Goal: Book appointment/travel/reservation

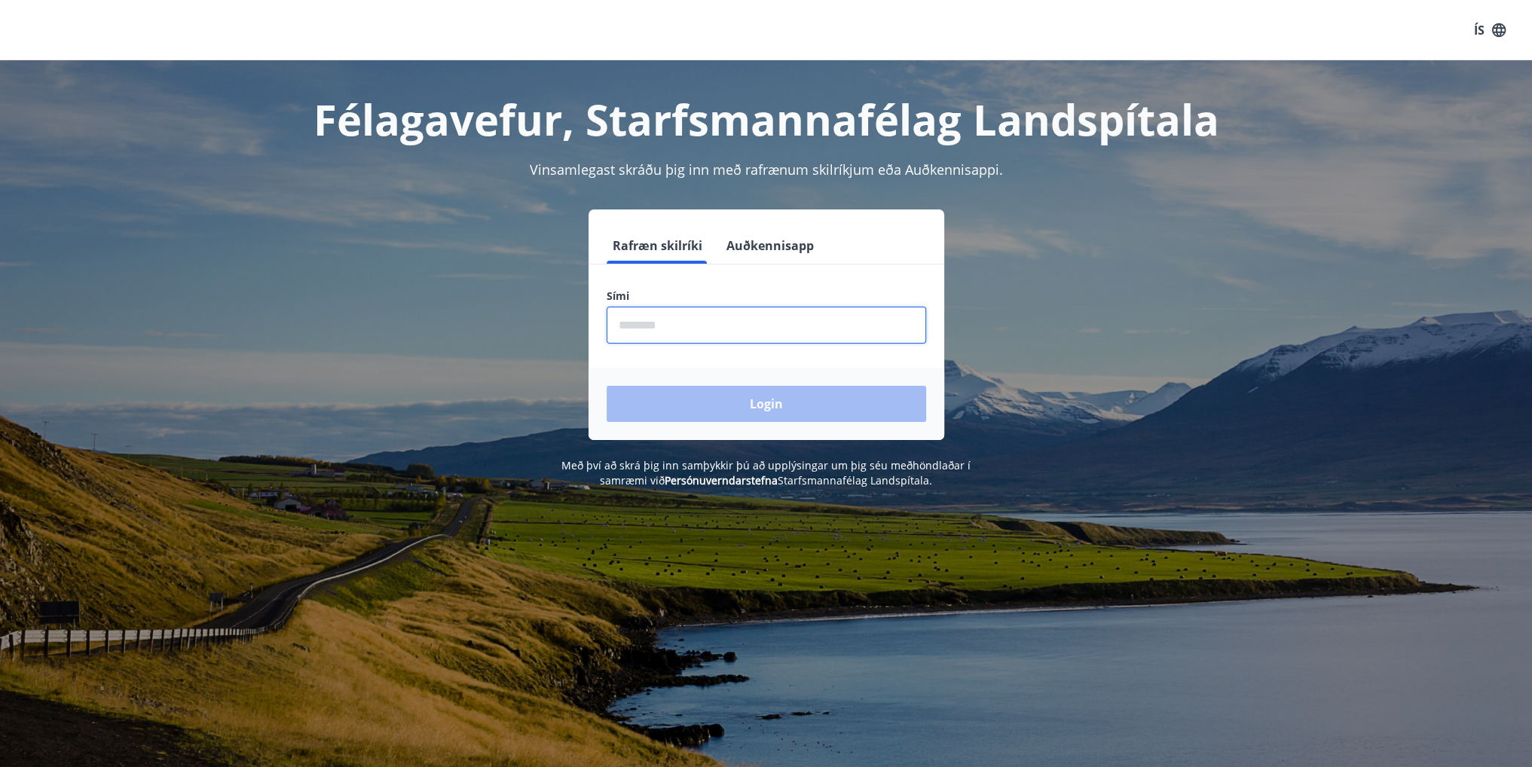
click at [709, 329] on input "phone" at bounding box center [766, 325] width 319 height 37
type input "********"
click at [764, 406] on button "Login" at bounding box center [766, 404] width 319 height 36
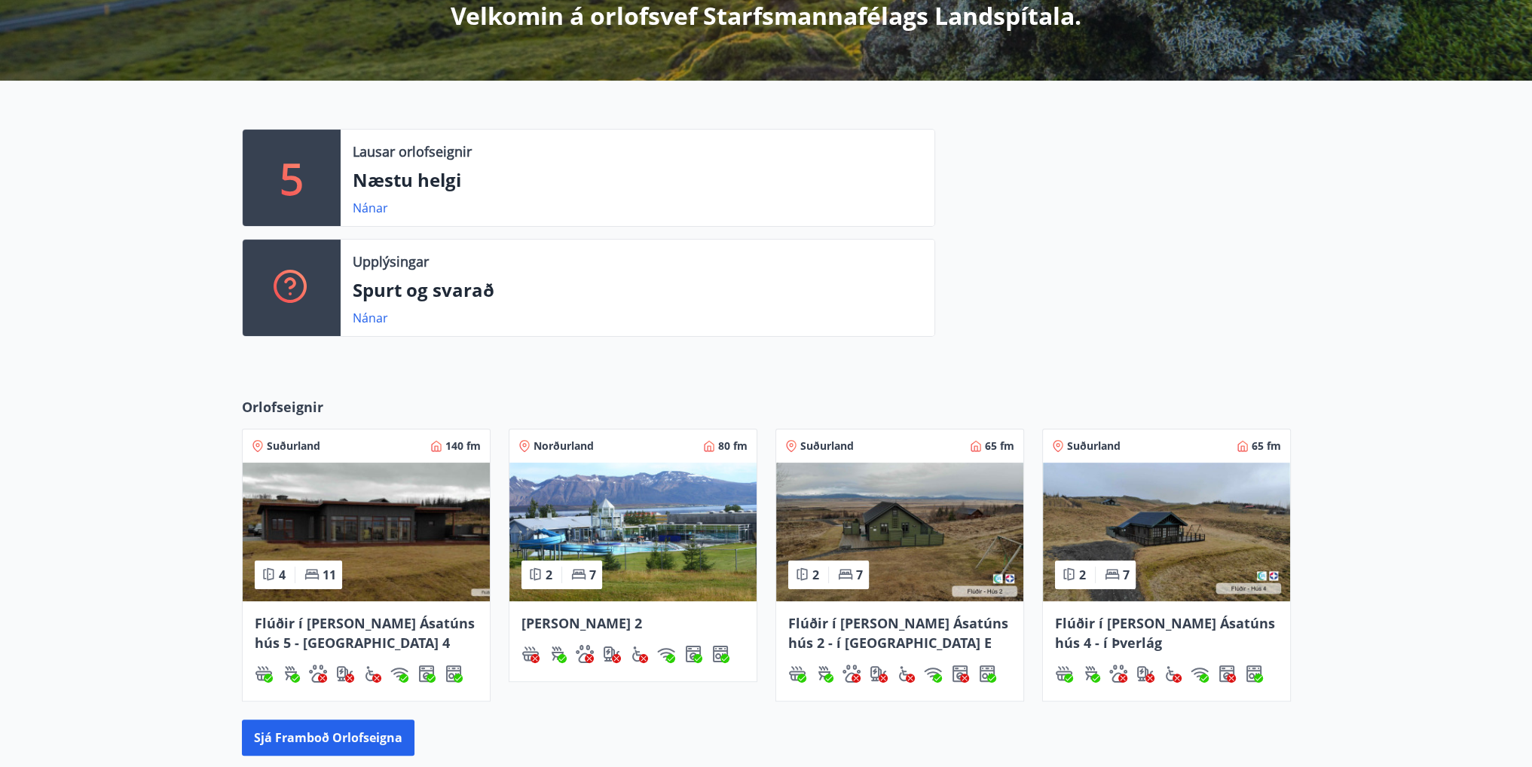
scroll to position [377, 0]
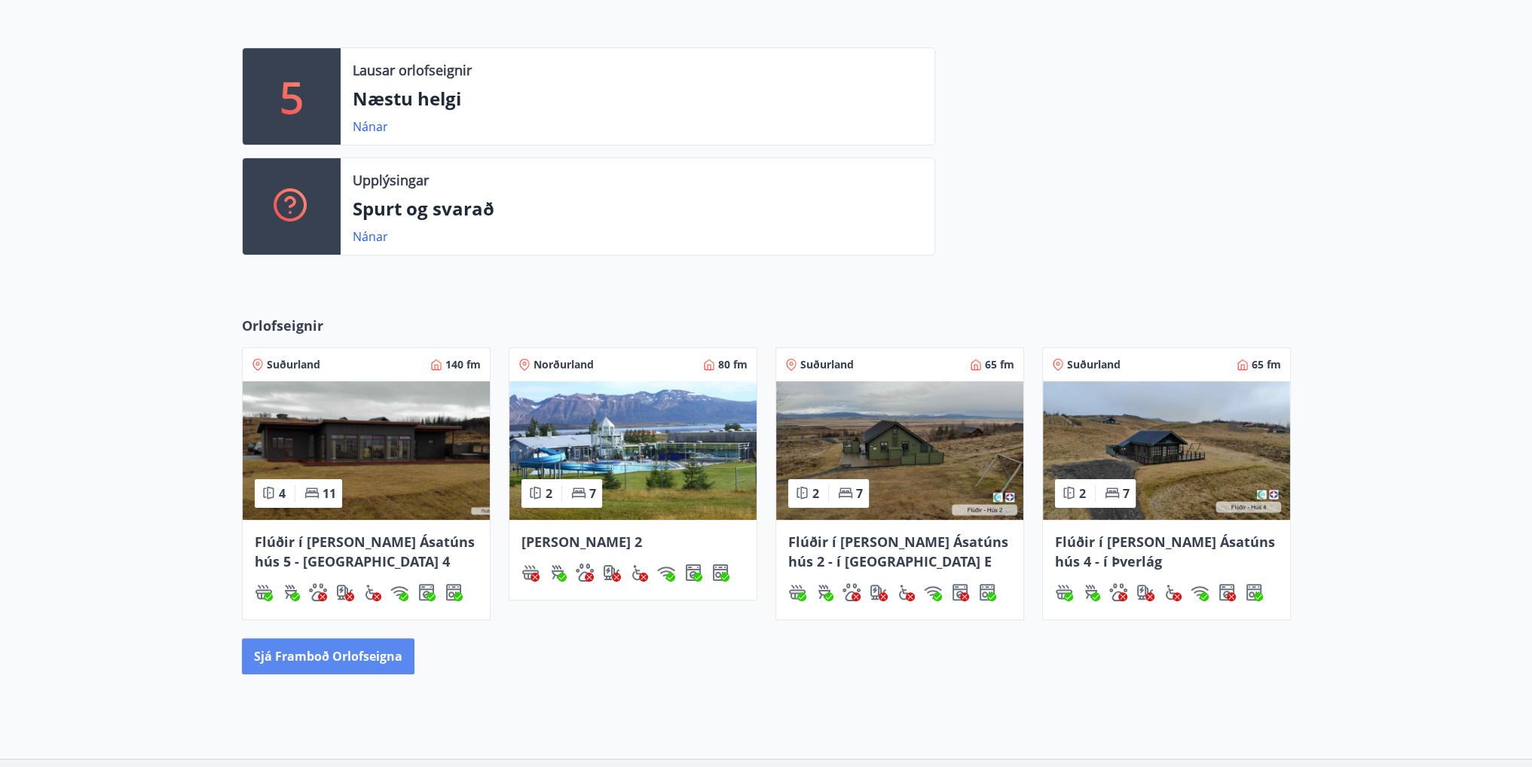
click at [347, 664] on button "Sjá framboð orlofseigna" at bounding box center [328, 656] width 173 height 36
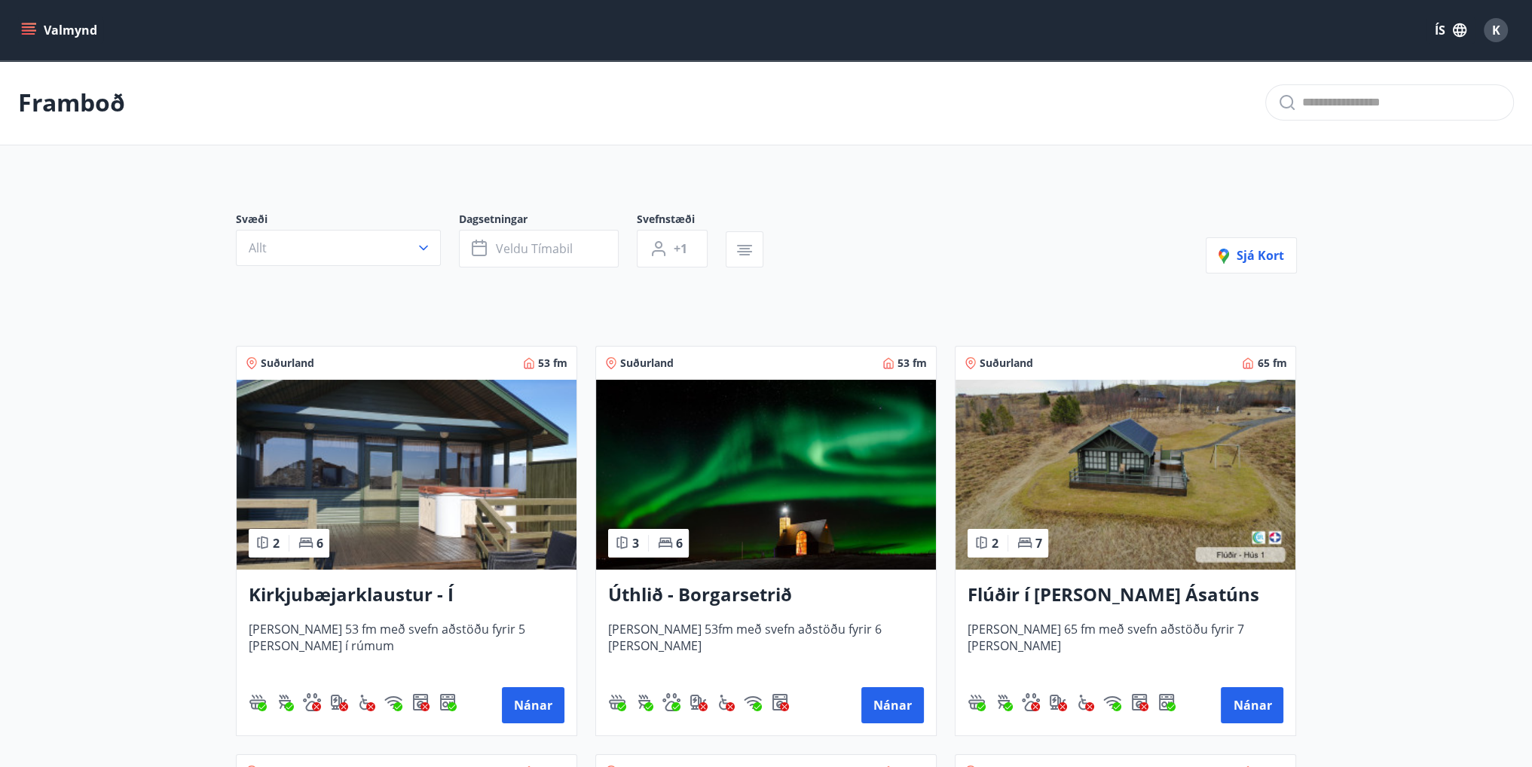
scroll to position [75, 0]
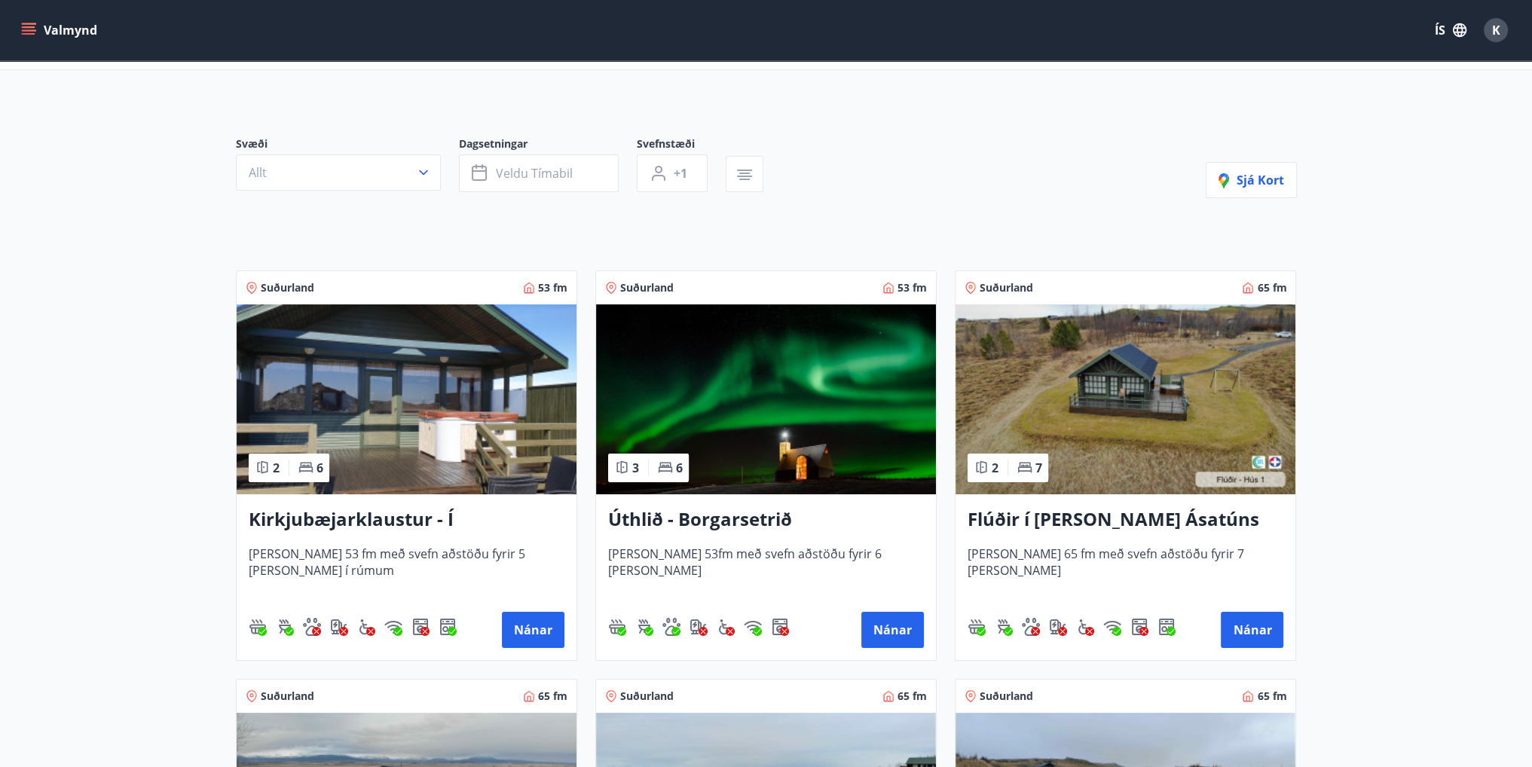
click at [1040, 519] on h3 "Flúðir í landi Ásatúns hús 1 - í Skálaheiði C" at bounding box center [1125, 519] width 316 height 27
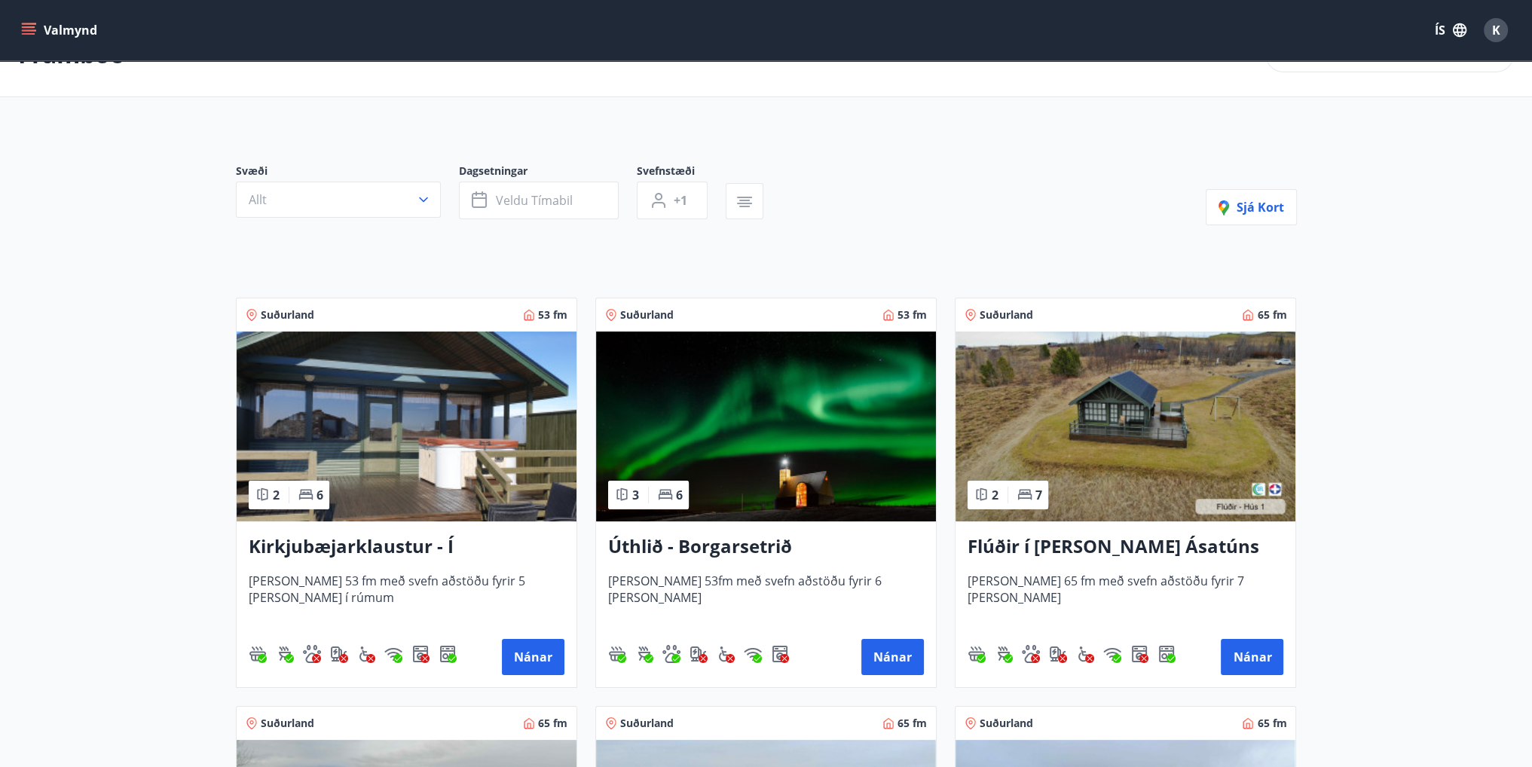
scroll to position [75, 0]
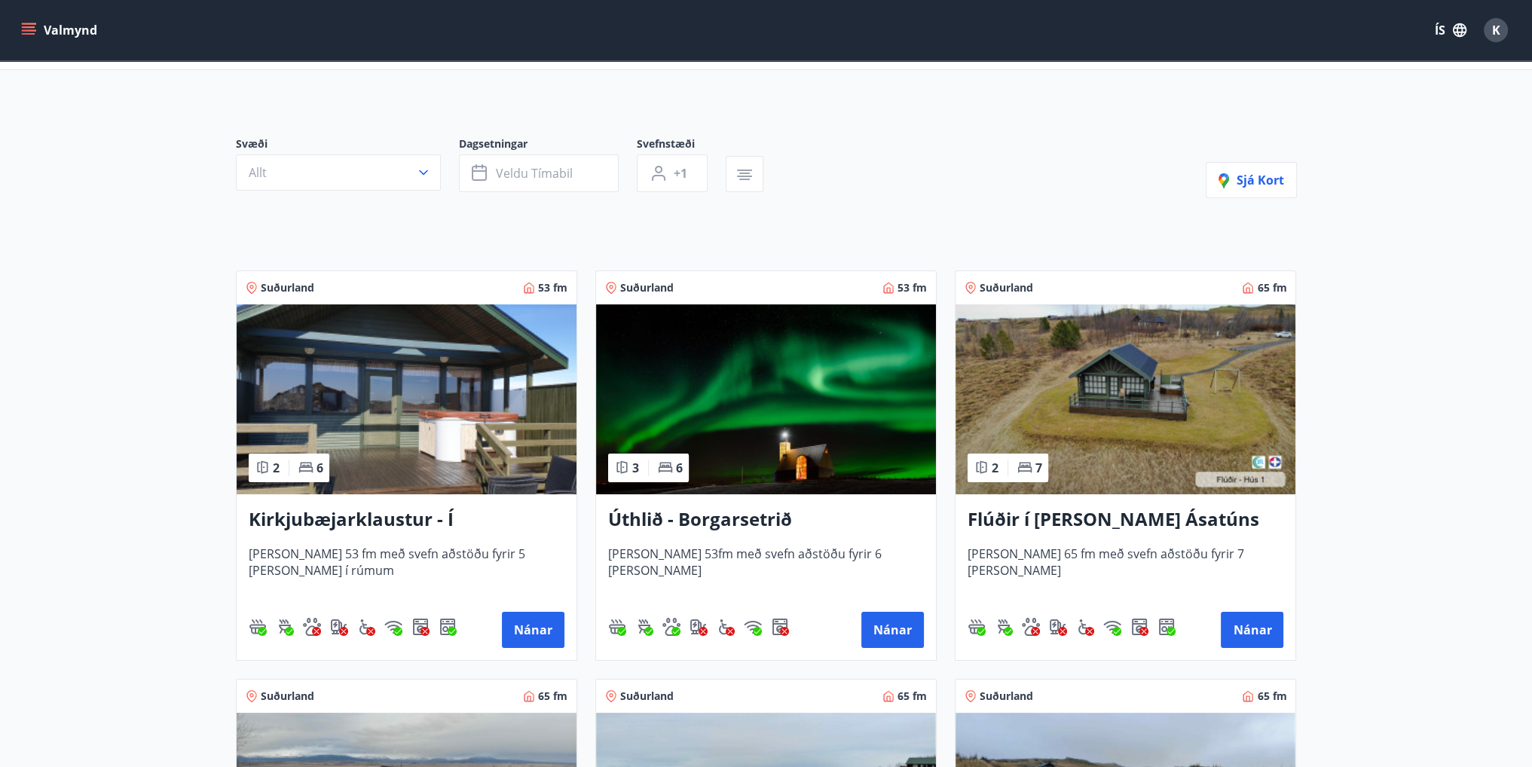
click at [708, 522] on h3 "Úthlið - Borgarsetrið" at bounding box center [766, 519] width 316 height 27
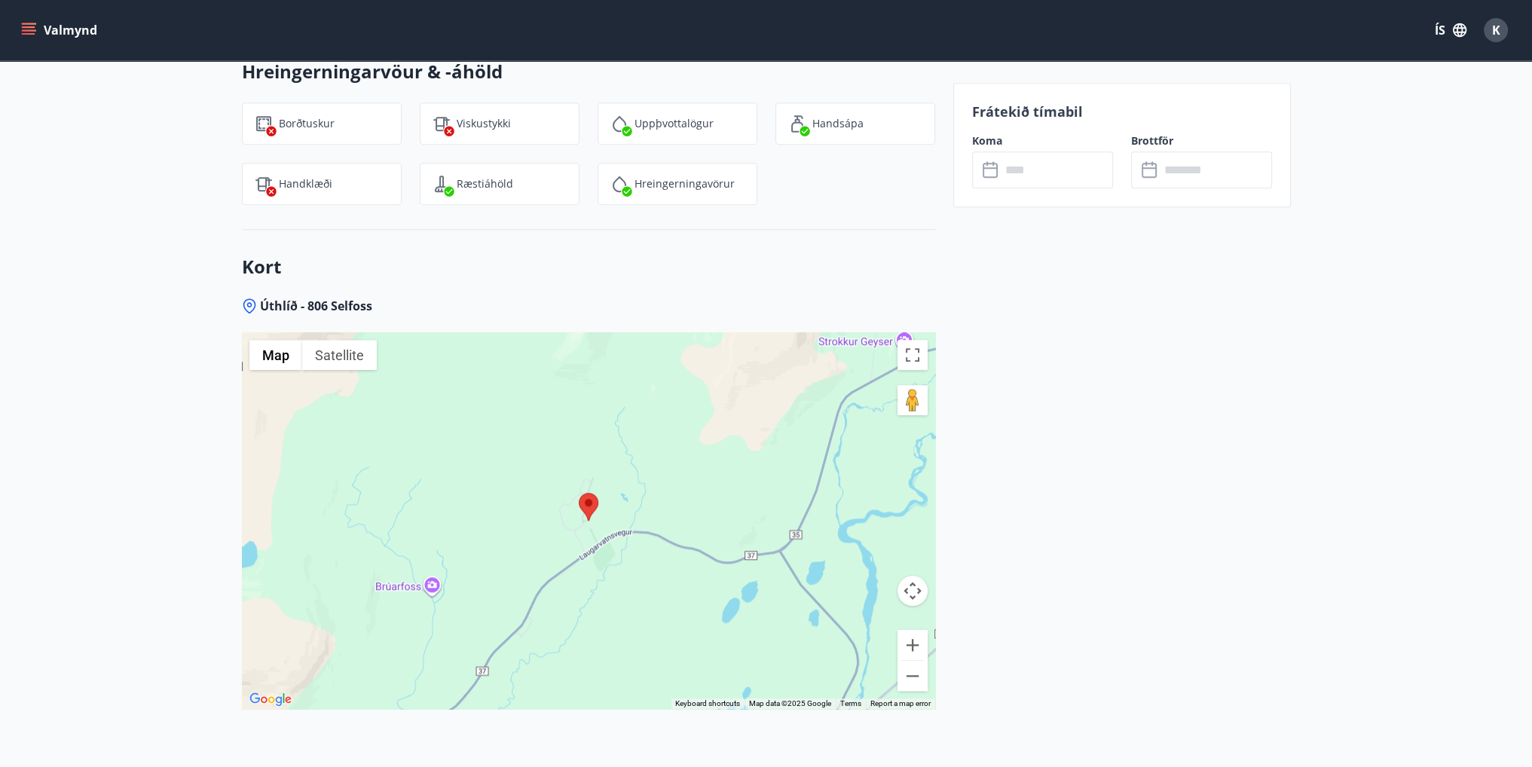
scroll to position [2034, 0]
click at [579, 490] on area at bounding box center [579, 490] width 0 height 0
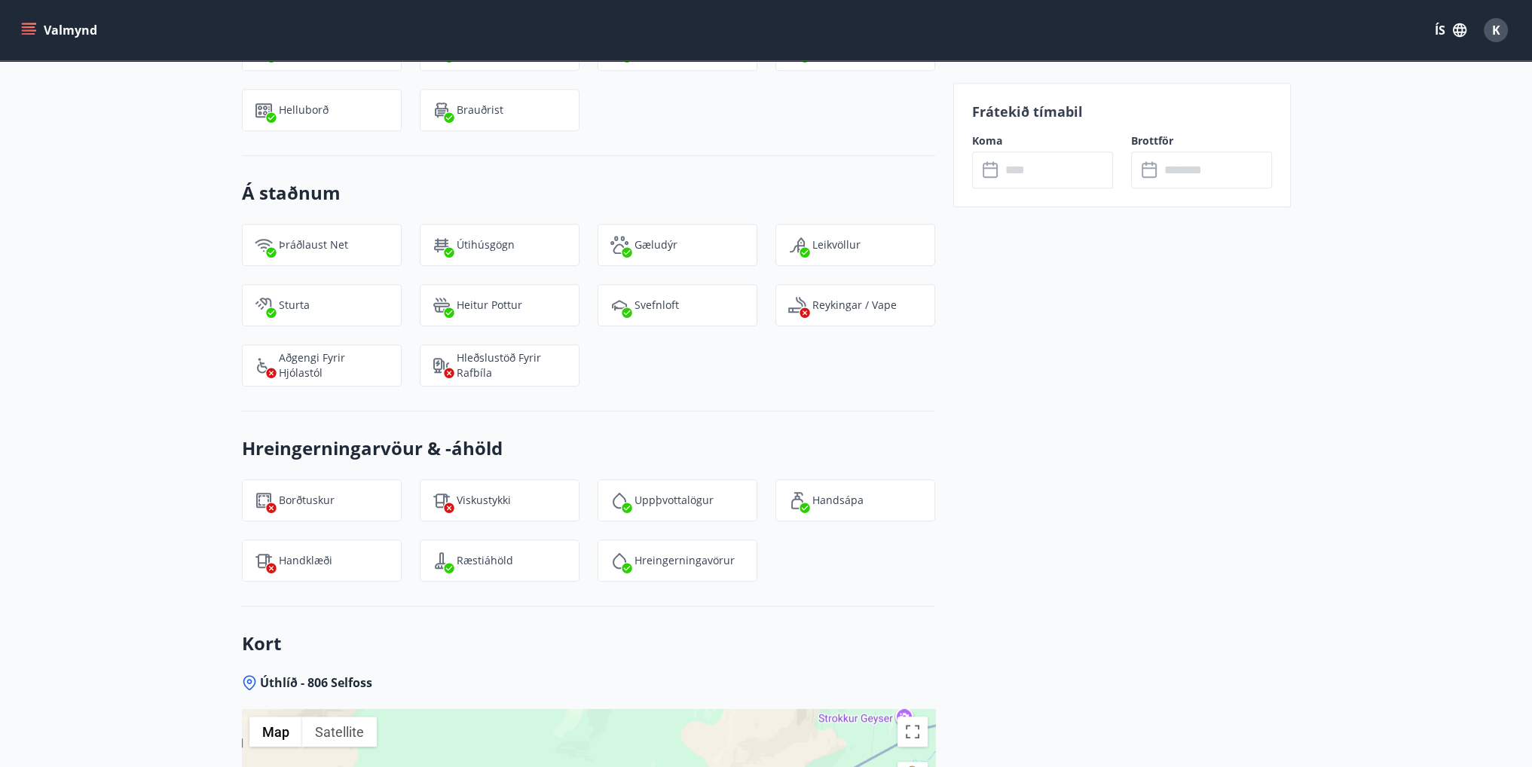
scroll to position [1556, 0]
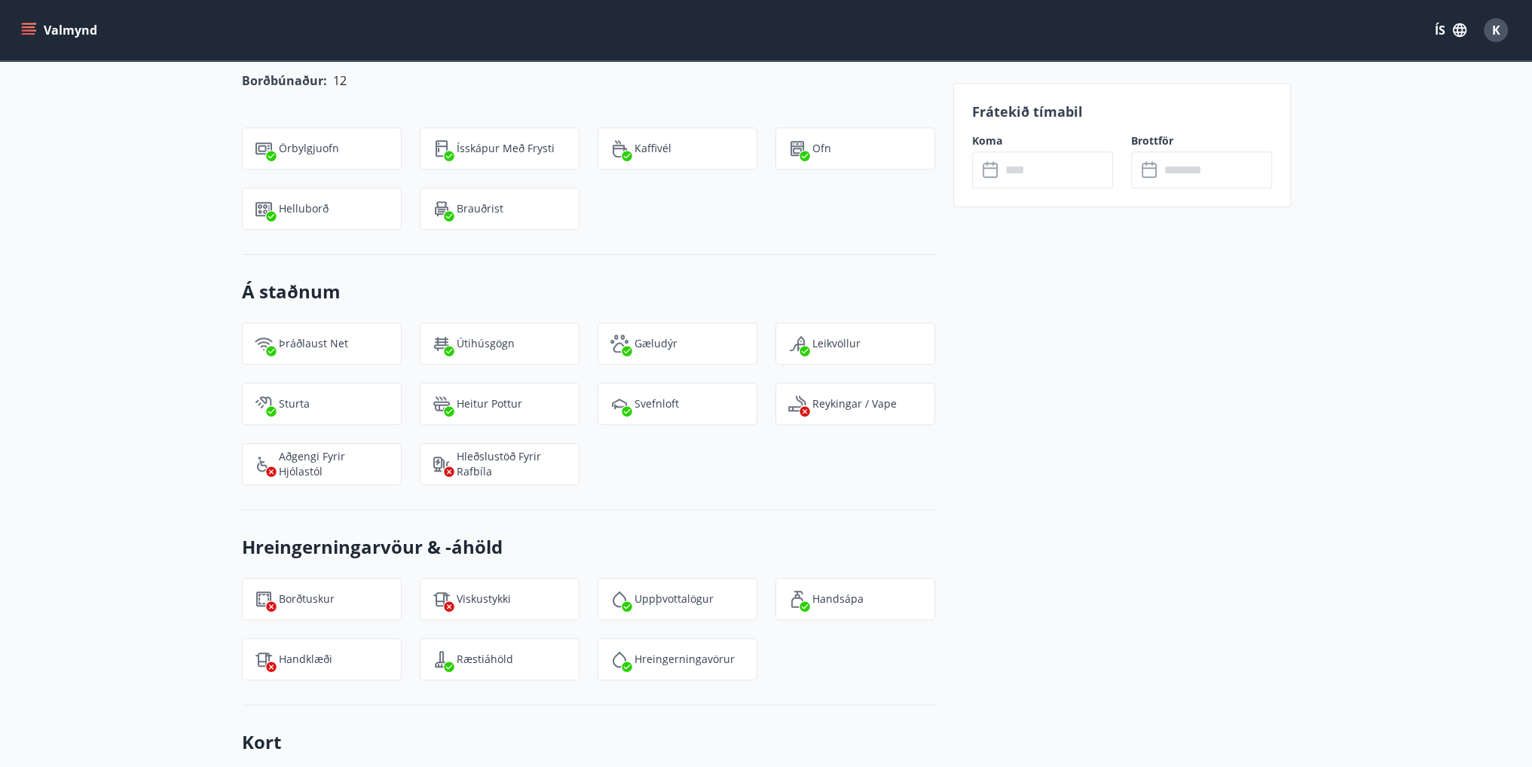
click at [1015, 173] on input "text" at bounding box center [1057, 169] width 112 height 37
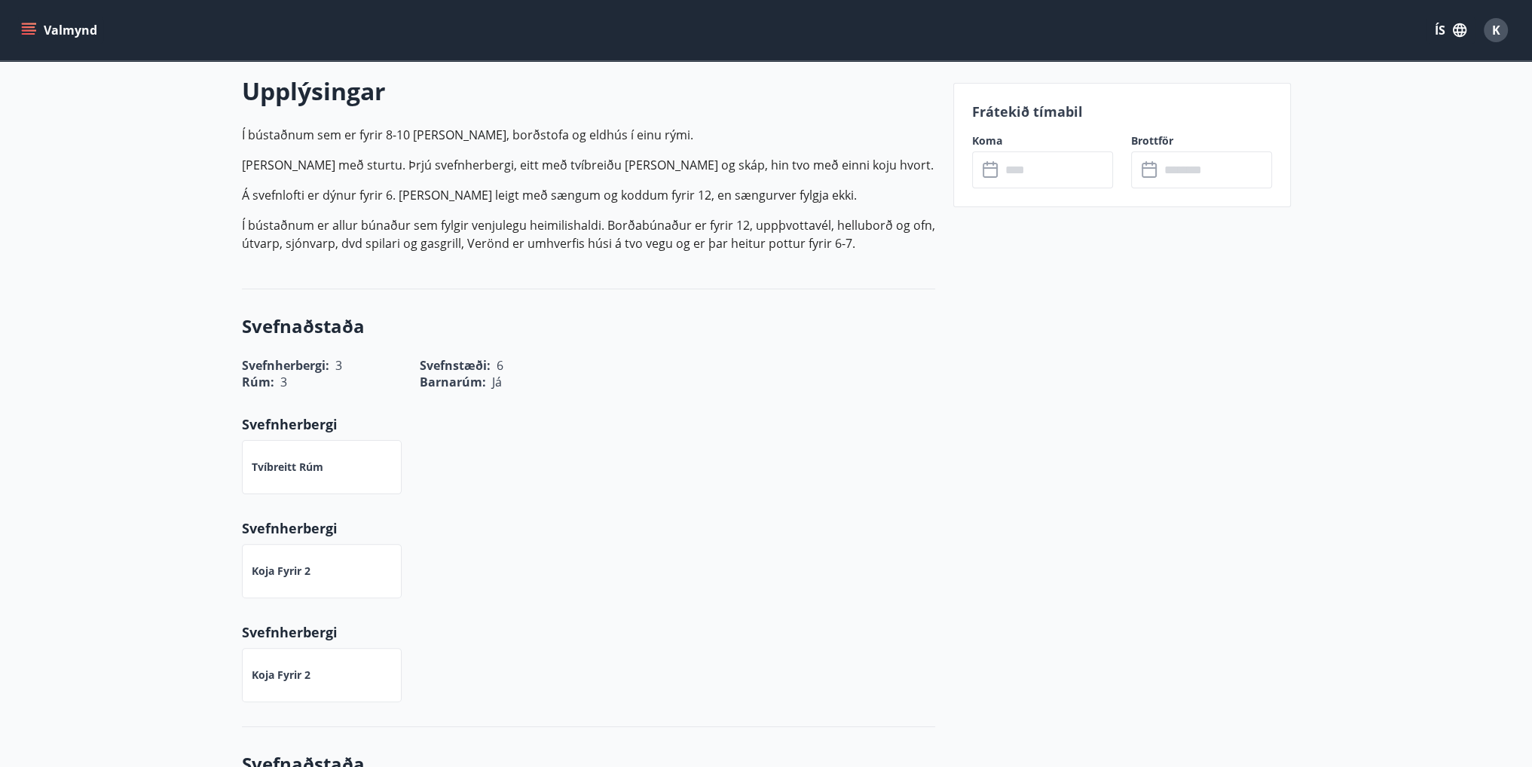
scroll to position [200, 0]
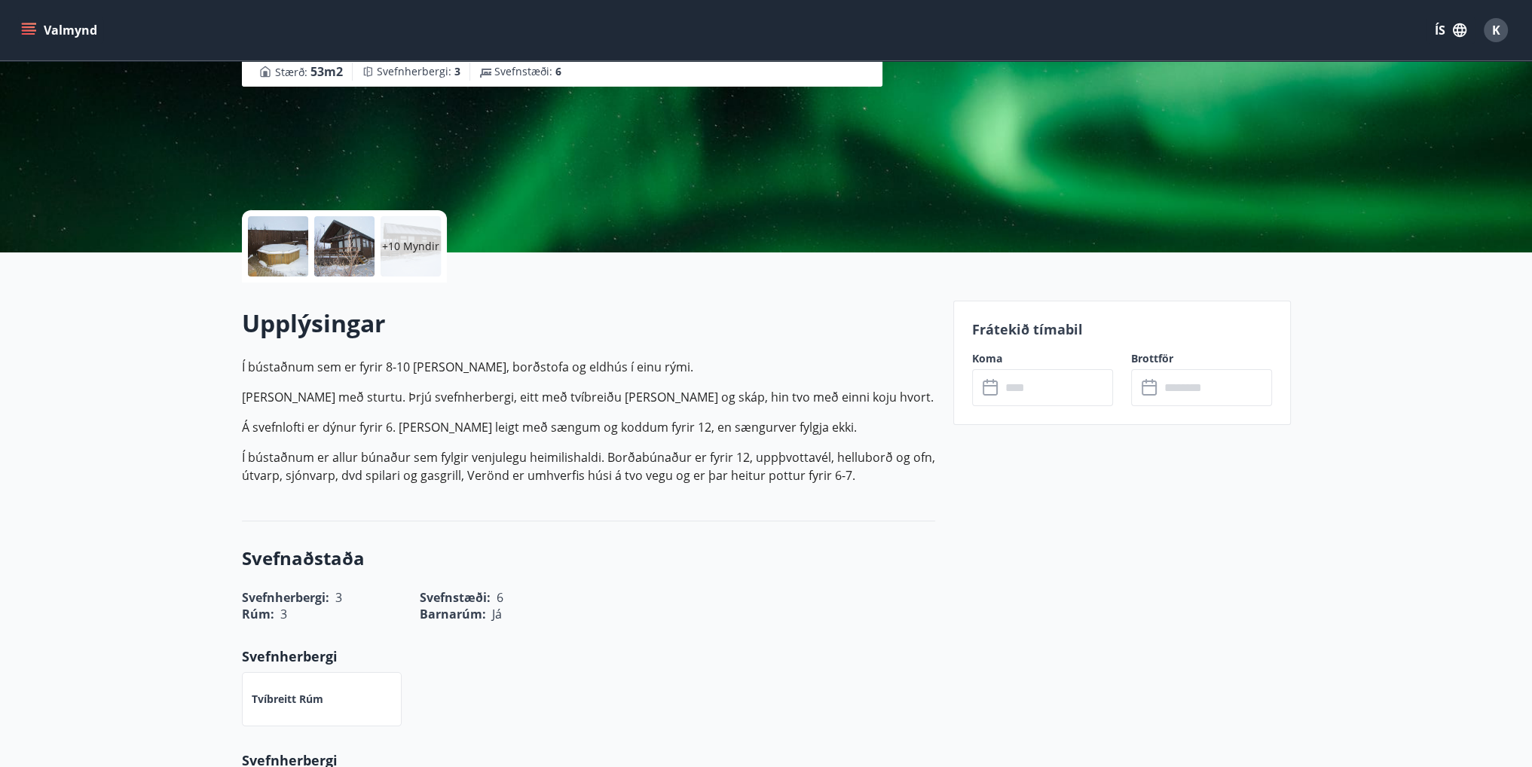
click at [1034, 393] on input "text" at bounding box center [1057, 387] width 112 height 37
click at [983, 388] on icon at bounding box center [991, 388] width 18 height 18
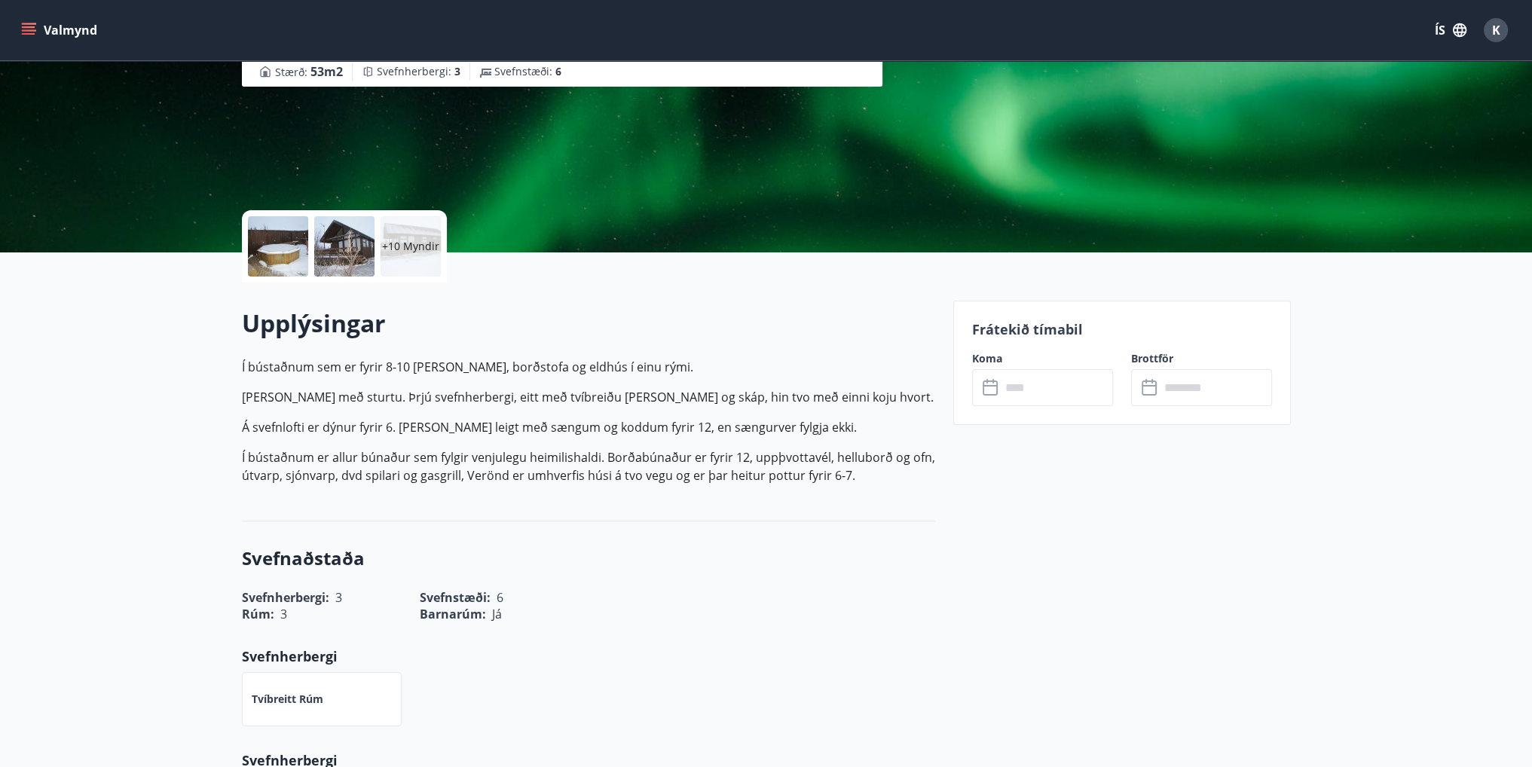
click at [1147, 393] on icon at bounding box center [1150, 388] width 18 height 18
click at [1090, 382] on input "text" at bounding box center [1057, 387] width 112 height 37
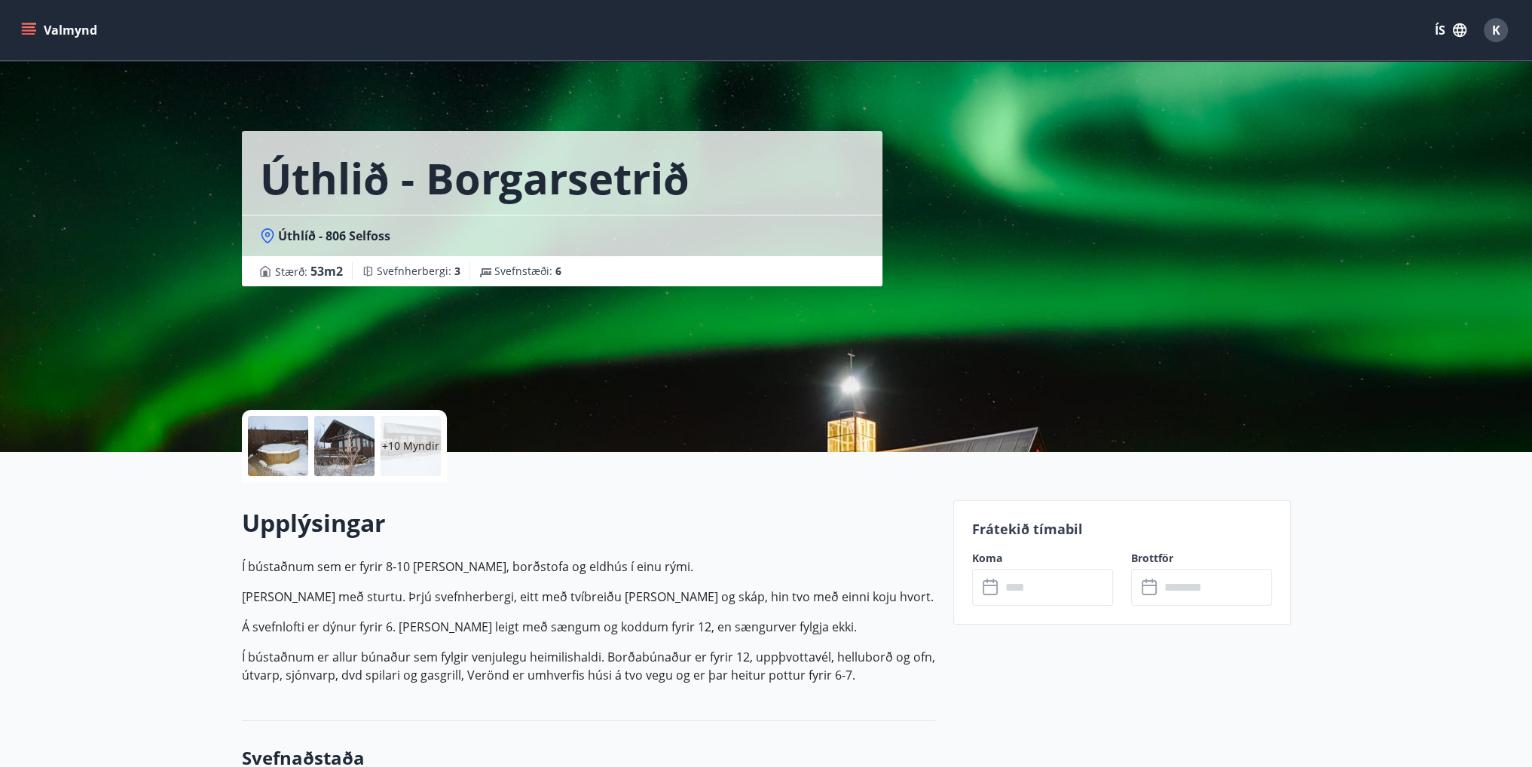
click at [26, 28] on icon "menu" at bounding box center [28, 30] width 15 height 15
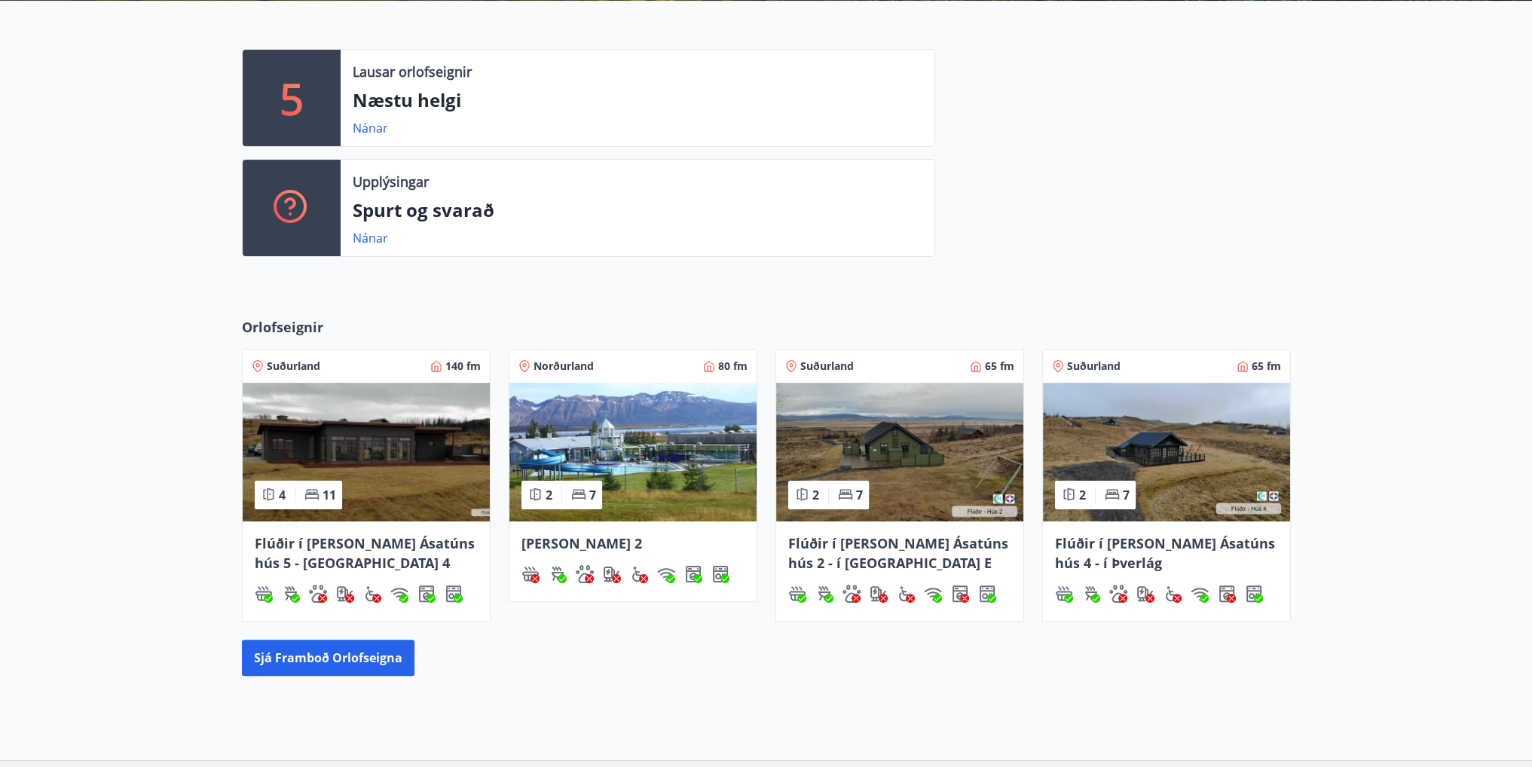
scroll to position [377, 0]
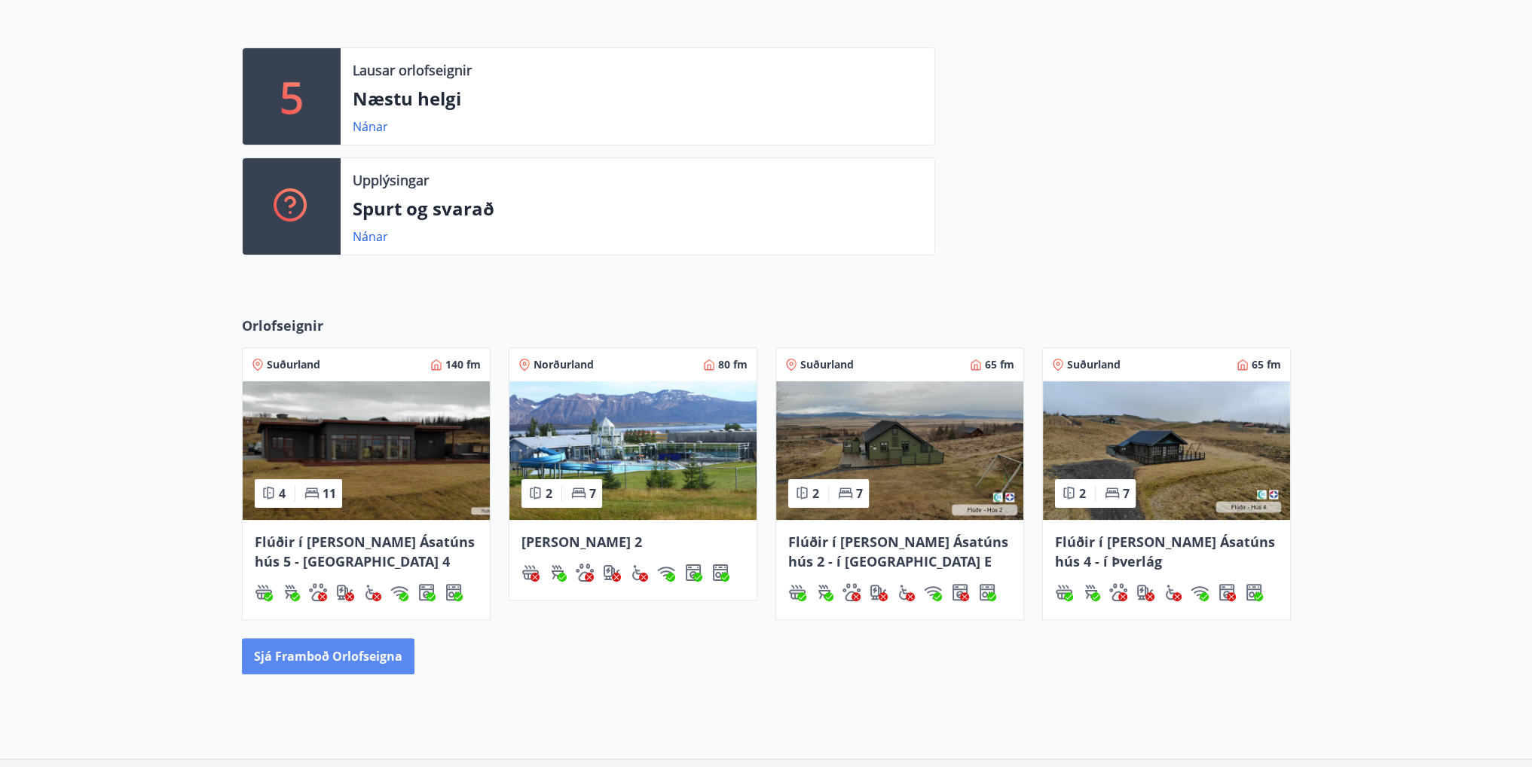
click at [347, 652] on button "Sjá framboð orlofseigna" at bounding box center [328, 656] width 173 height 36
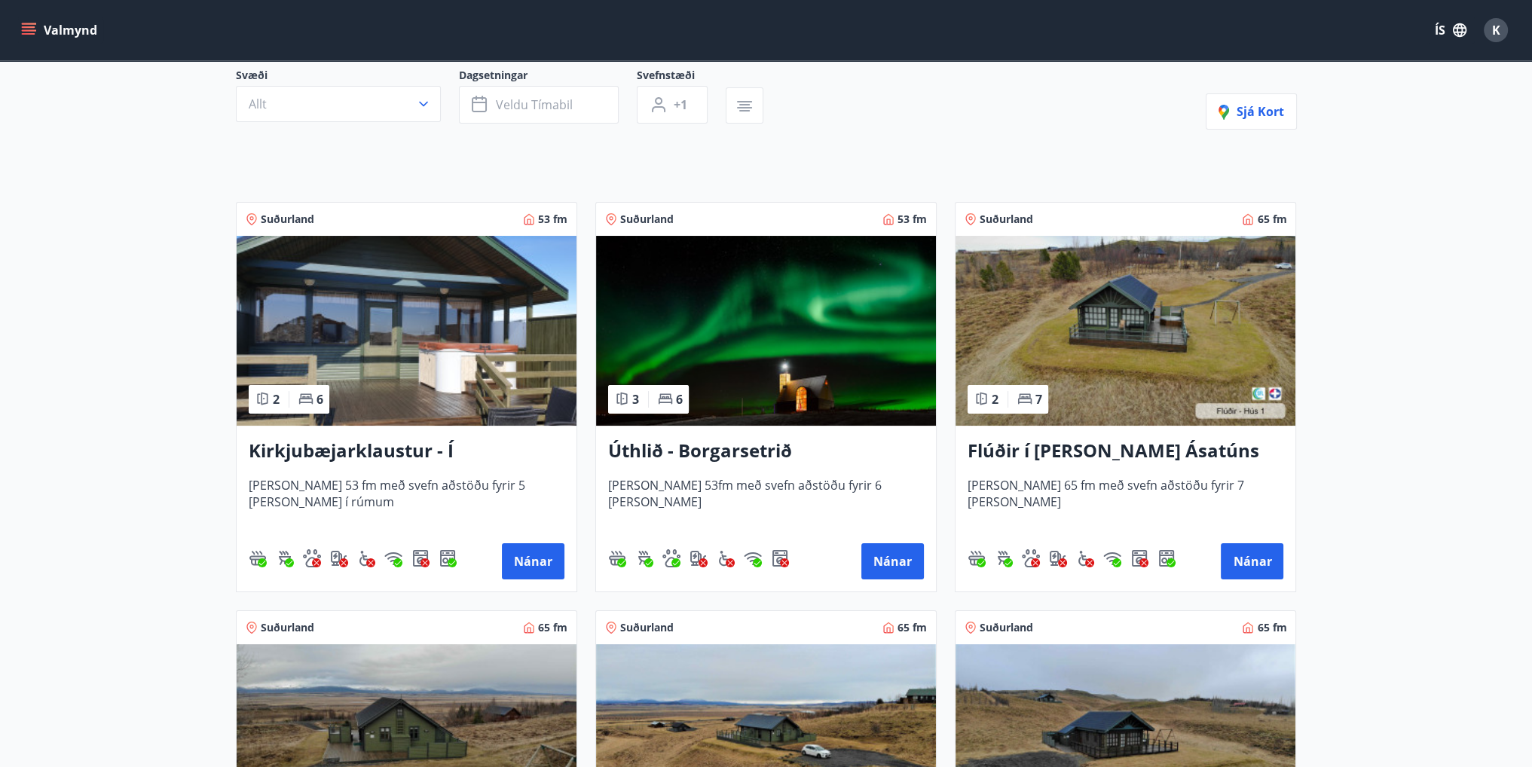
scroll to position [226, 0]
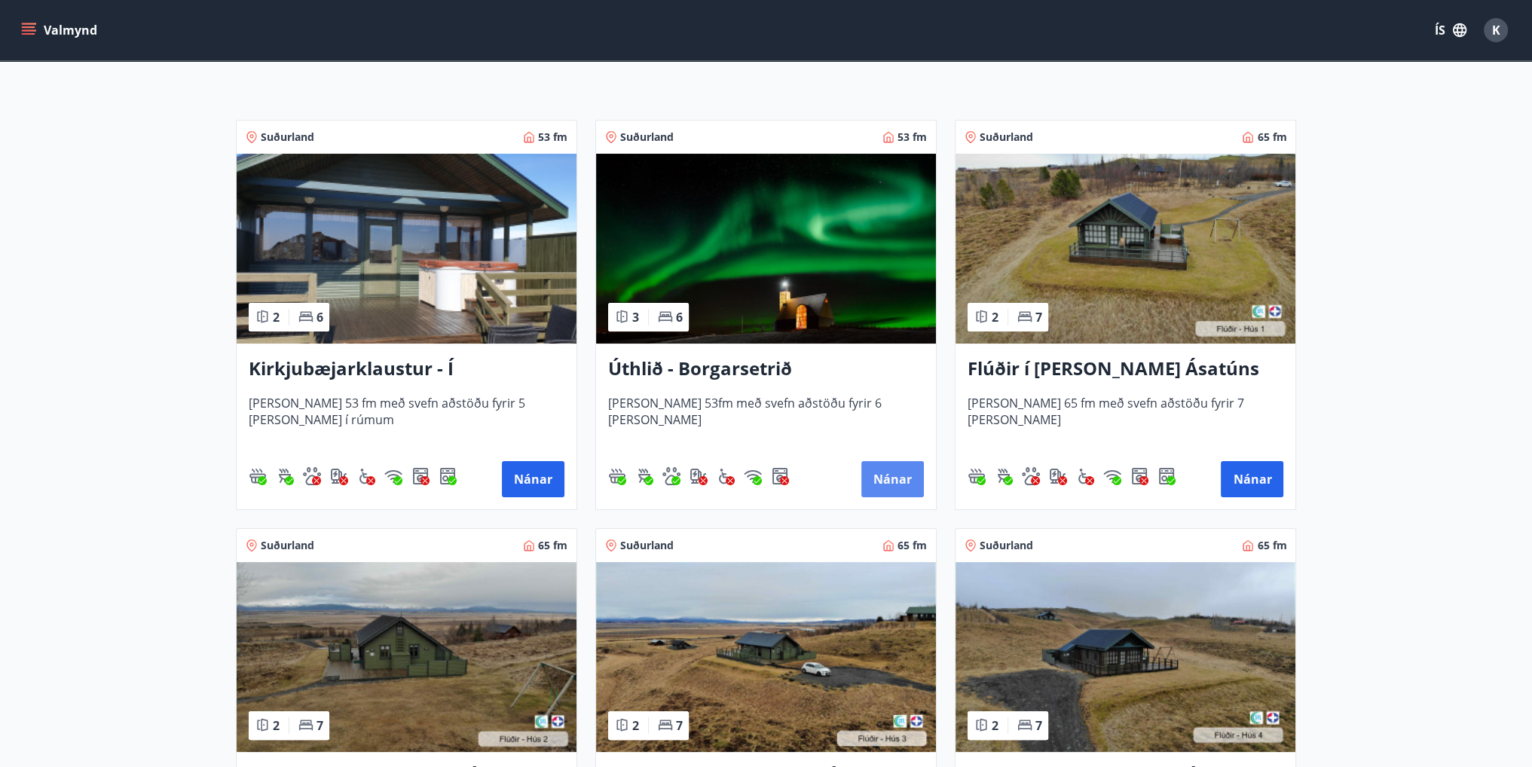
click at [892, 471] on button "Nánar" at bounding box center [892, 479] width 63 height 36
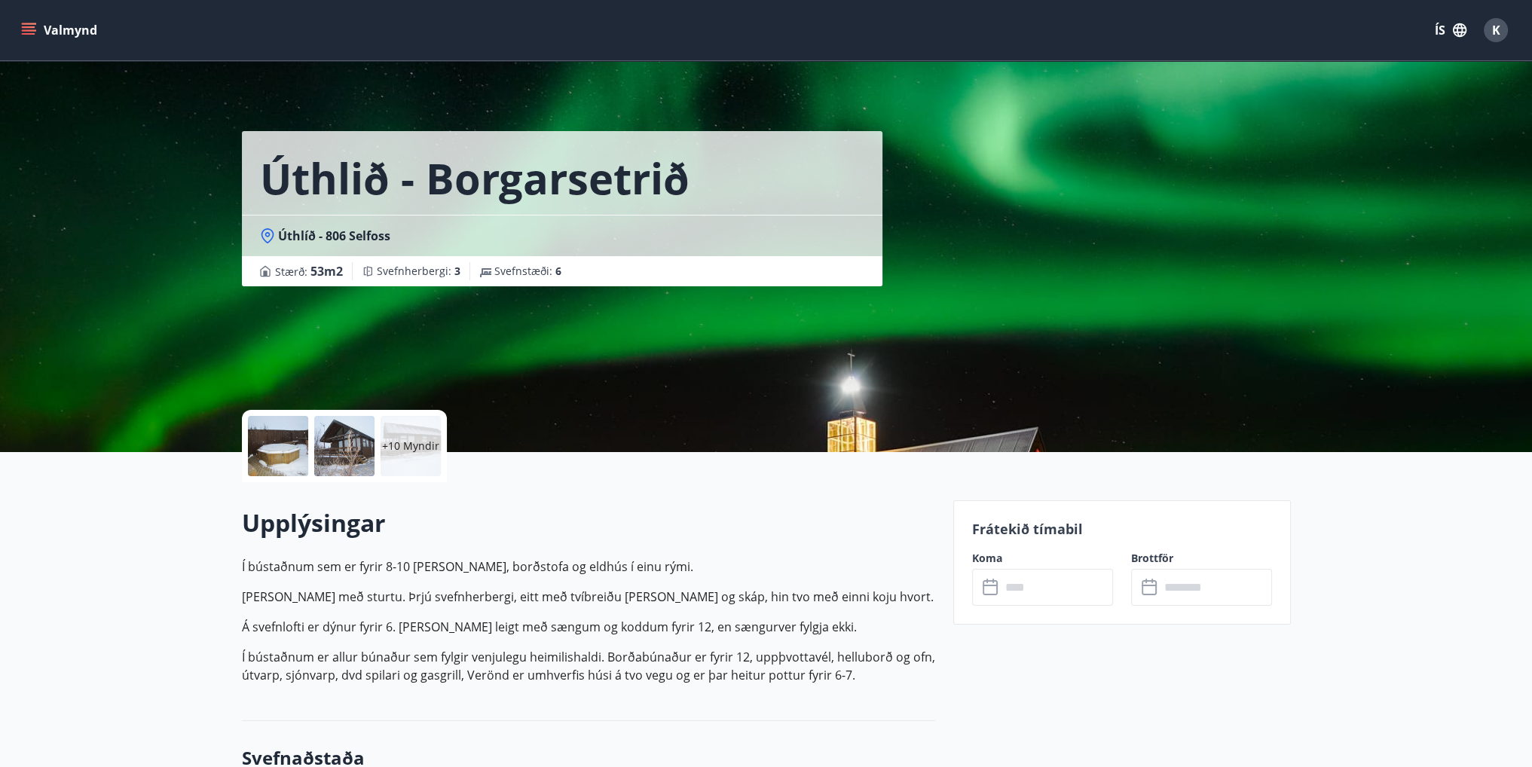
click at [989, 591] on icon at bounding box center [991, 588] width 18 height 18
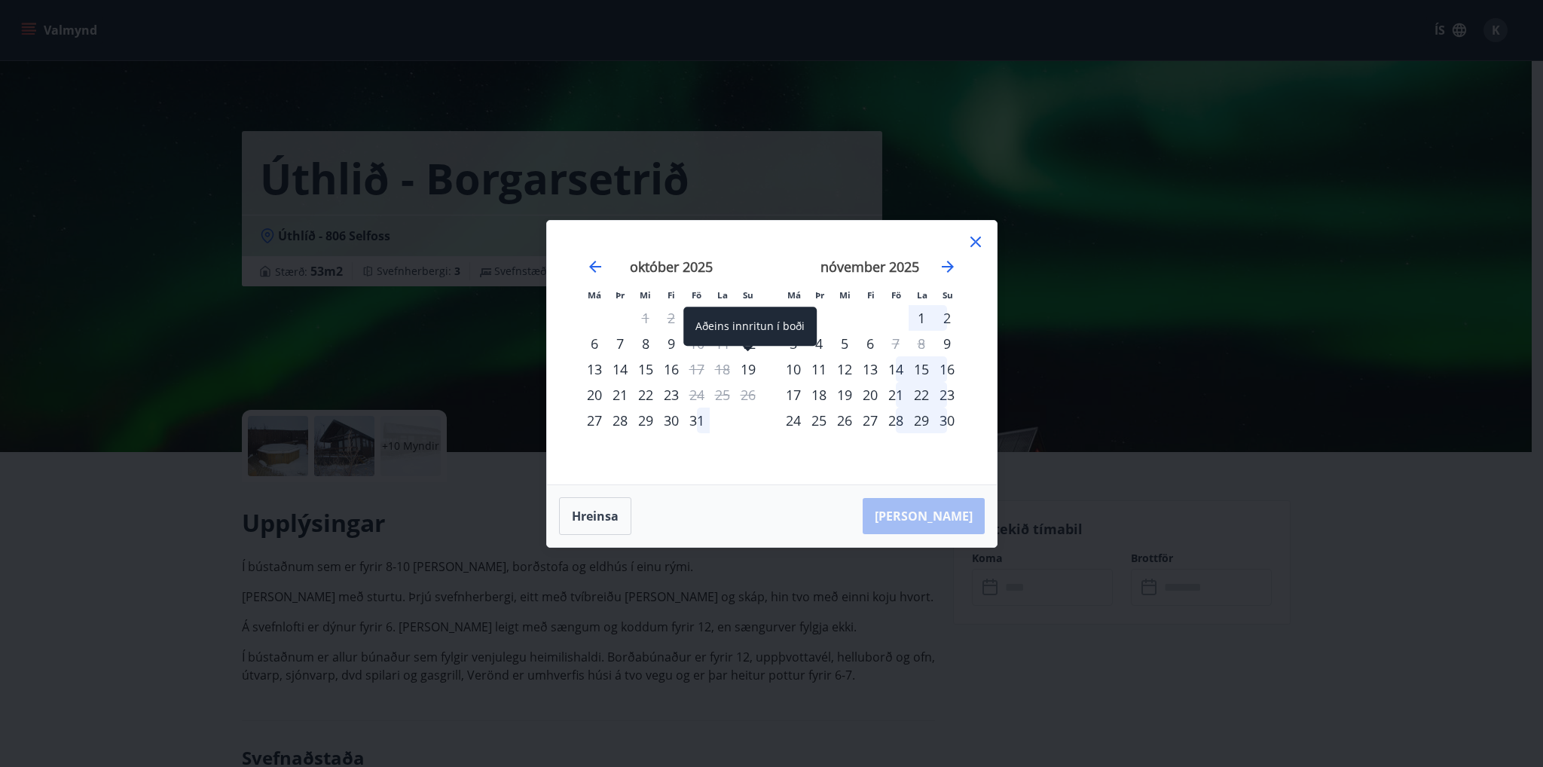
click at [743, 367] on div "19" at bounding box center [748, 369] width 26 height 26
click at [589, 374] on div "13" at bounding box center [595, 369] width 26 height 26
click at [589, 389] on div "20" at bounding box center [595, 395] width 26 height 26
click at [943, 260] on icon "Move forward to switch to the next month." at bounding box center [948, 267] width 18 height 18
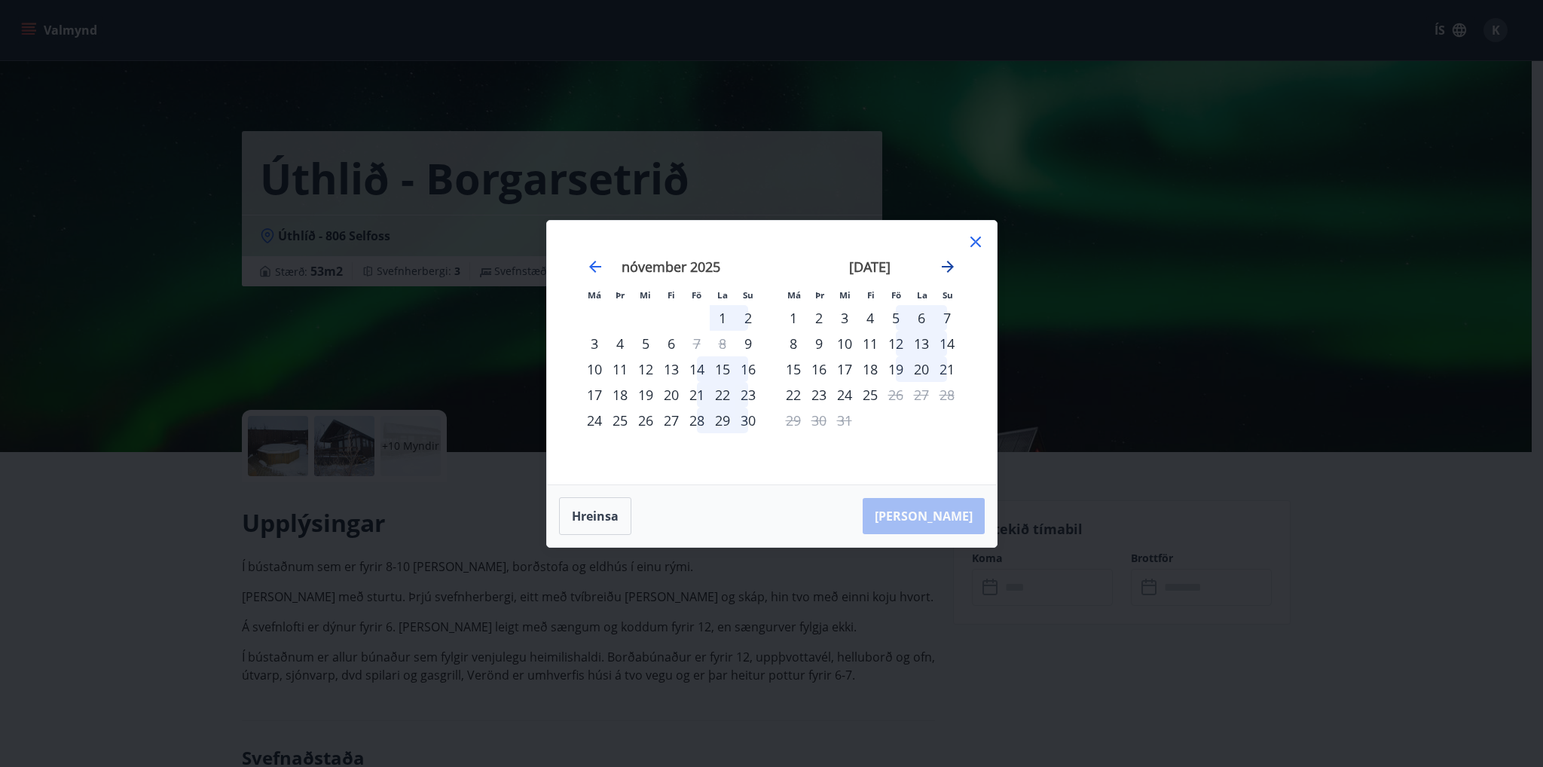
click at [943, 260] on icon "Move forward to switch to the next month." at bounding box center [948, 267] width 18 height 18
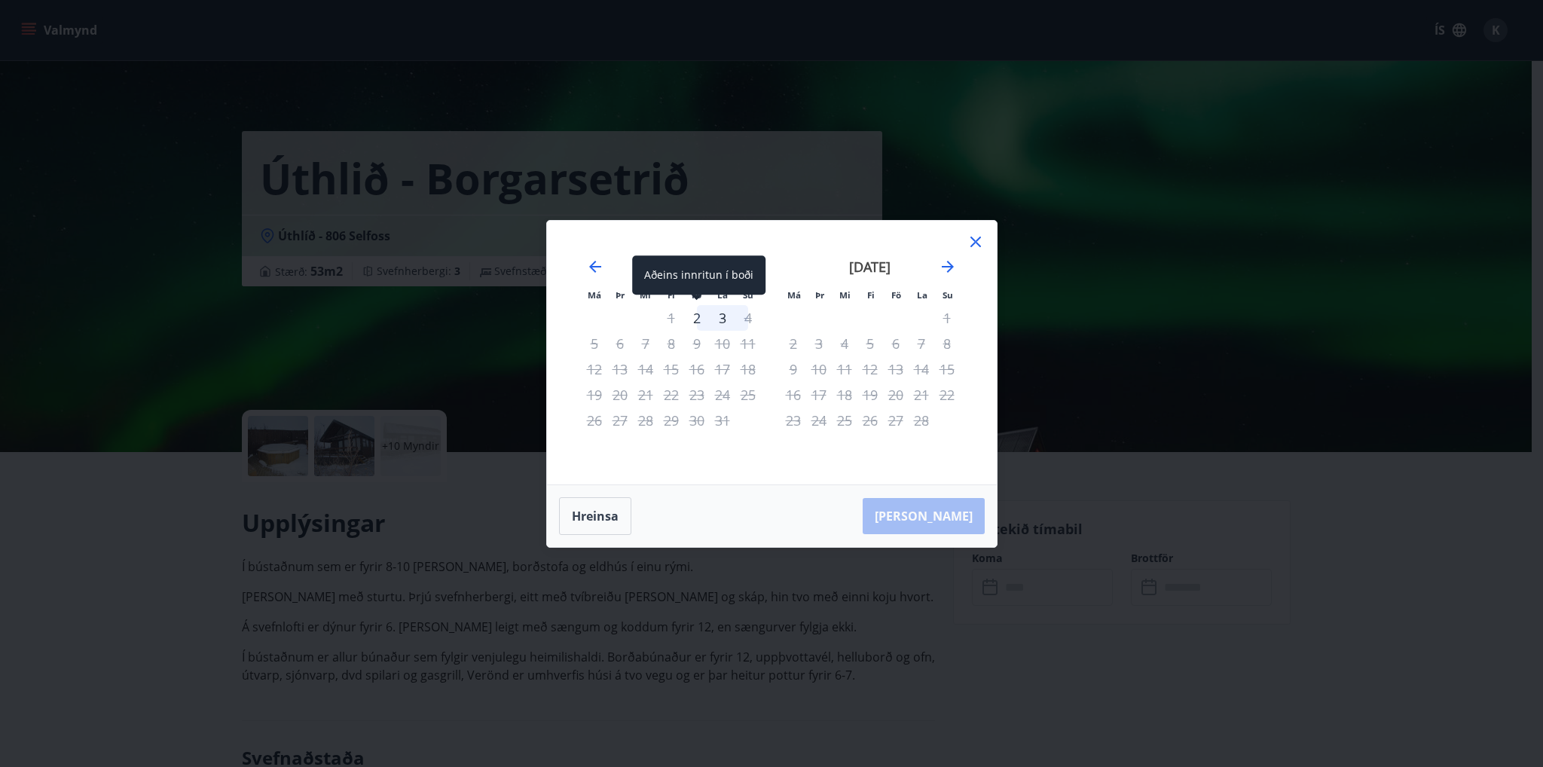
click at [699, 319] on div "2" at bounding box center [697, 318] width 26 height 26
click at [589, 266] on icon "Move backward to switch to the previous month." at bounding box center [595, 267] width 12 height 12
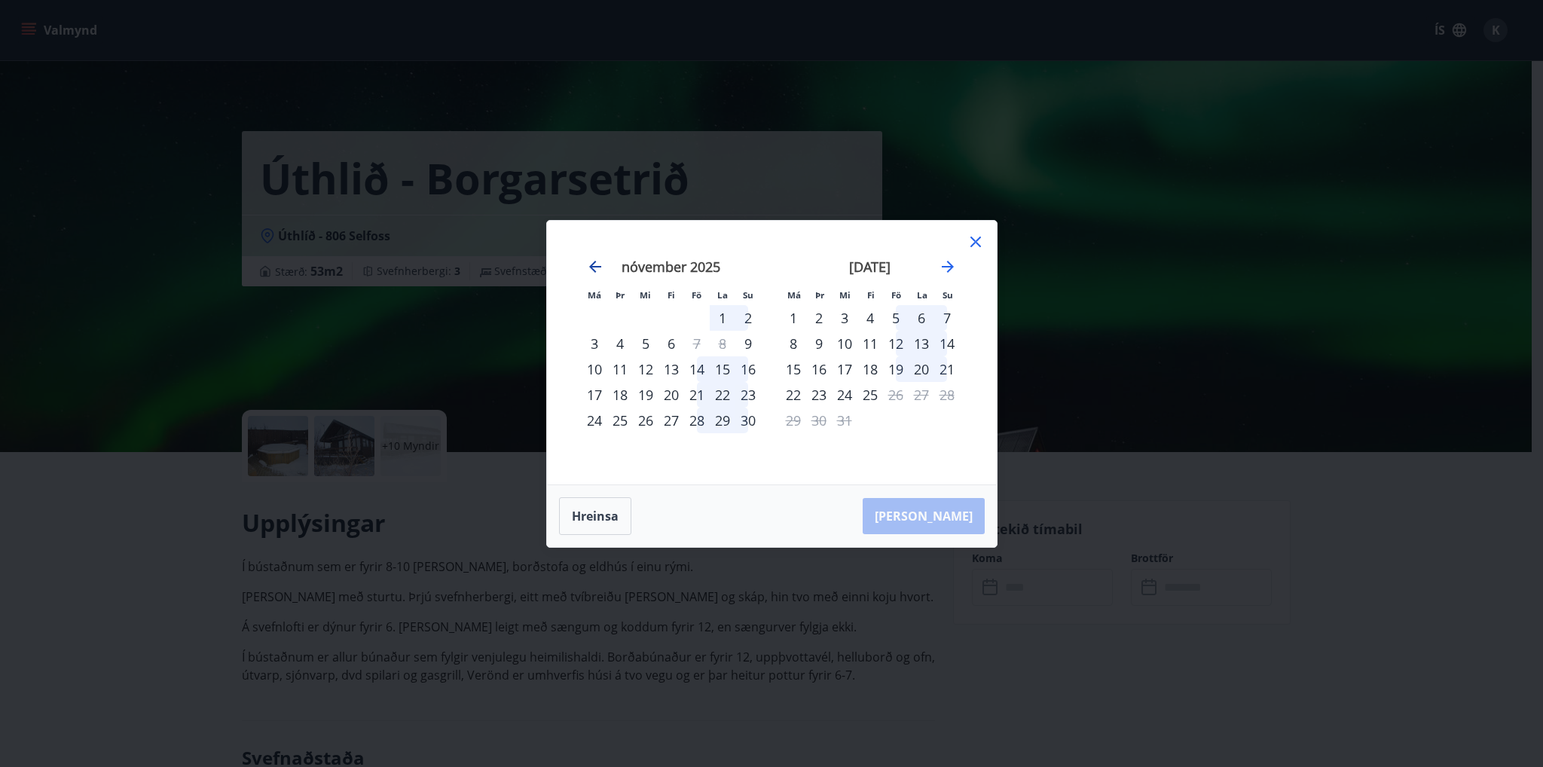
click at [589, 266] on icon "Move backward to switch to the previous month." at bounding box center [595, 267] width 12 height 12
click at [976, 239] on icon at bounding box center [976, 242] width 18 height 18
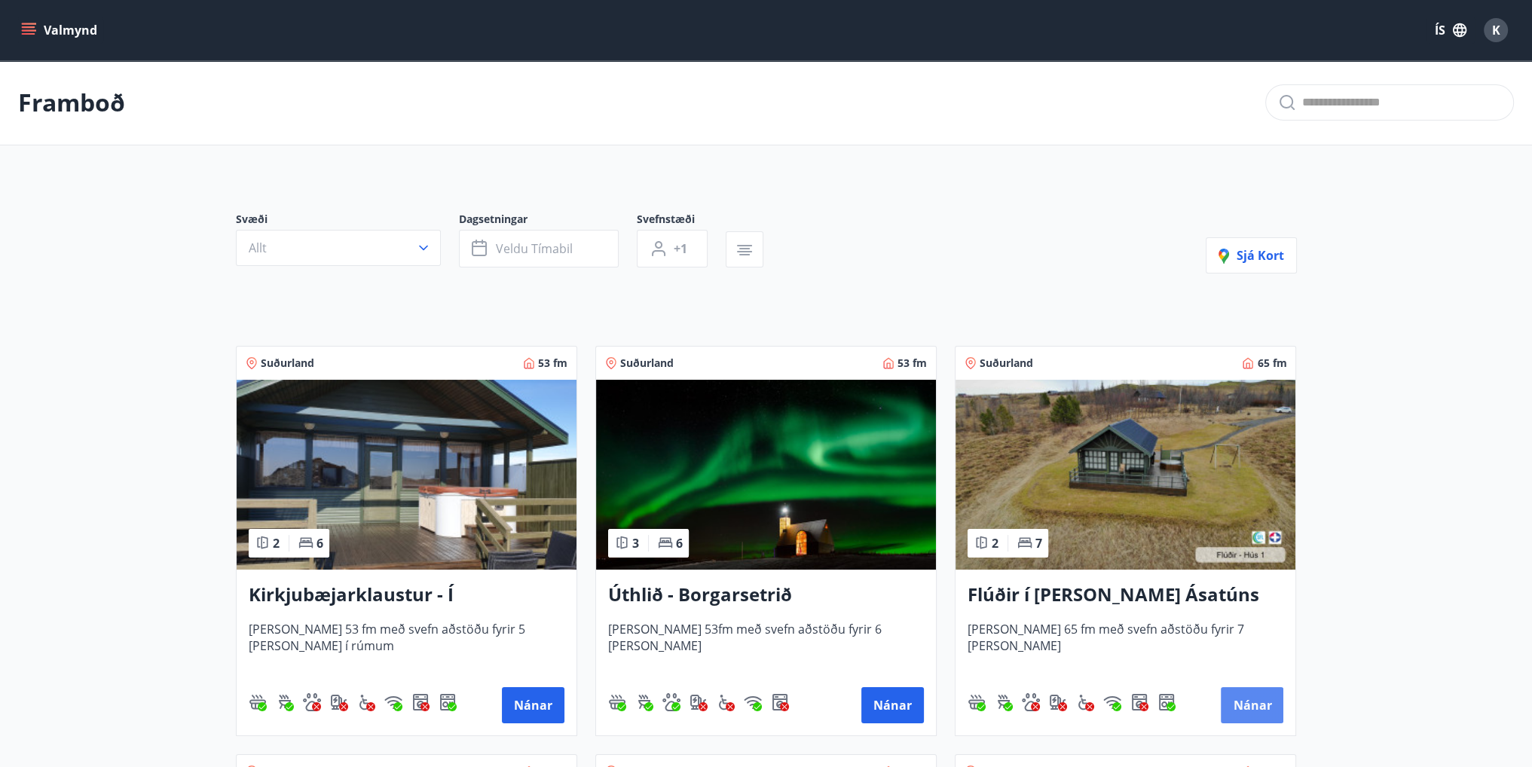
click at [1243, 708] on button "Nánar" at bounding box center [1252, 705] width 63 height 36
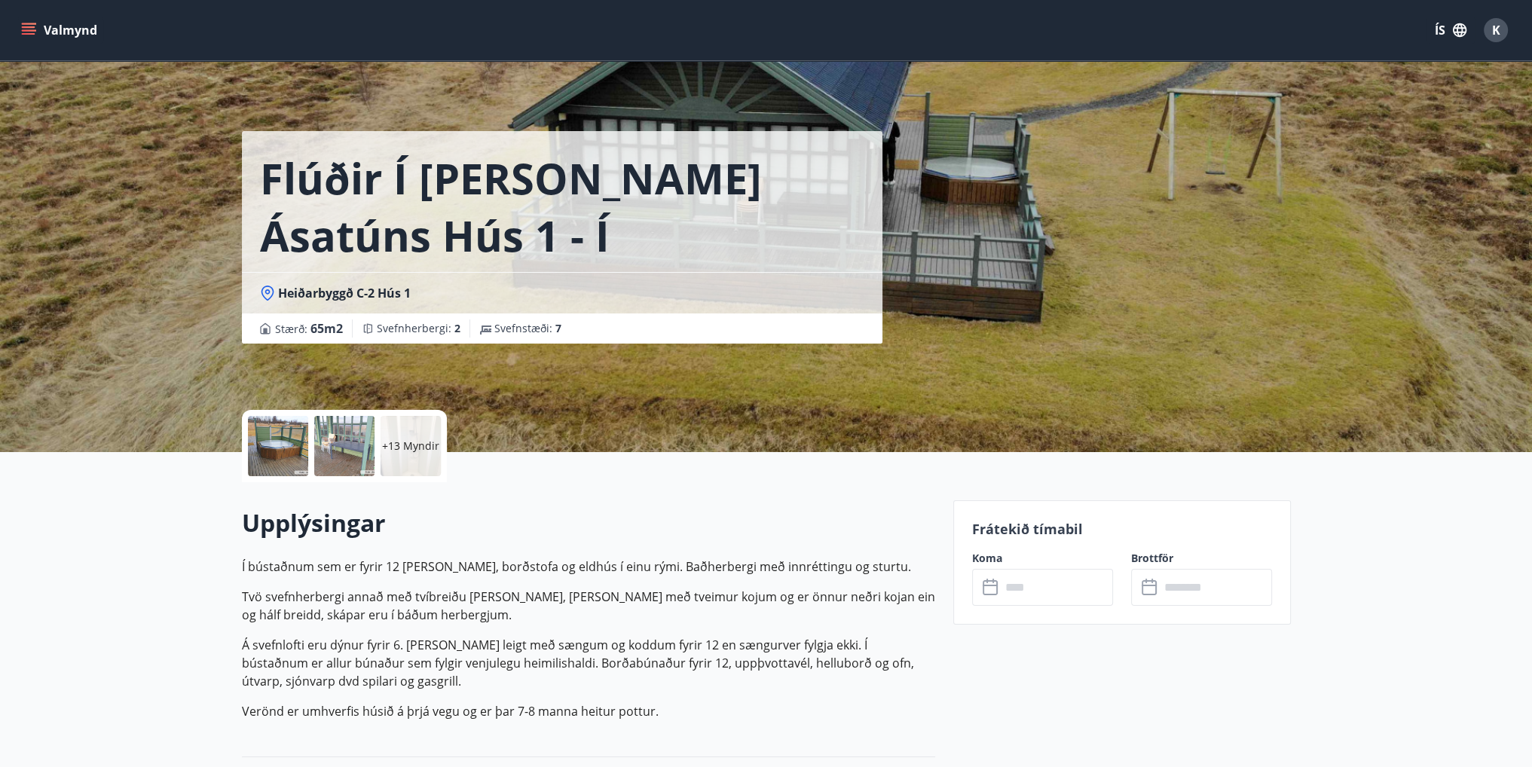
click at [1025, 584] on input "text" at bounding box center [1057, 587] width 112 height 37
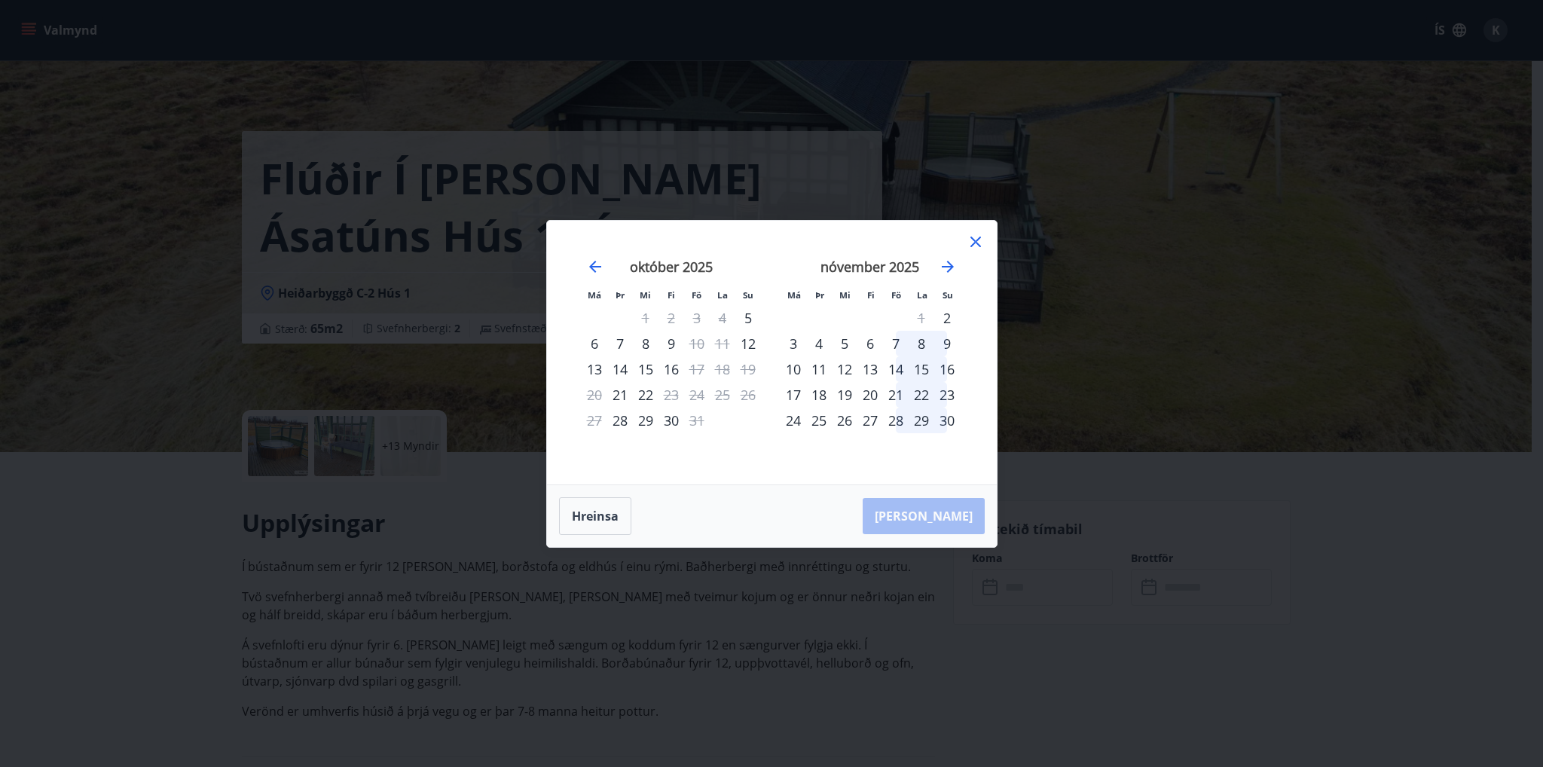
click at [640, 370] on div "15" at bounding box center [646, 369] width 26 height 26
click at [970, 243] on icon at bounding box center [976, 242] width 18 height 18
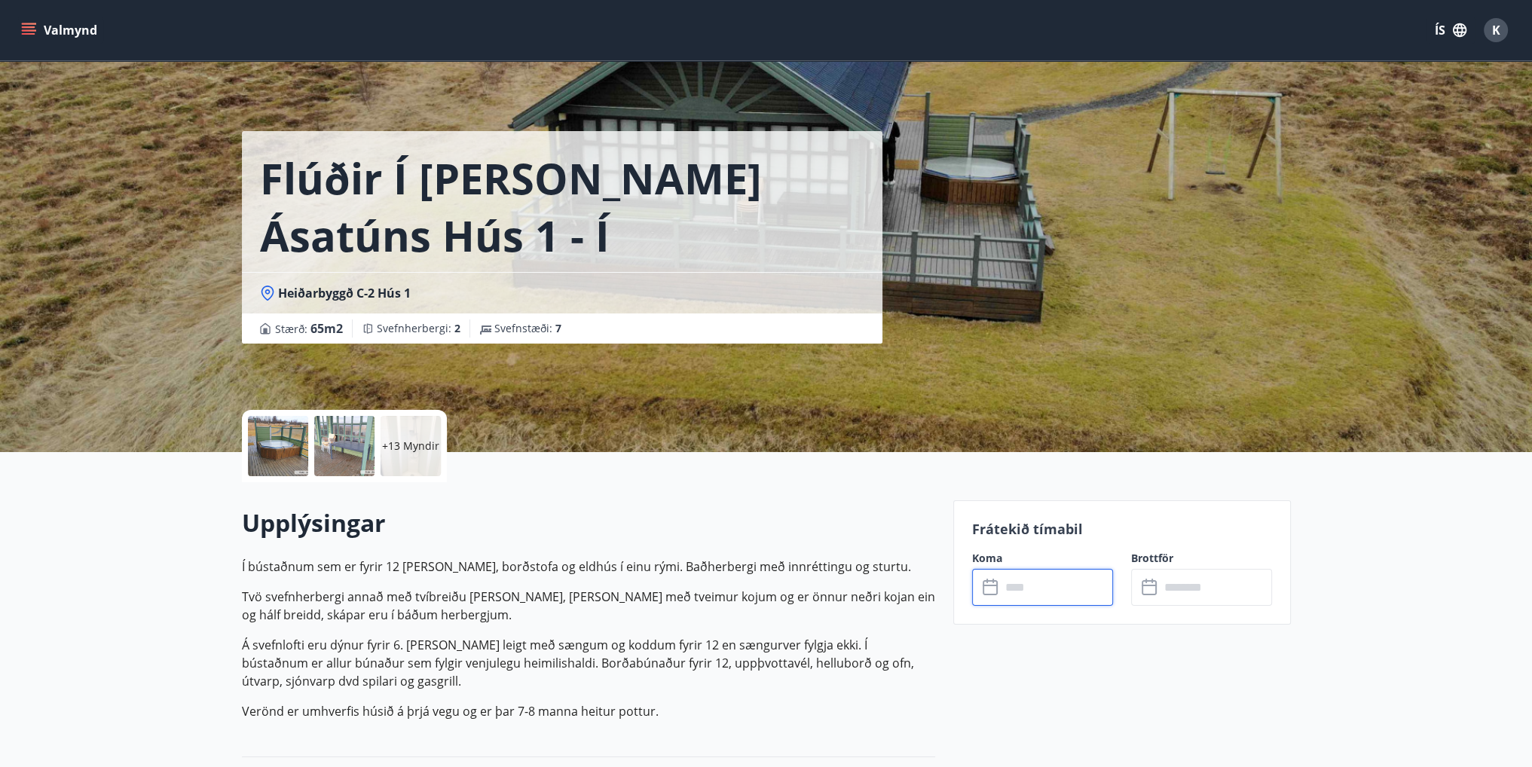
scroll to position [2, 0]
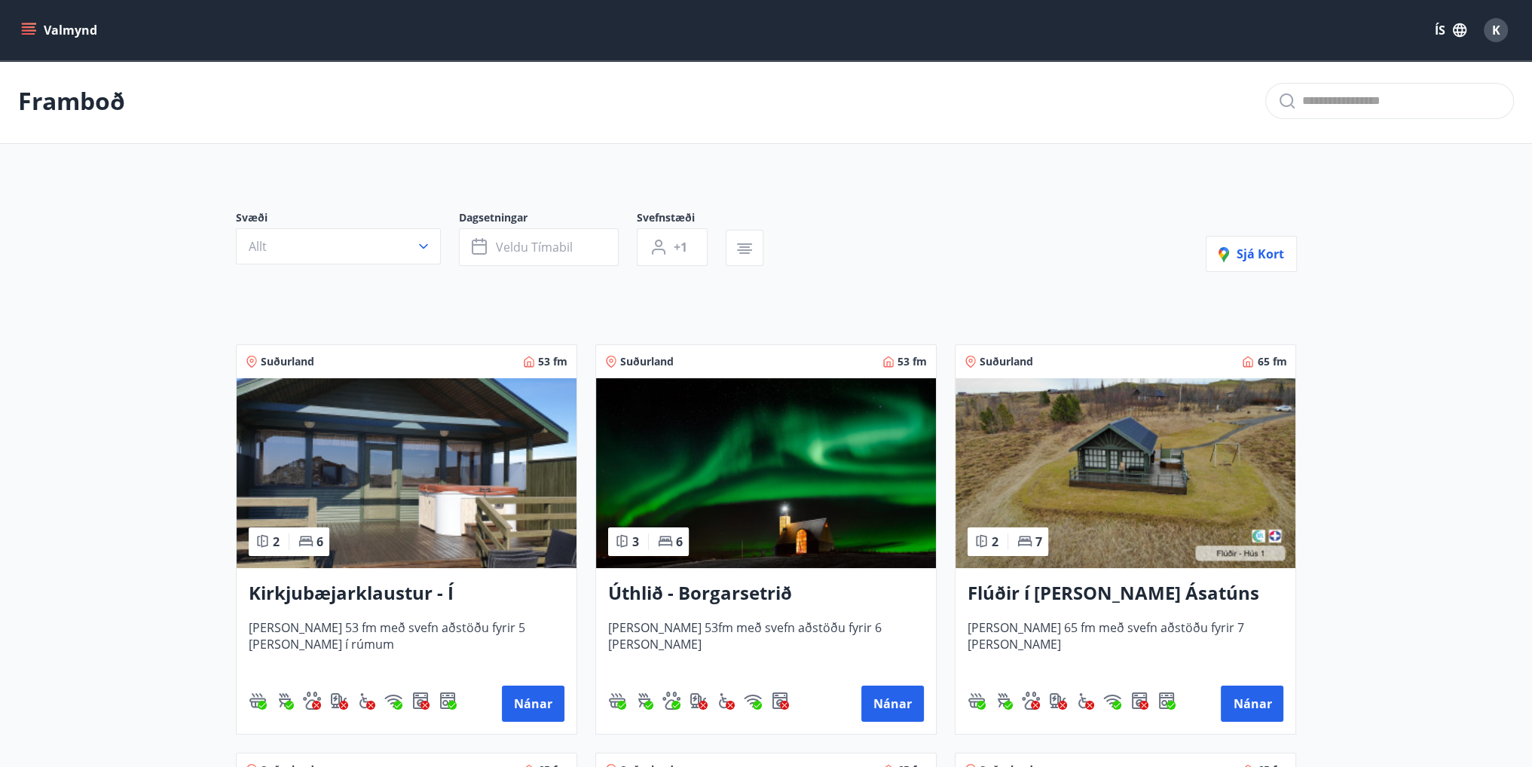
click at [383, 586] on h3 "Kirkjubæjarklaustur - Í landi Hæðargarðs" at bounding box center [407, 593] width 316 height 27
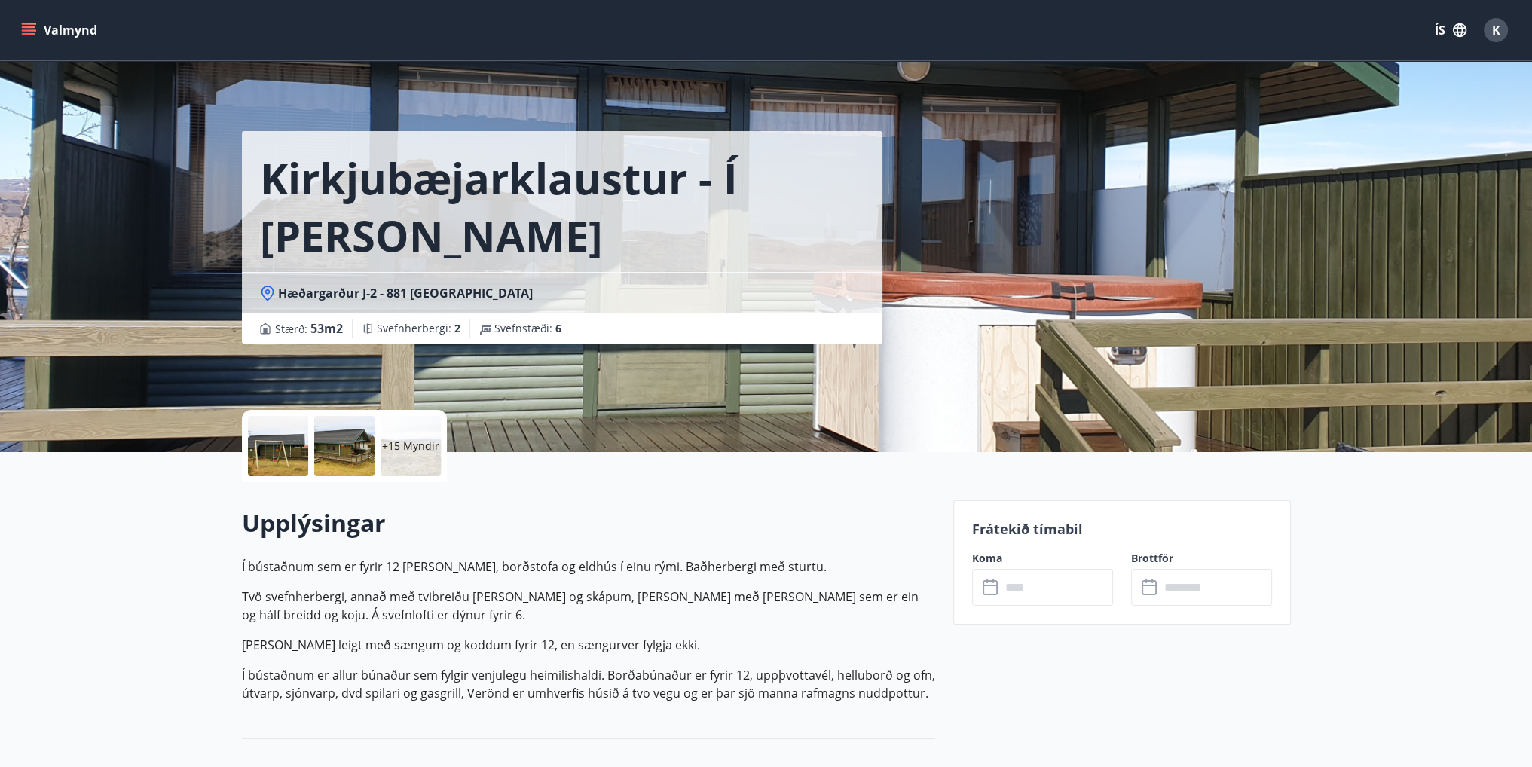
click at [985, 583] on icon at bounding box center [991, 588] width 18 height 18
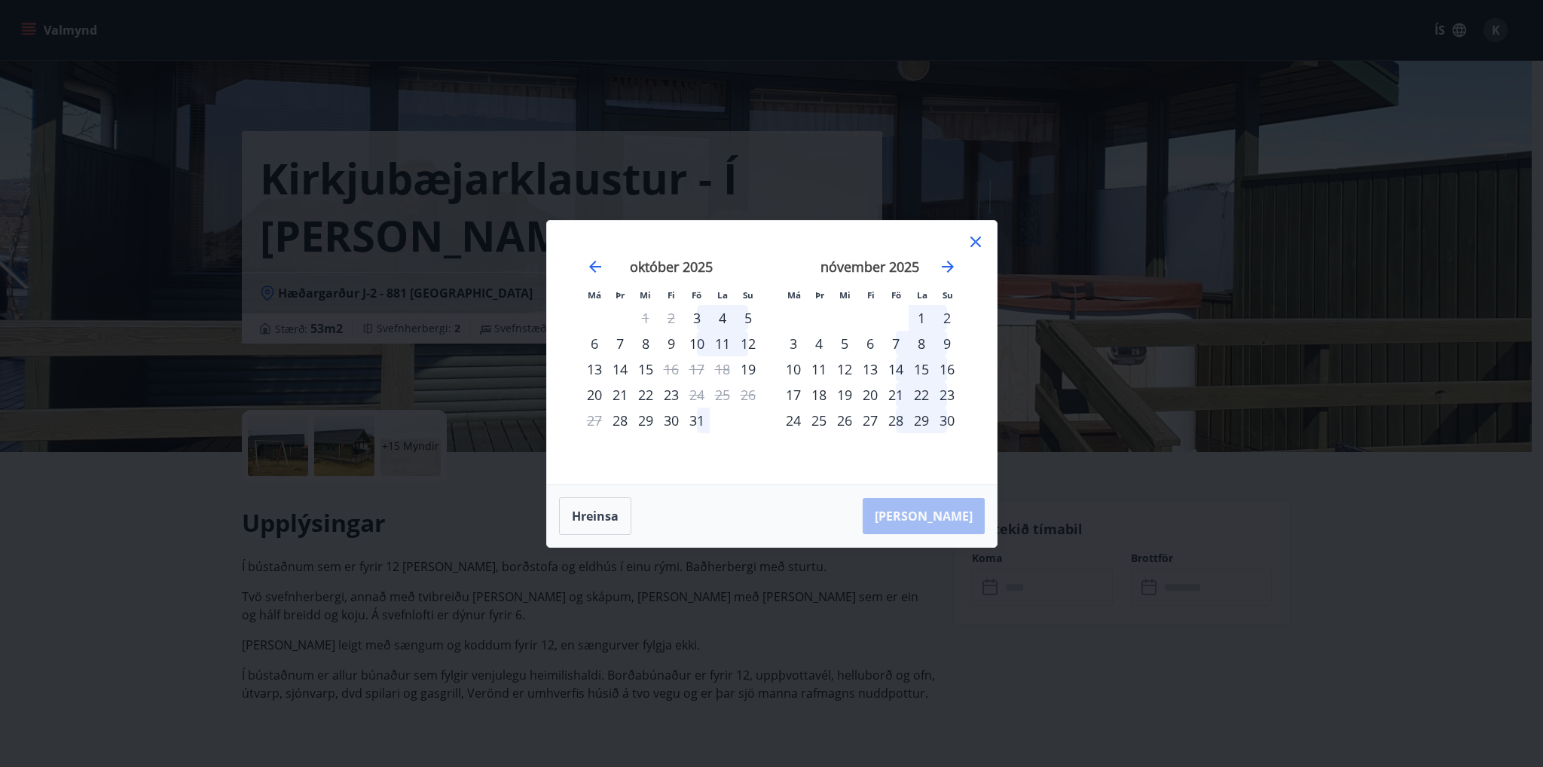
click at [720, 366] on div "18" at bounding box center [723, 369] width 26 height 26
click at [973, 242] on icon at bounding box center [976, 242] width 18 height 18
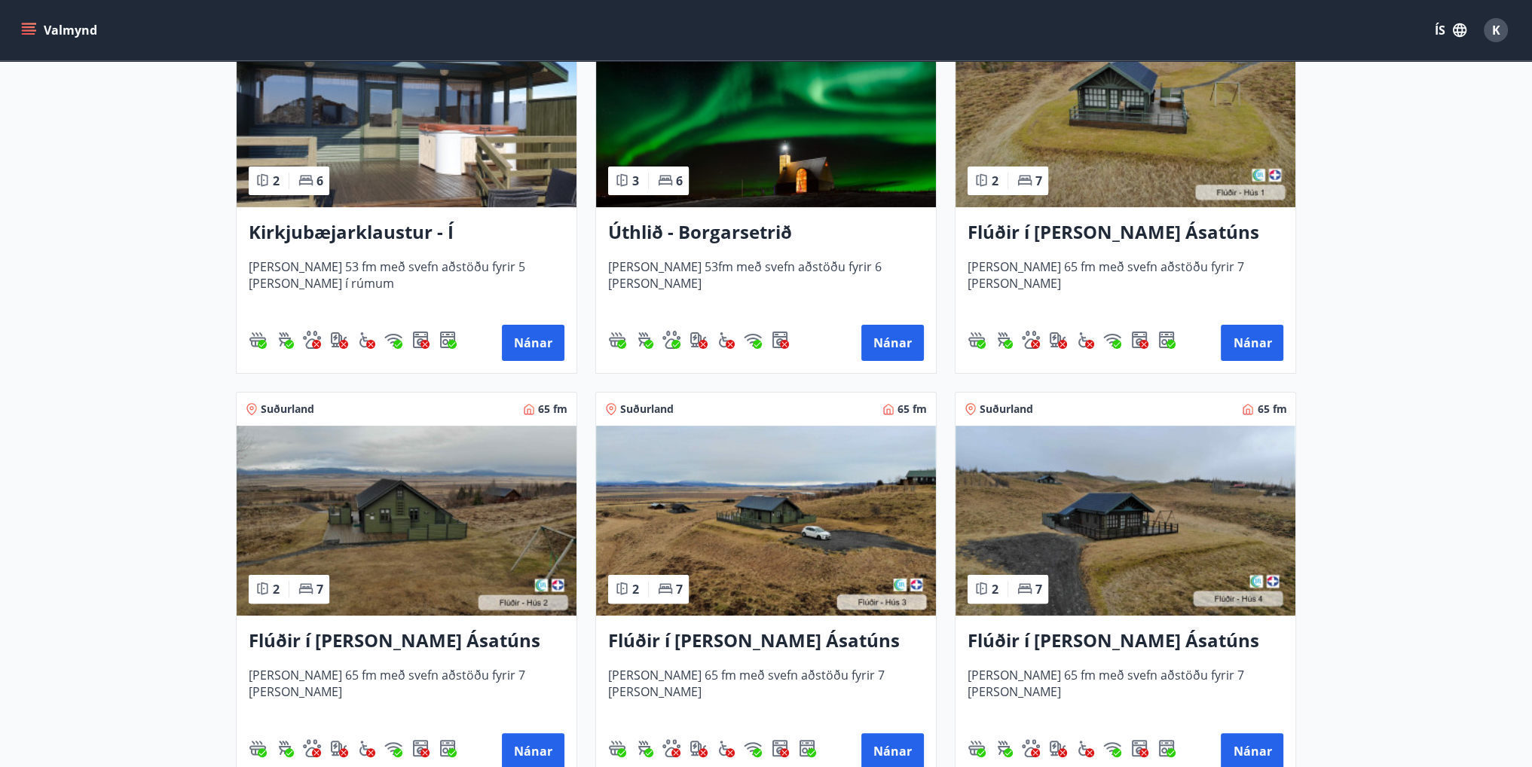
scroll to position [452, 0]
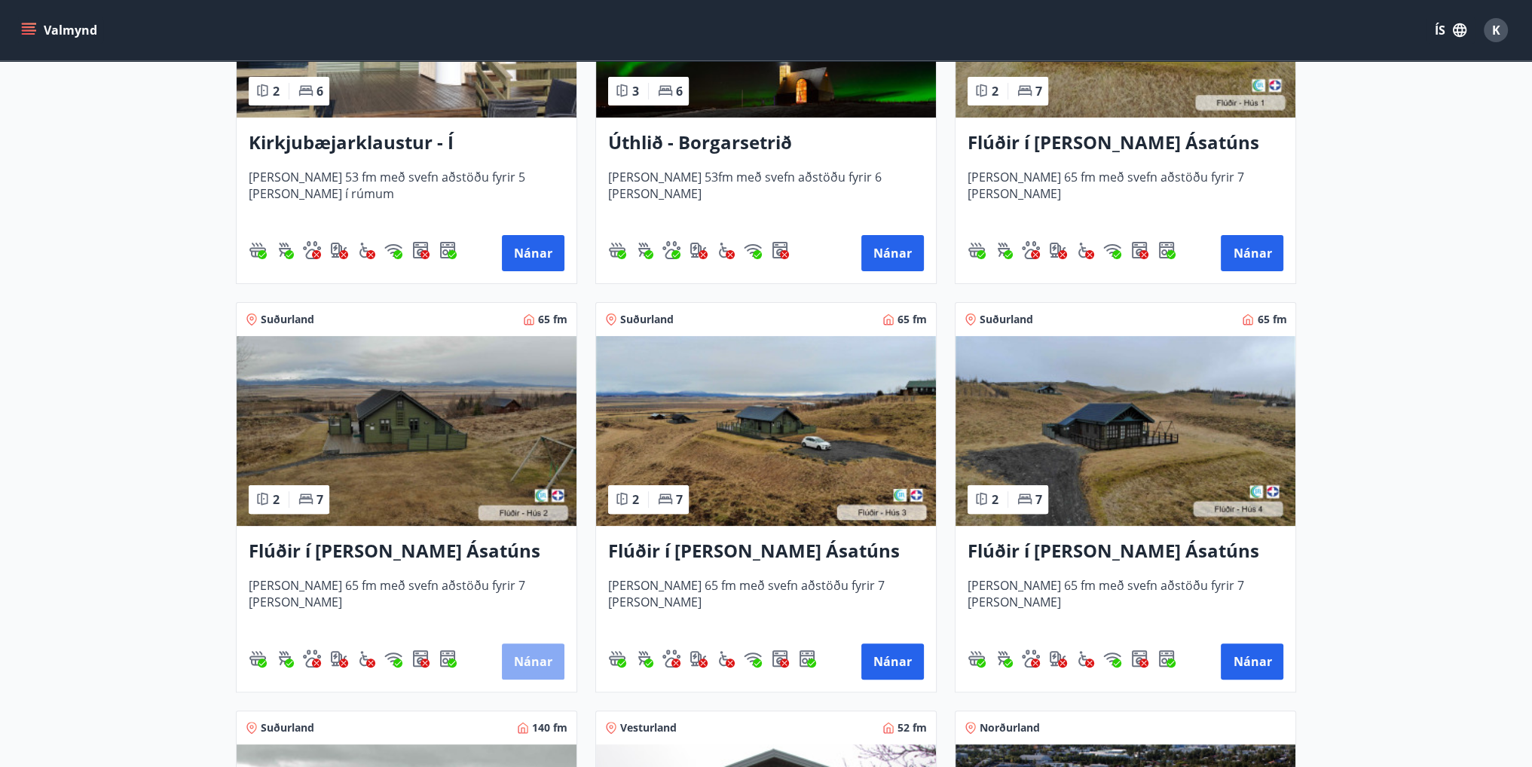
click at [533, 657] on button "Nánar" at bounding box center [533, 661] width 63 height 36
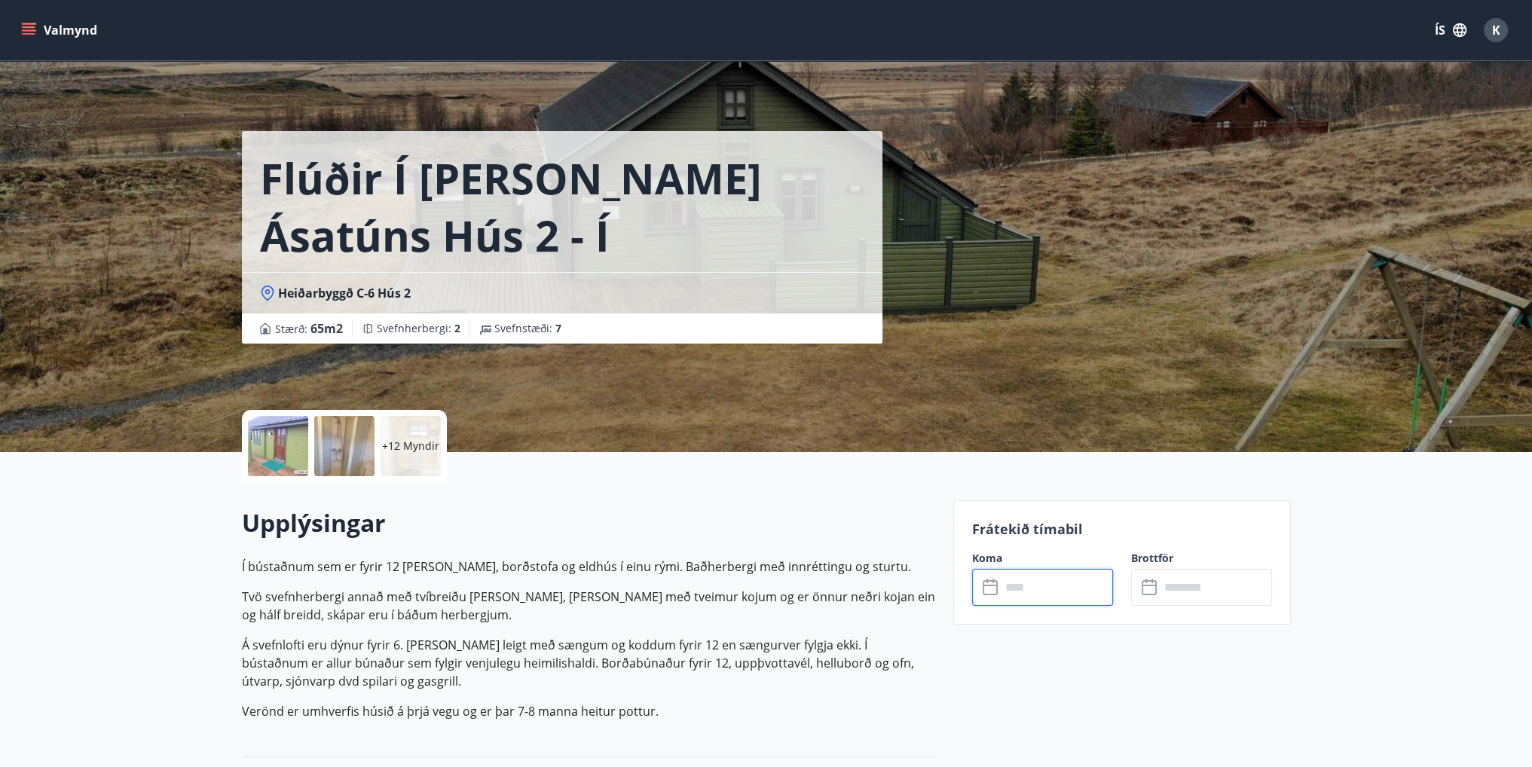
click at [1044, 597] on input "text" at bounding box center [1057, 587] width 112 height 37
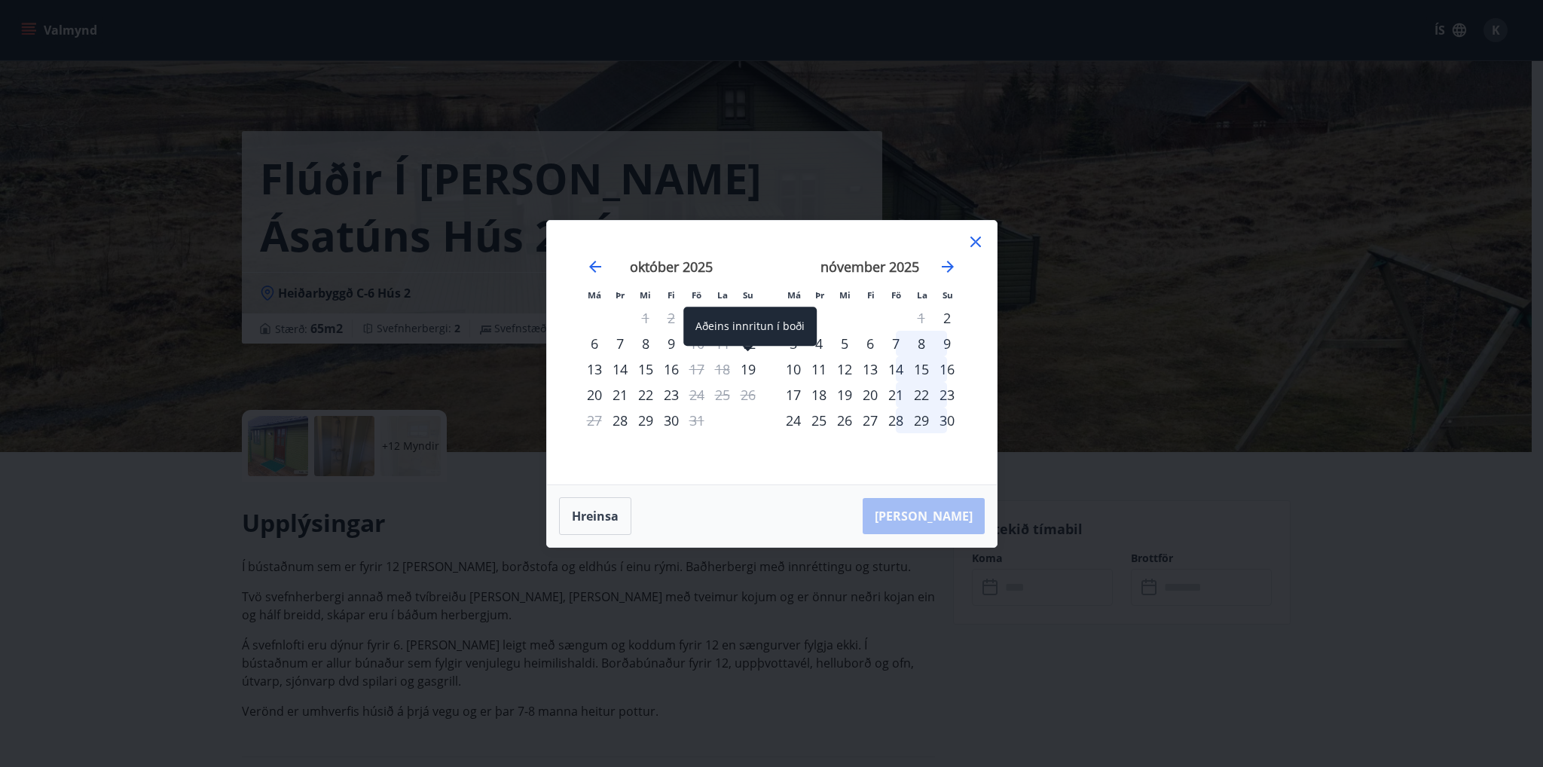
click at [751, 368] on div "19" at bounding box center [748, 369] width 26 height 26
click at [973, 239] on icon at bounding box center [975, 242] width 11 height 11
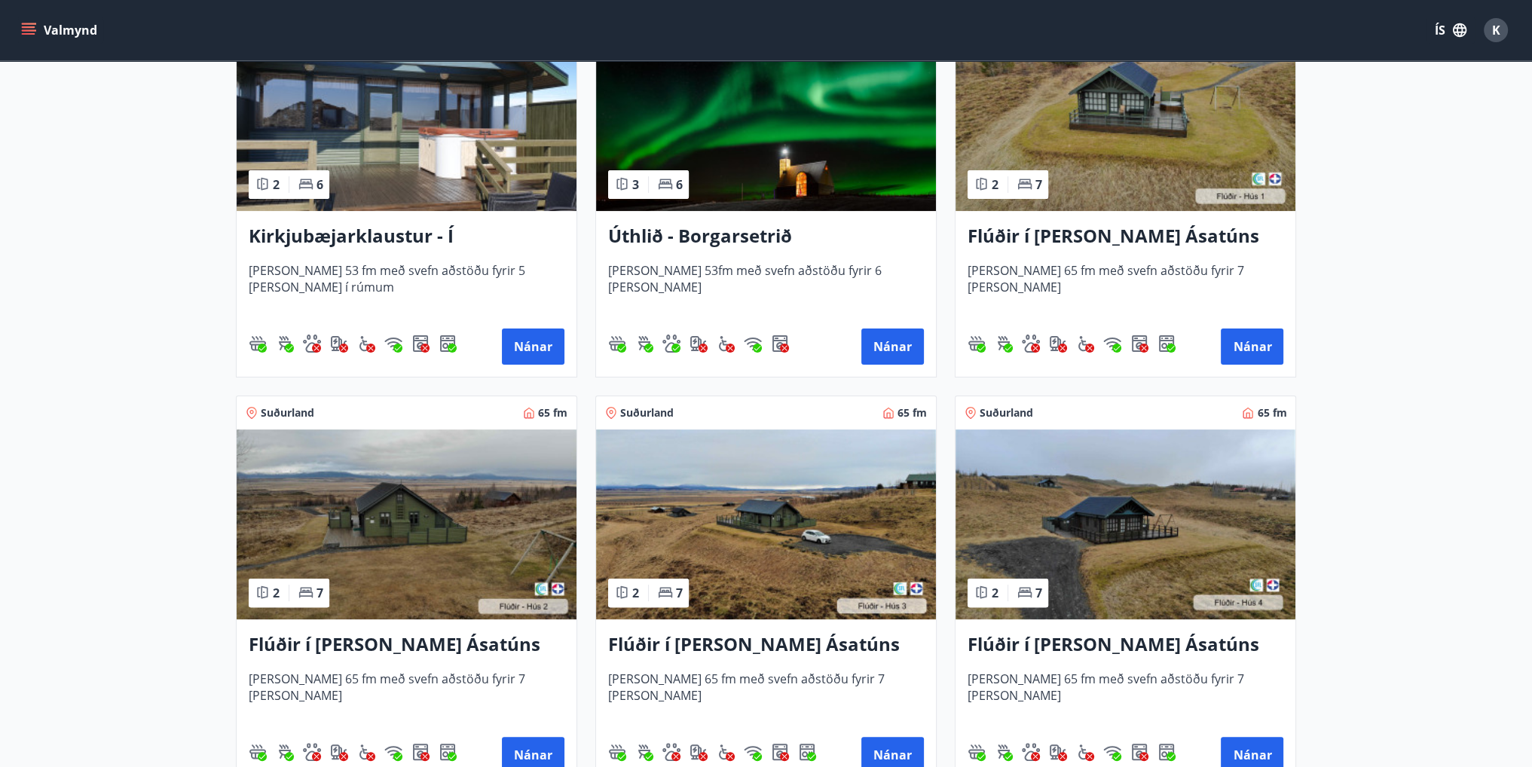
scroll to position [377, 0]
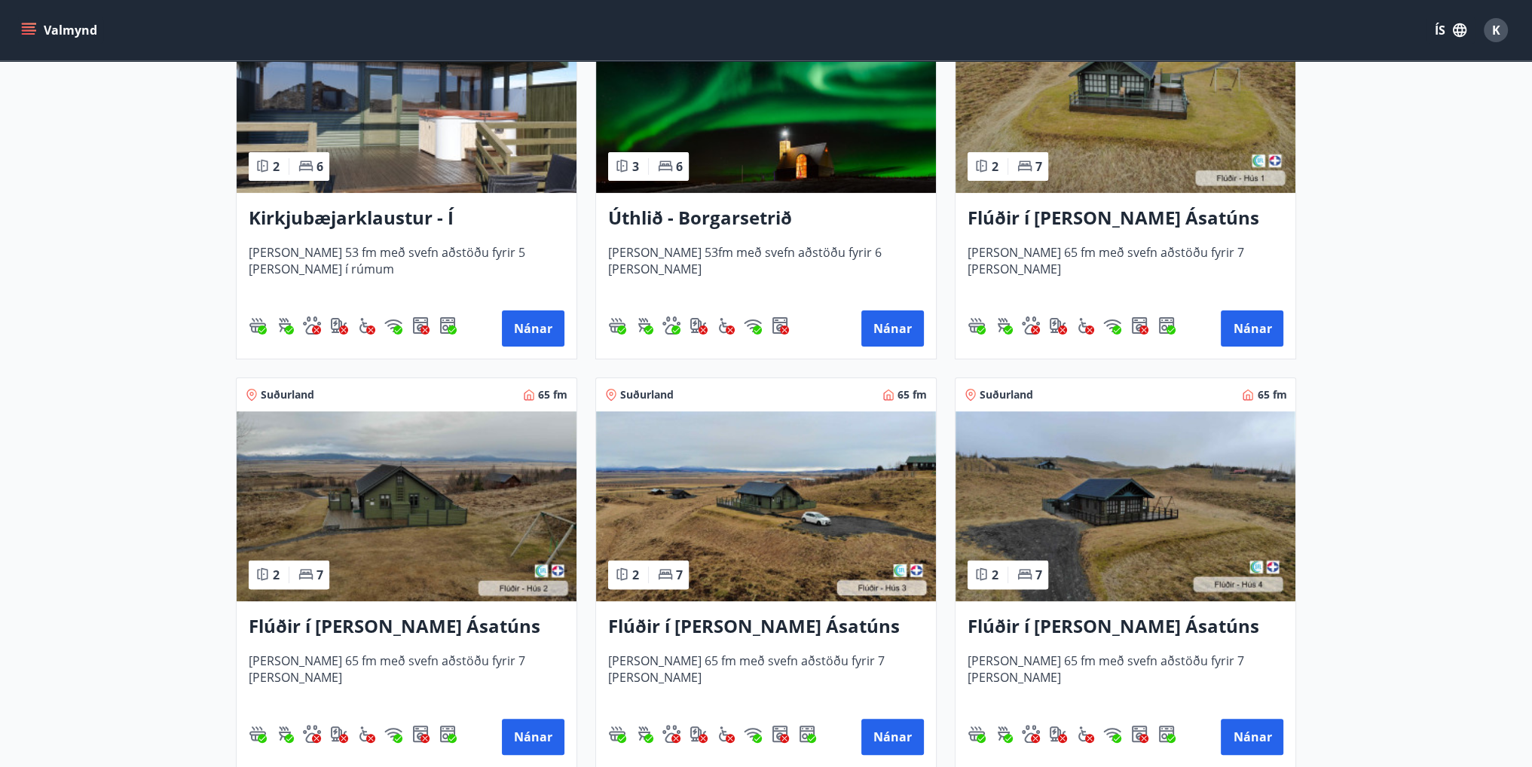
click at [747, 628] on h3 "Flúðir í landi Ásatúns hús 3 - í Móadal" at bounding box center [766, 626] width 316 height 27
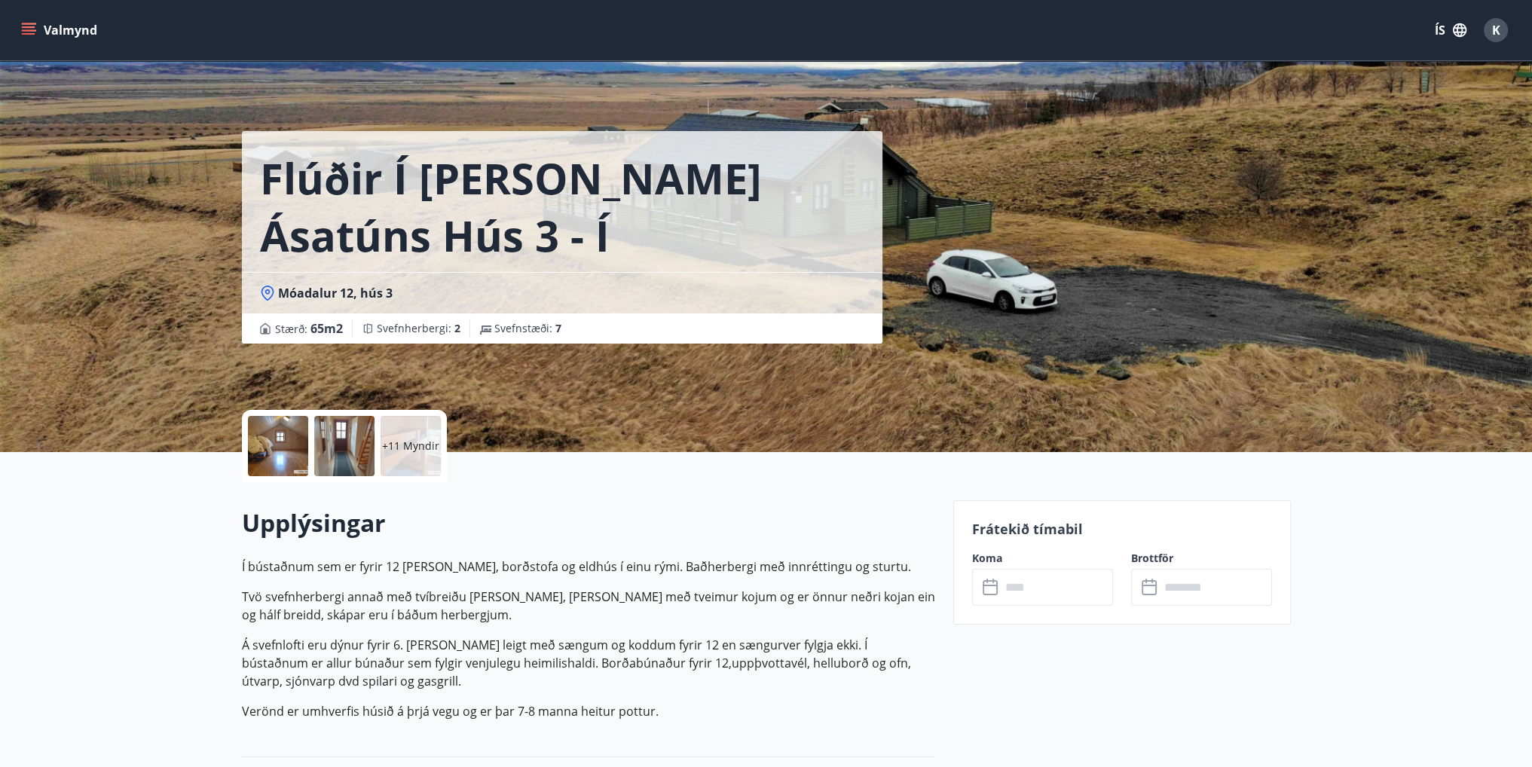
click at [1037, 589] on input "text" at bounding box center [1057, 587] width 112 height 37
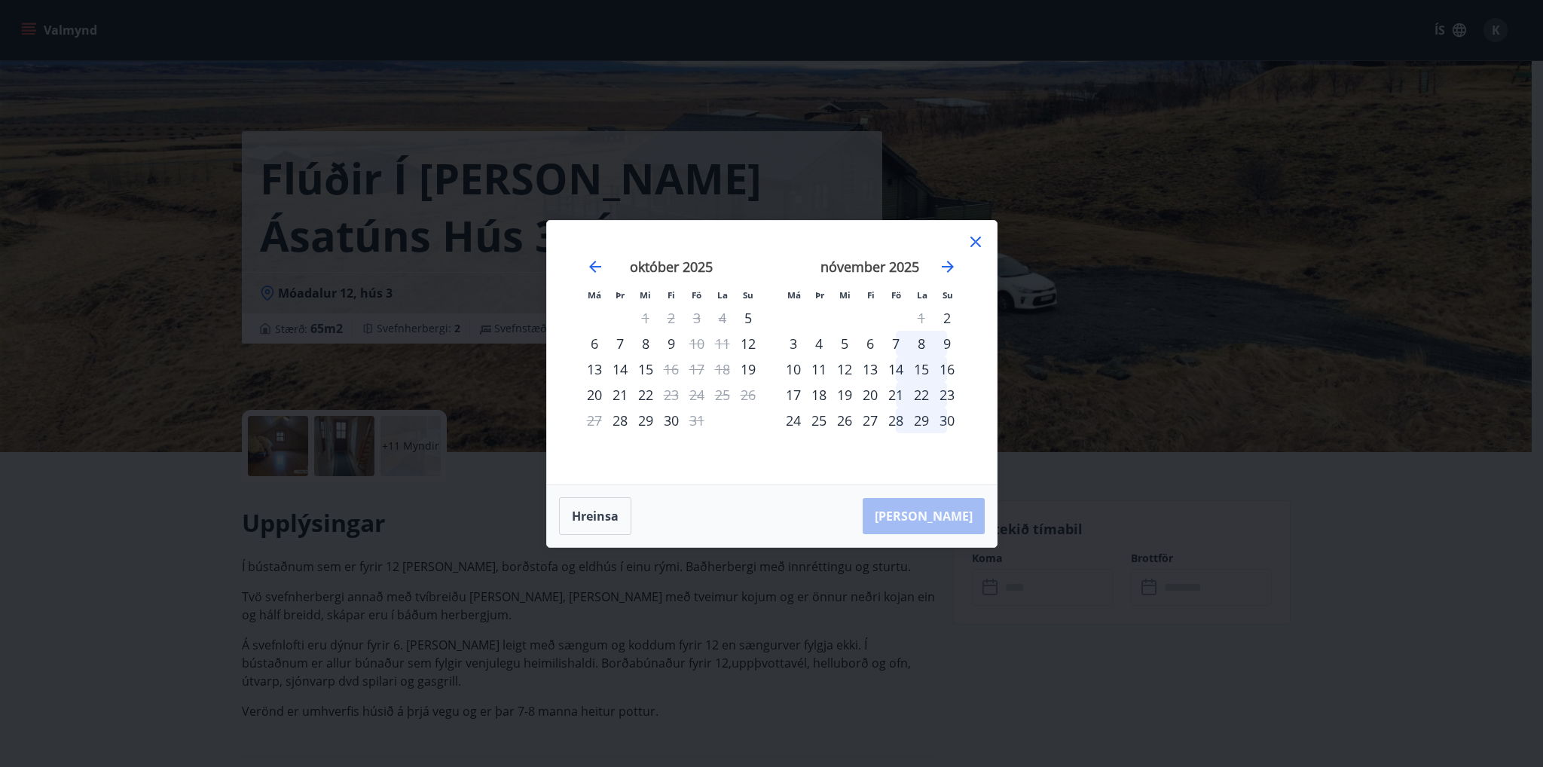
click at [980, 240] on icon at bounding box center [976, 242] width 18 height 18
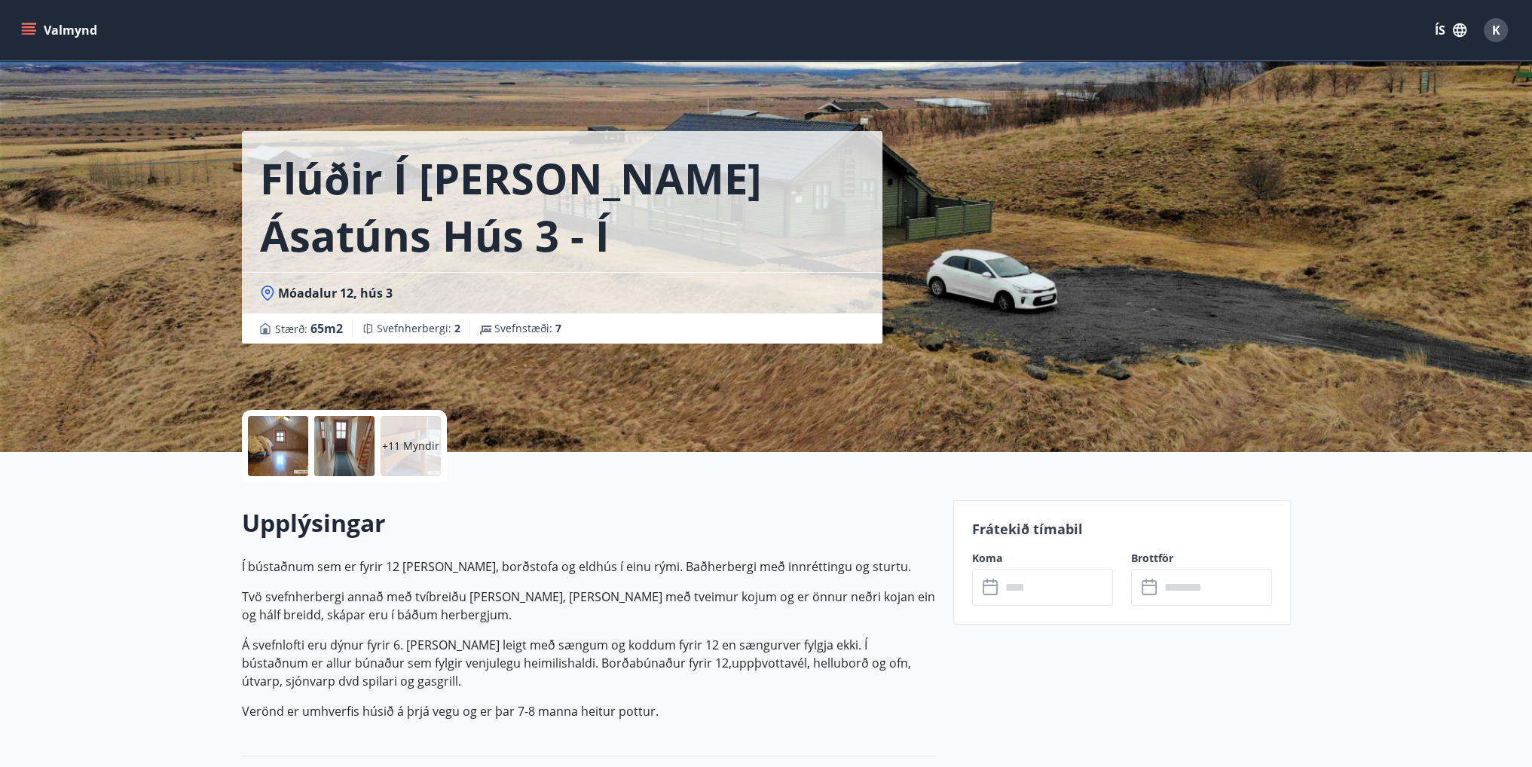
click at [25, 26] on icon "menu" at bounding box center [28, 30] width 15 height 15
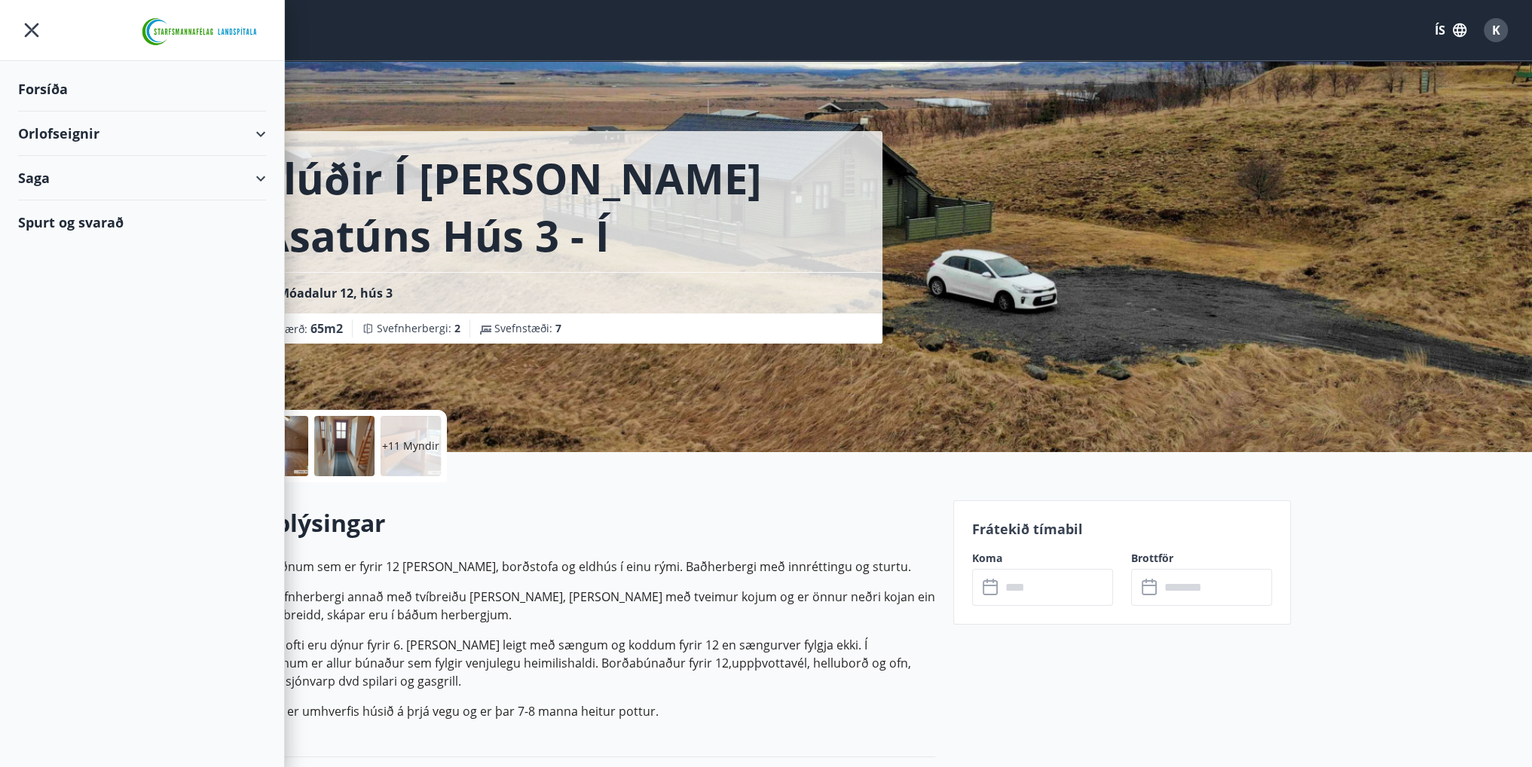
click at [588, 429] on div "+11 Myndir" at bounding box center [588, 446] width 693 height 72
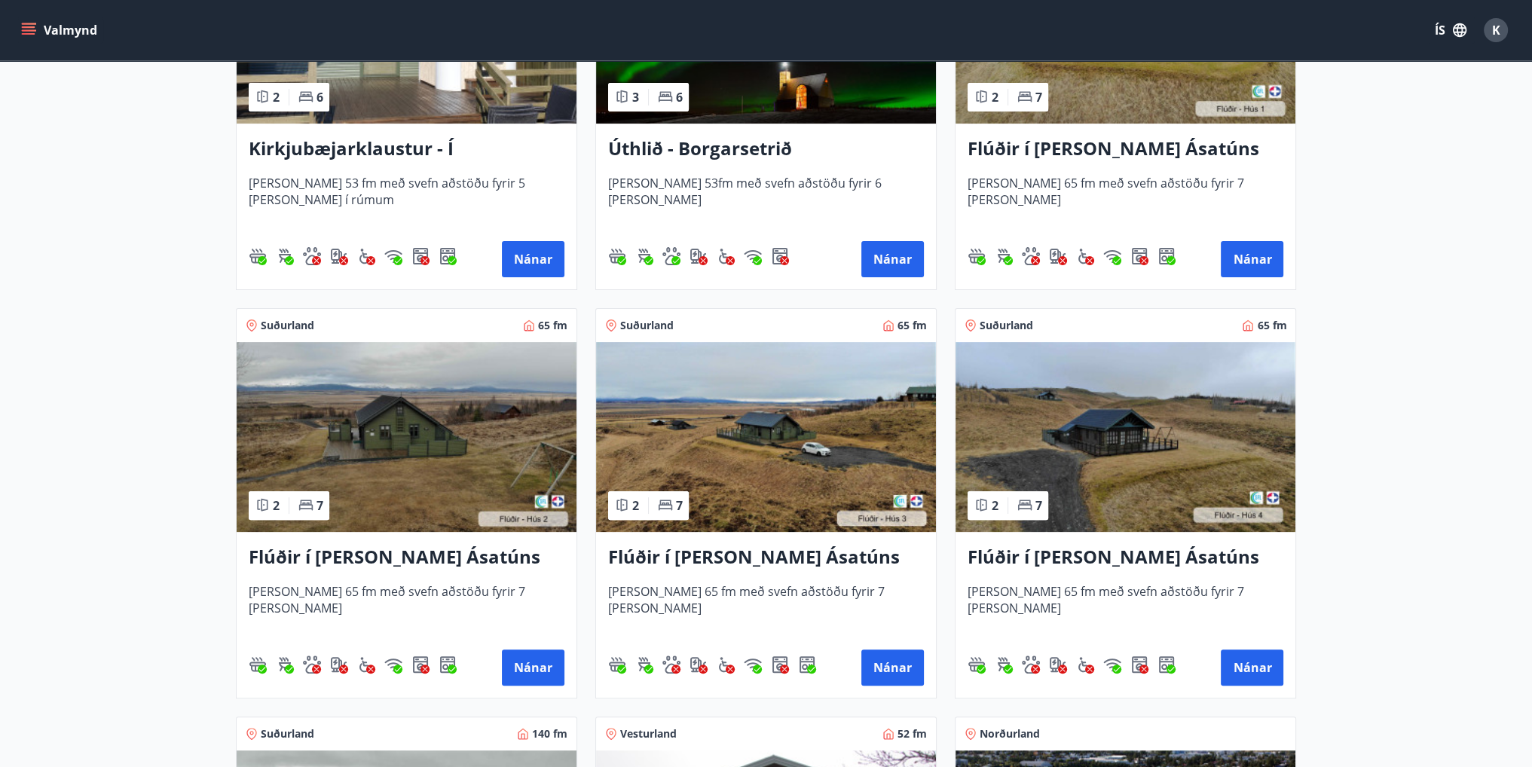
scroll to position [452, 0]
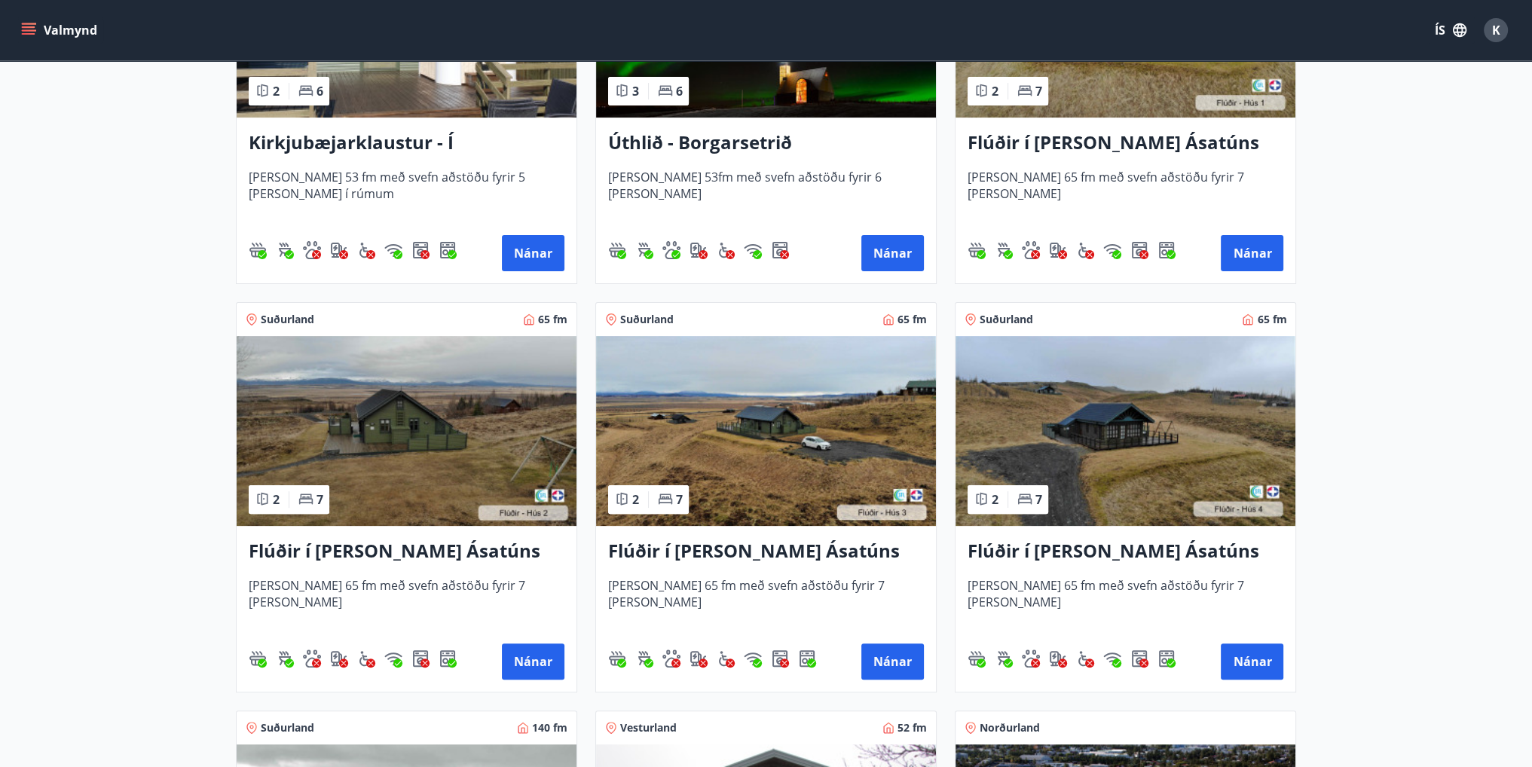
click at [1108, 542] on h3 "Flúðir í landi Ásatúns hús 4 - í Þverlág" at bounding box center [1125, 551] width 316 height 27
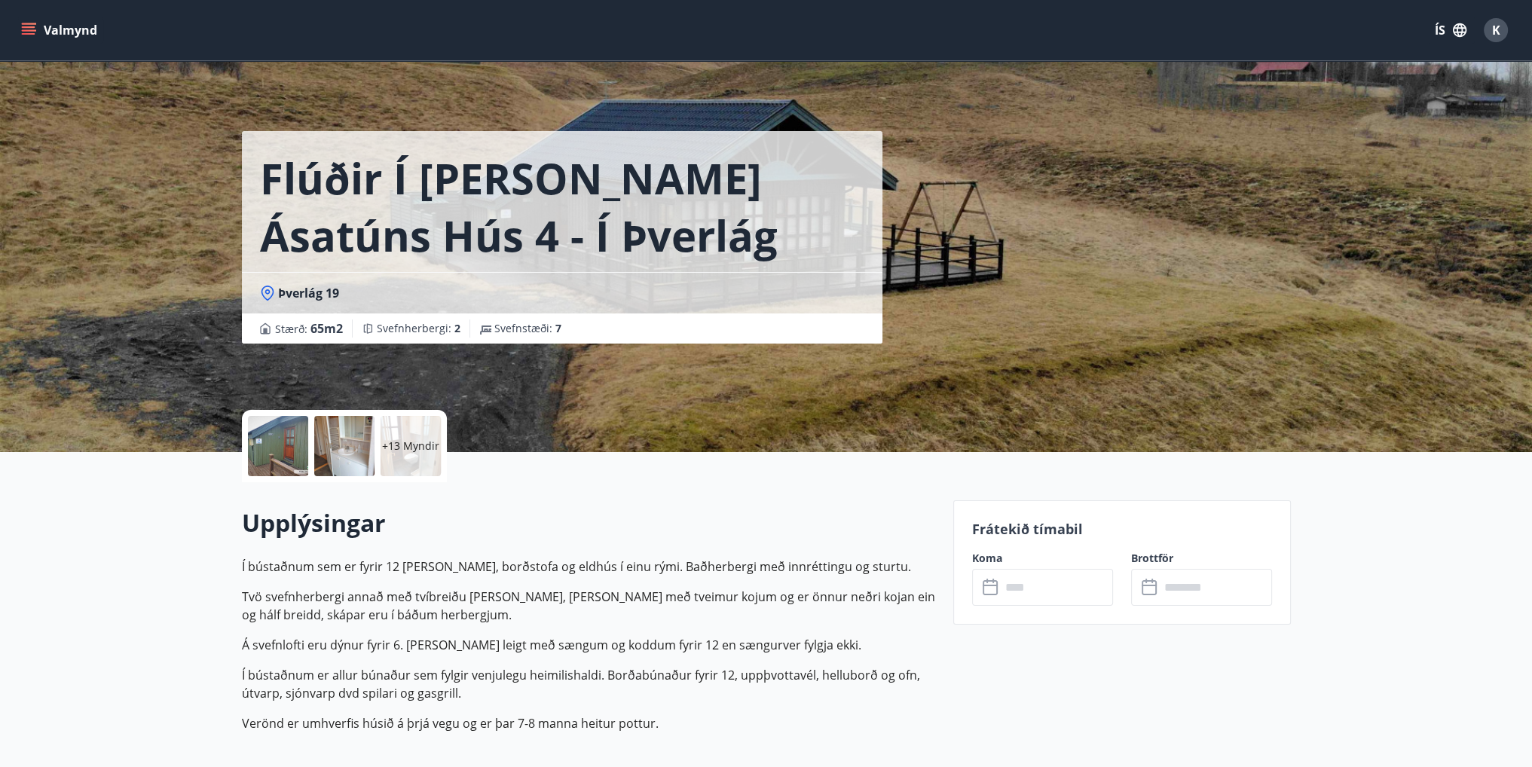
click at [1012, 592] on input "text" at bounding box center [1057, 587] width 112 height 37
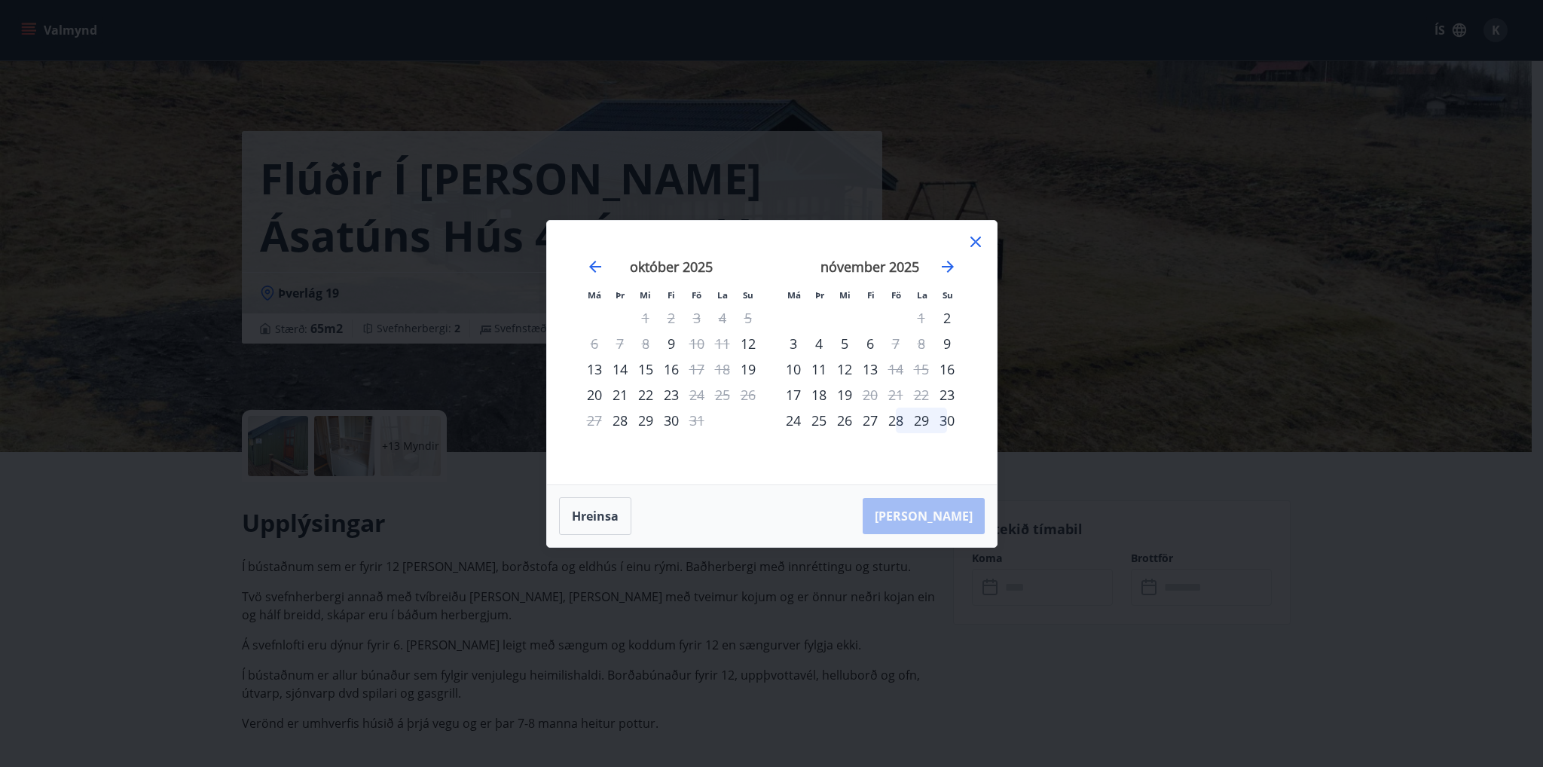
click at [975, 244] on icon at bounding box center [976, 242] width 18 height 18
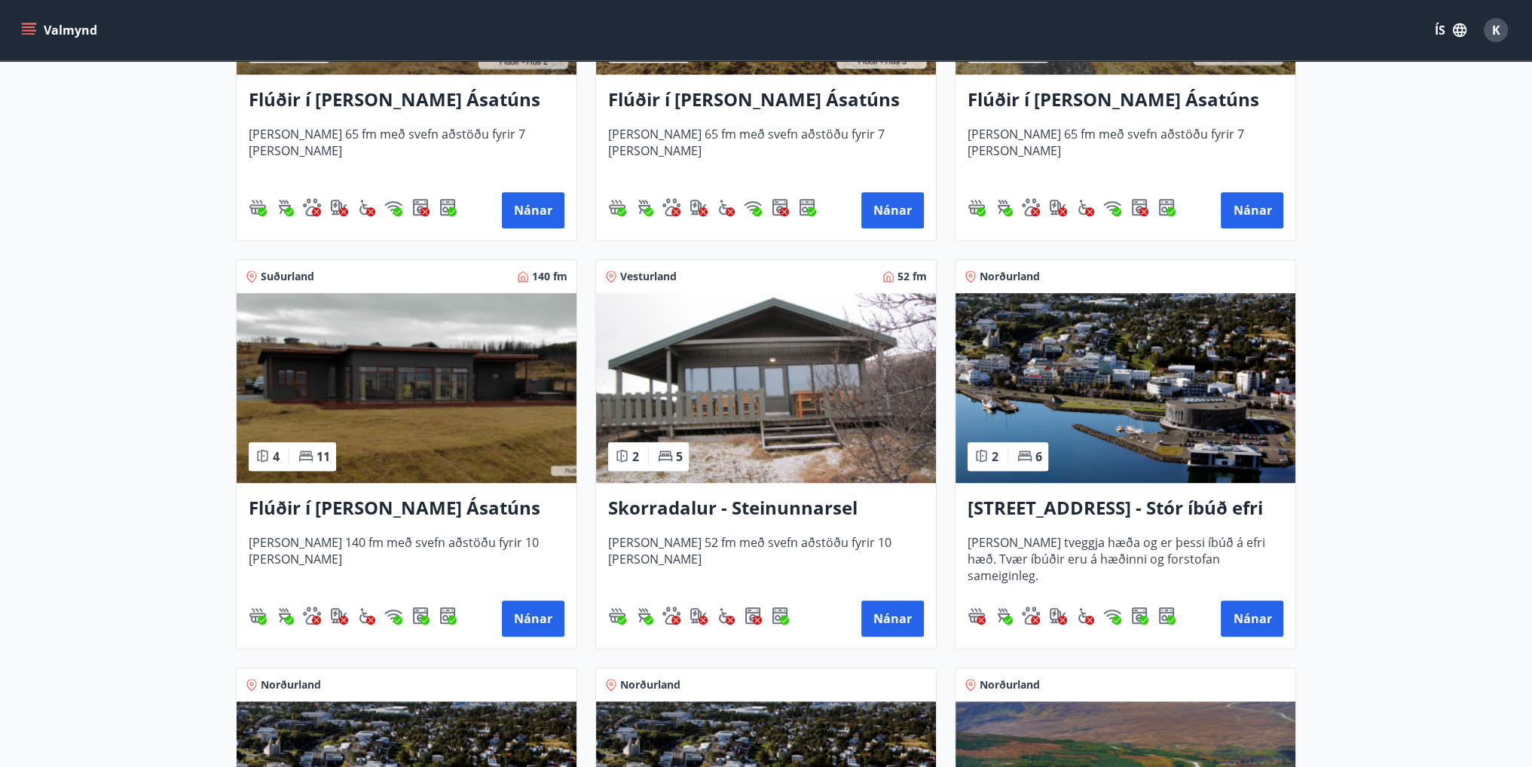
scroll to position [904, 0]
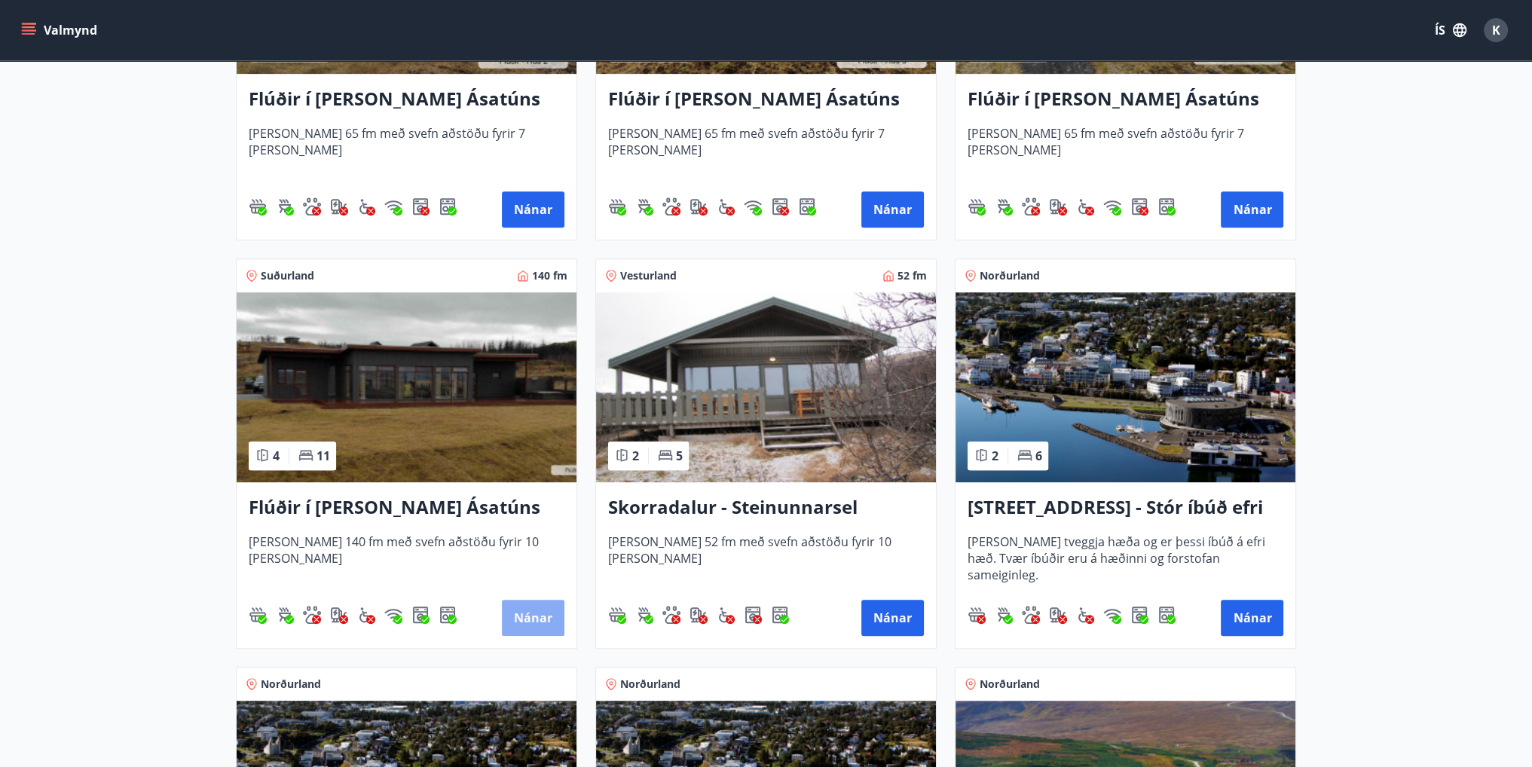
click at [545, 604] on button "Nánar" at bounding box center [533, 618] width 63 height 36
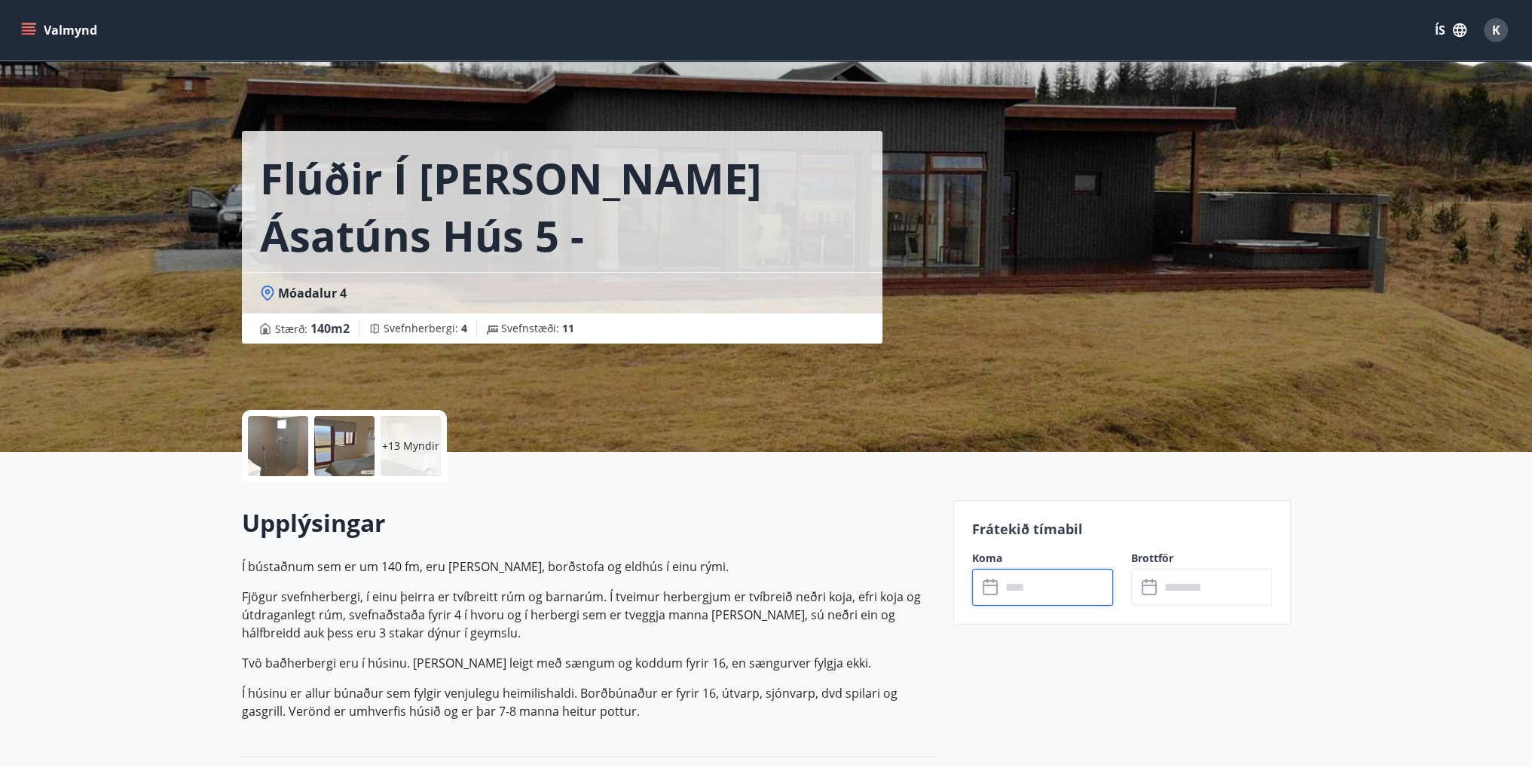
click at [1022, 588] on input "text" at bounding box center [1057, 587] width 112 height 37
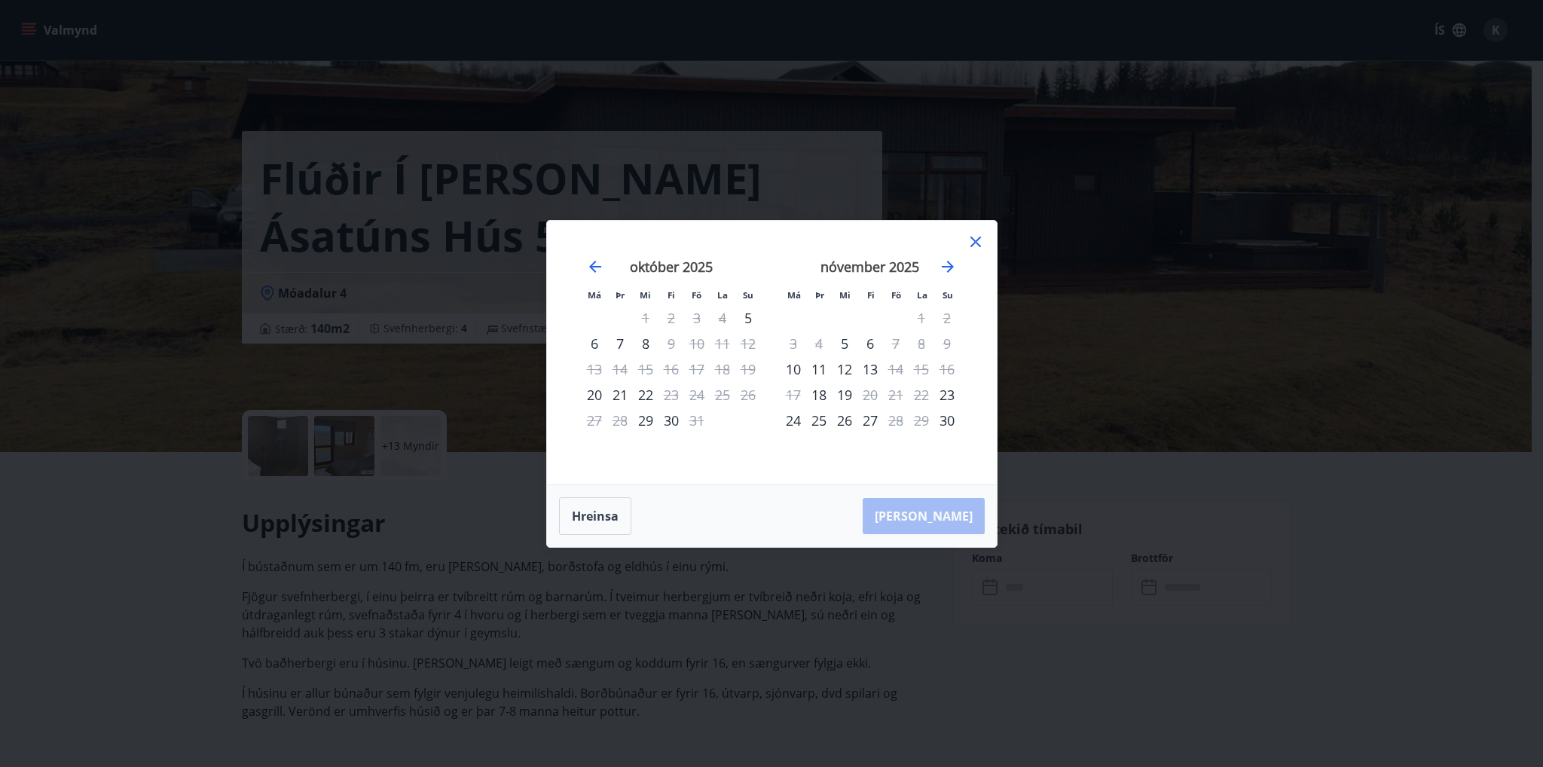
click at [964, 239] on div "nóvember 2025 1 2 3 4 5 6 7 8 9 10 11 12 13 14 15 16 17 18 19 20 21 22 23 24 25…" at bounding box center [870, 362] width 199 height 247
click at [975, 245] on icon at bounding box center [976, 242] width 18 height 18
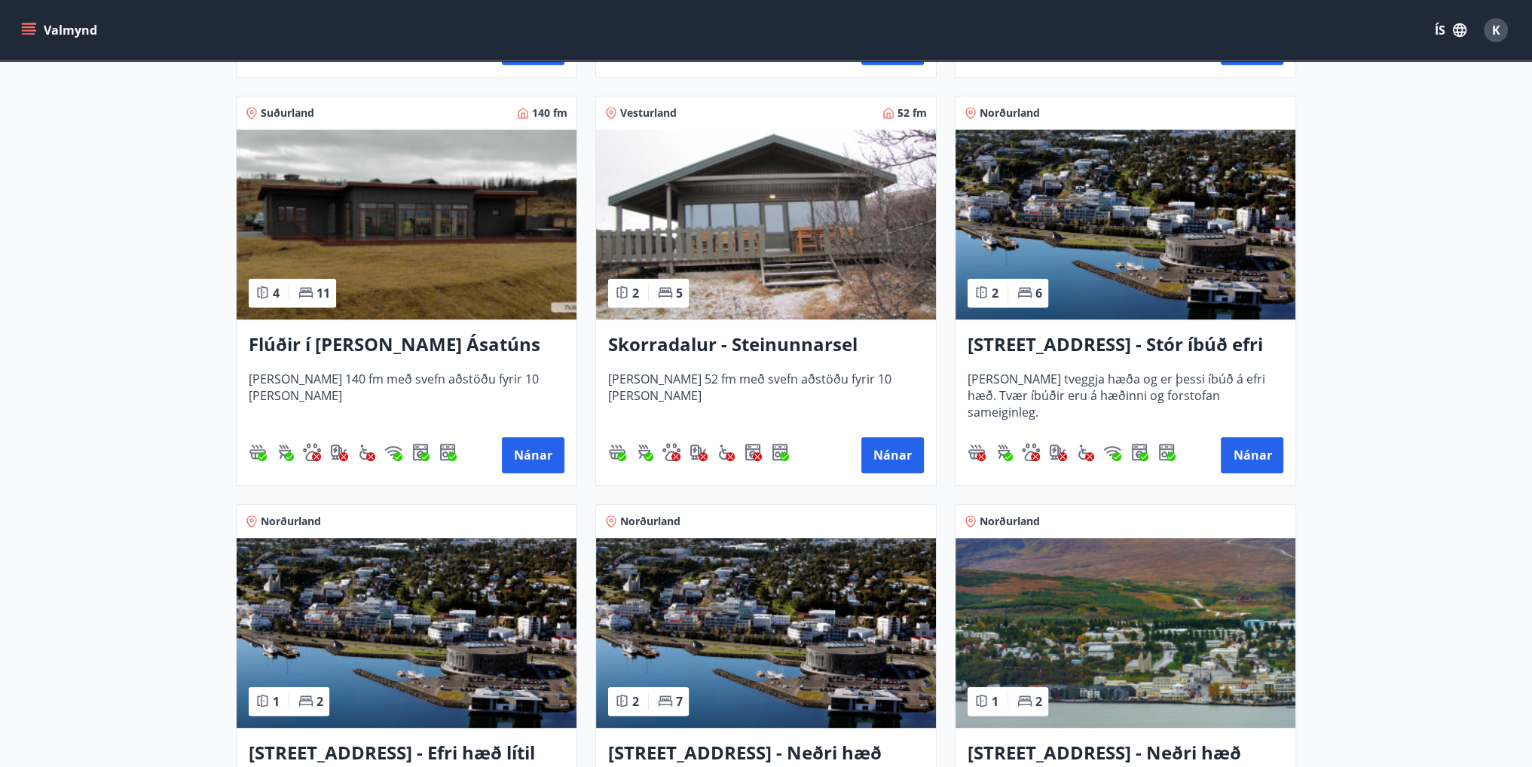
scroll to position [1130, 0]
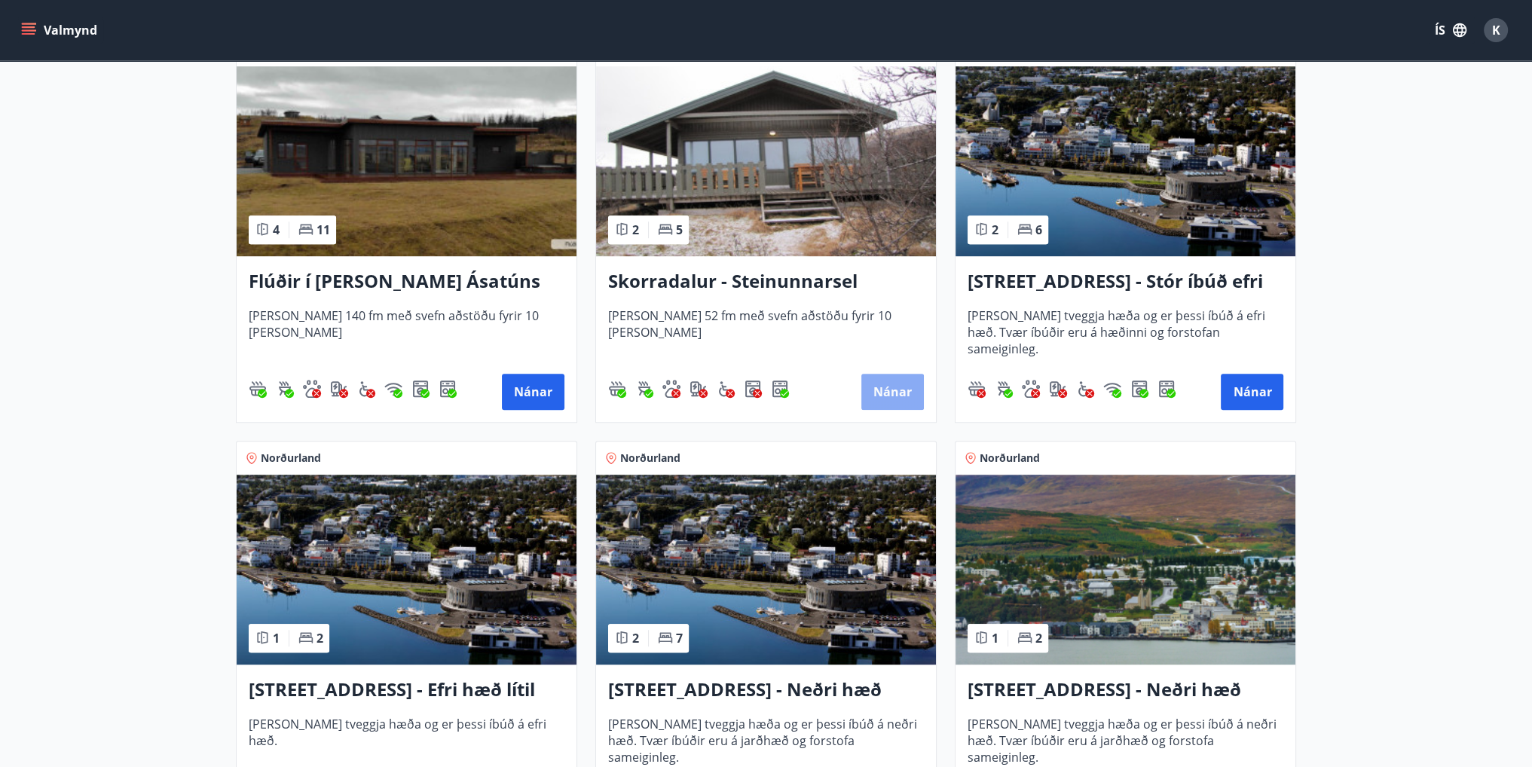
click at [888, 402] on button "Nánar" at bounding box center [892, 392] width 63 height 36
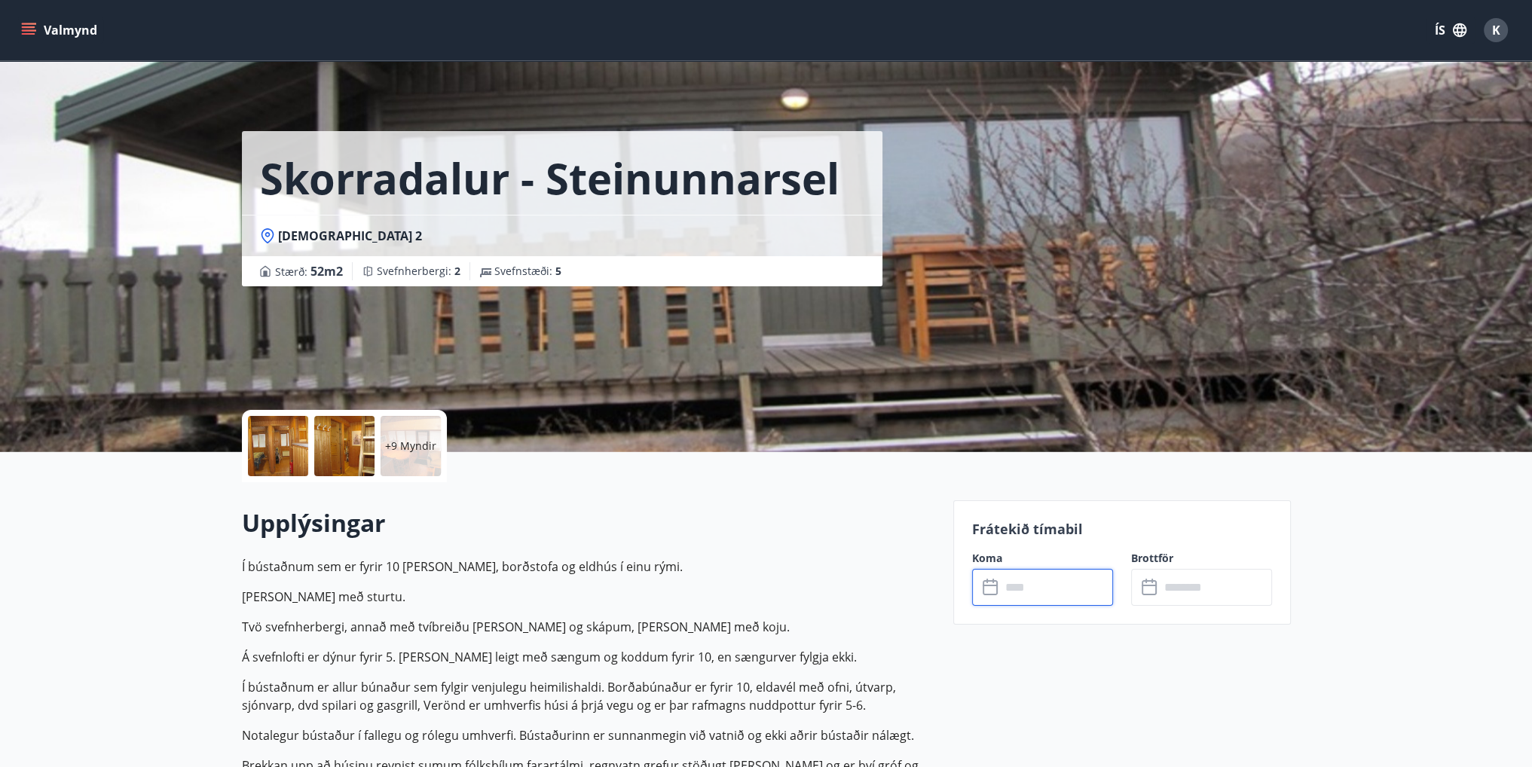
click at [1025, 595] on input "text" at bounding box center [1057, 587] width 112 height 37
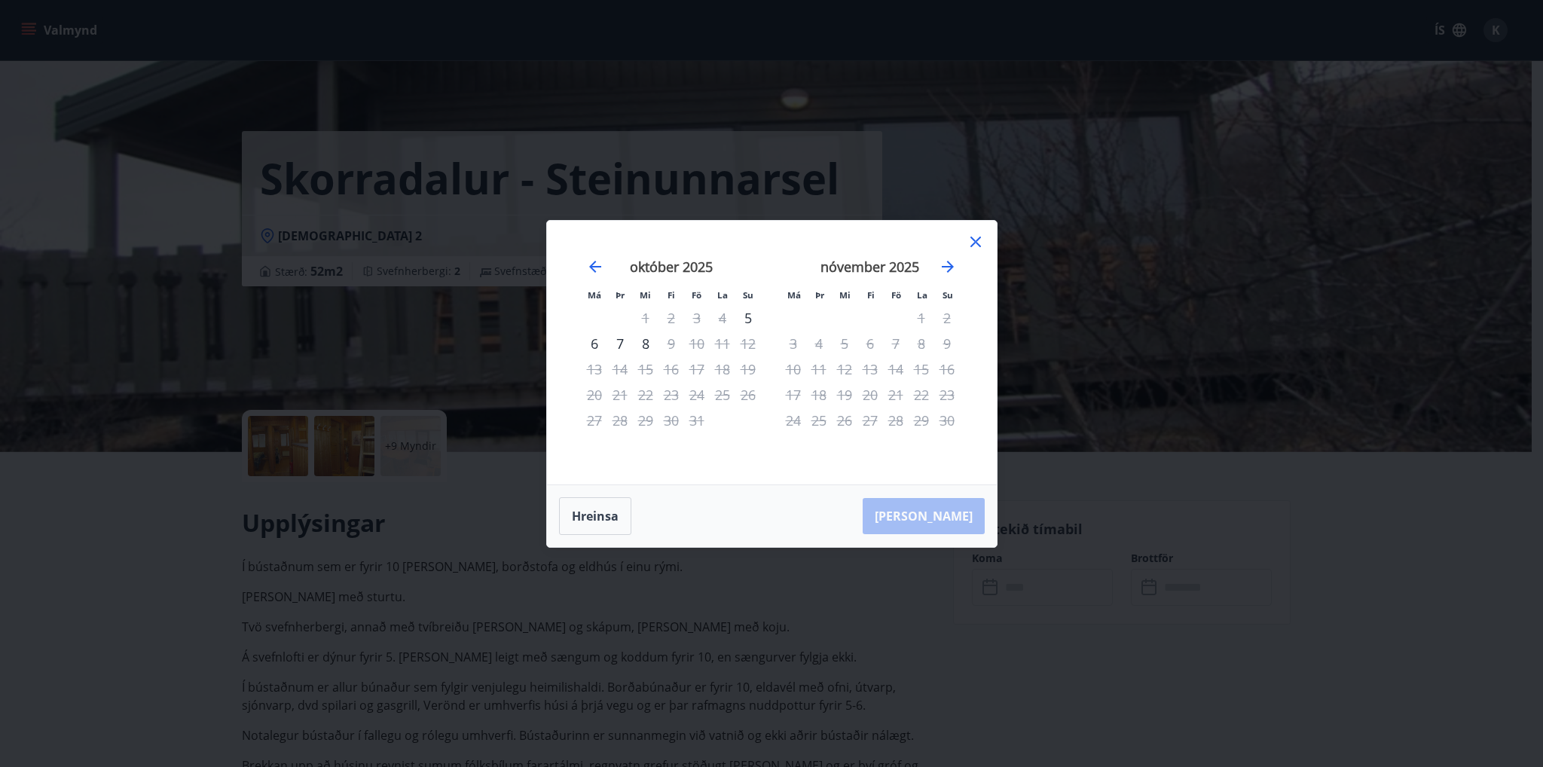
click at [973, 237] on icon at bounding box center [976, 242] width 18 height 18
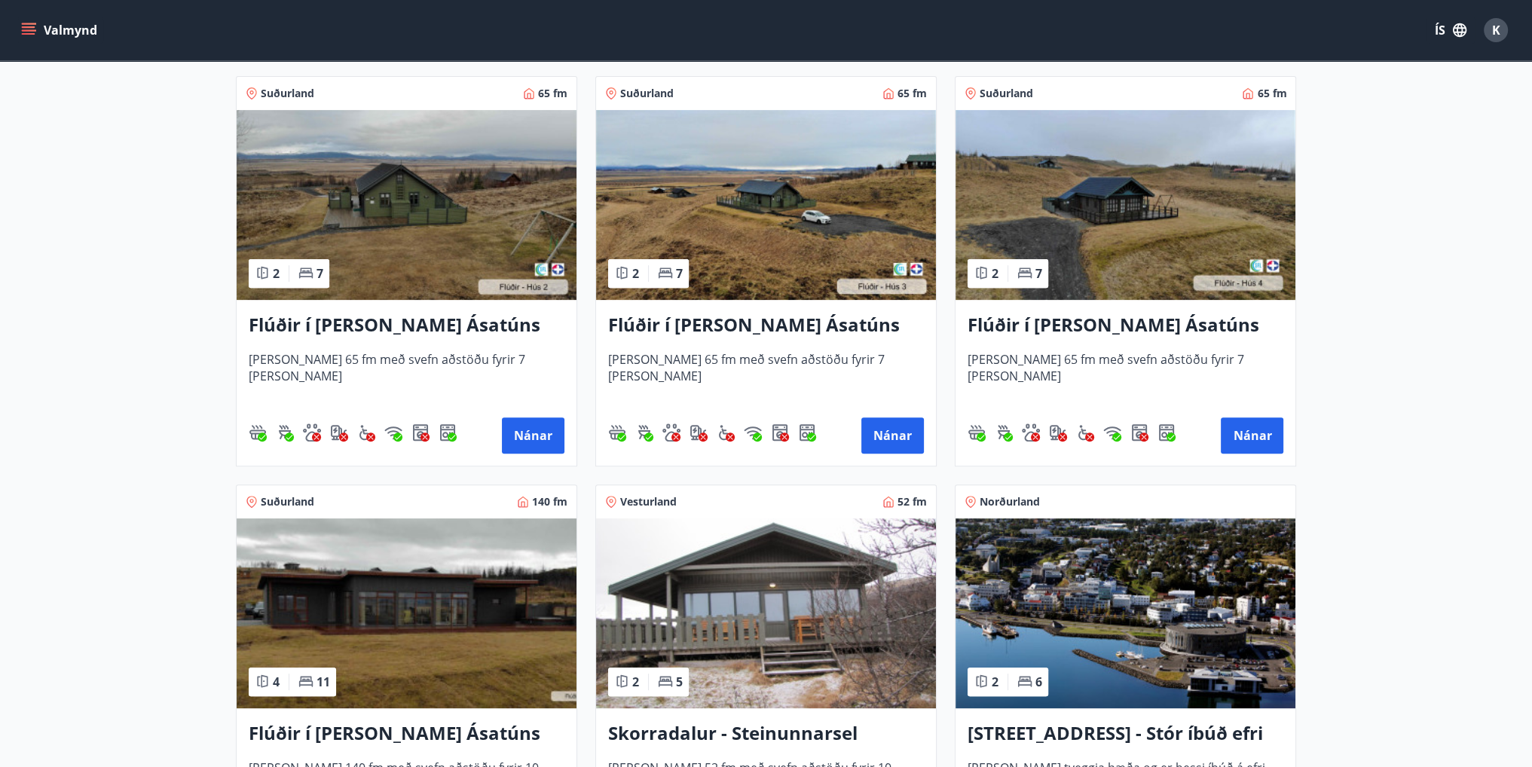
scroll to position [829, 0]
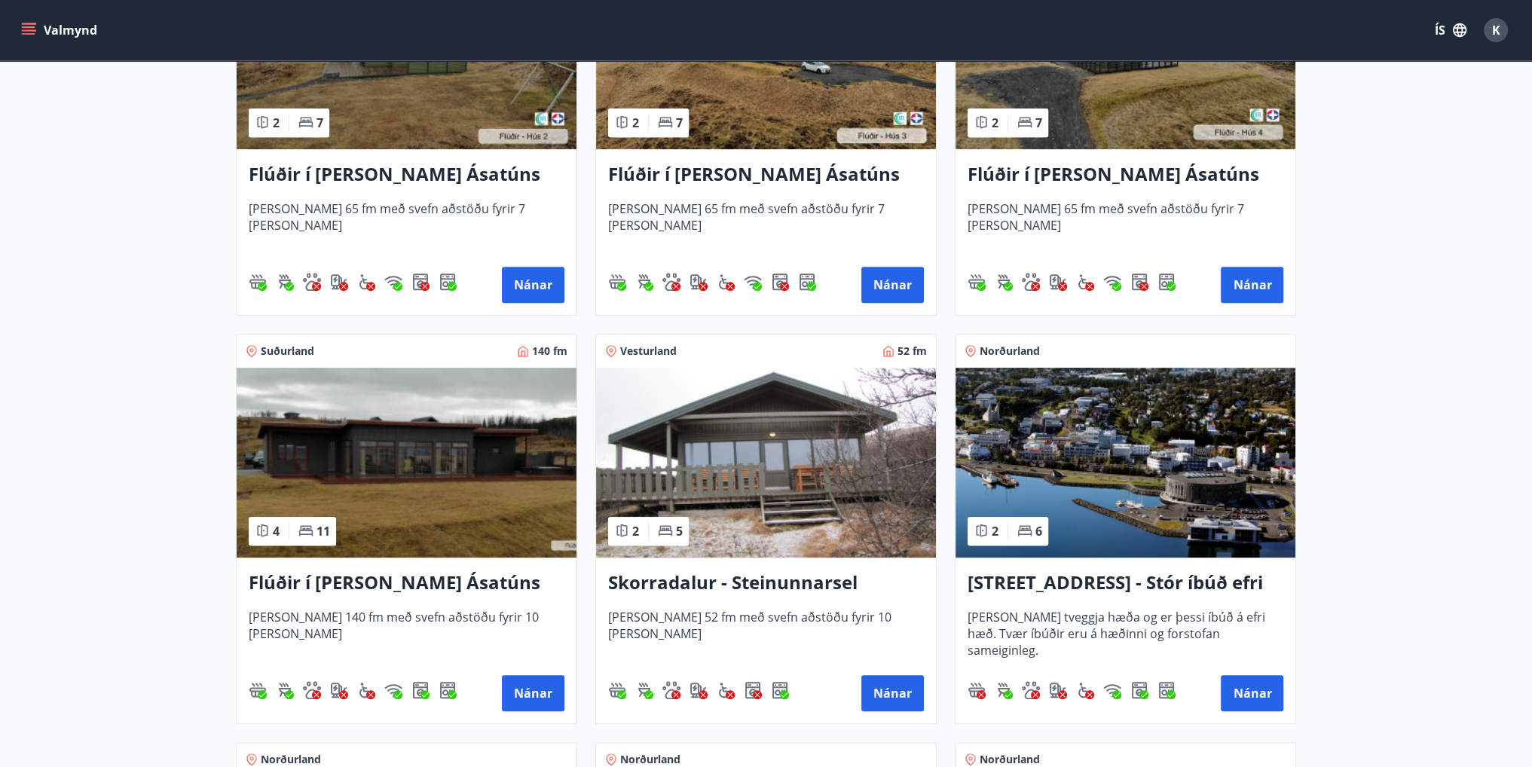
click at [1205, 581] on h3 "Hrafnagilsstræti 23 - Stór íbúð efri hæð íbúð 1" at bounding box center [1125, 583] width 316 height 27
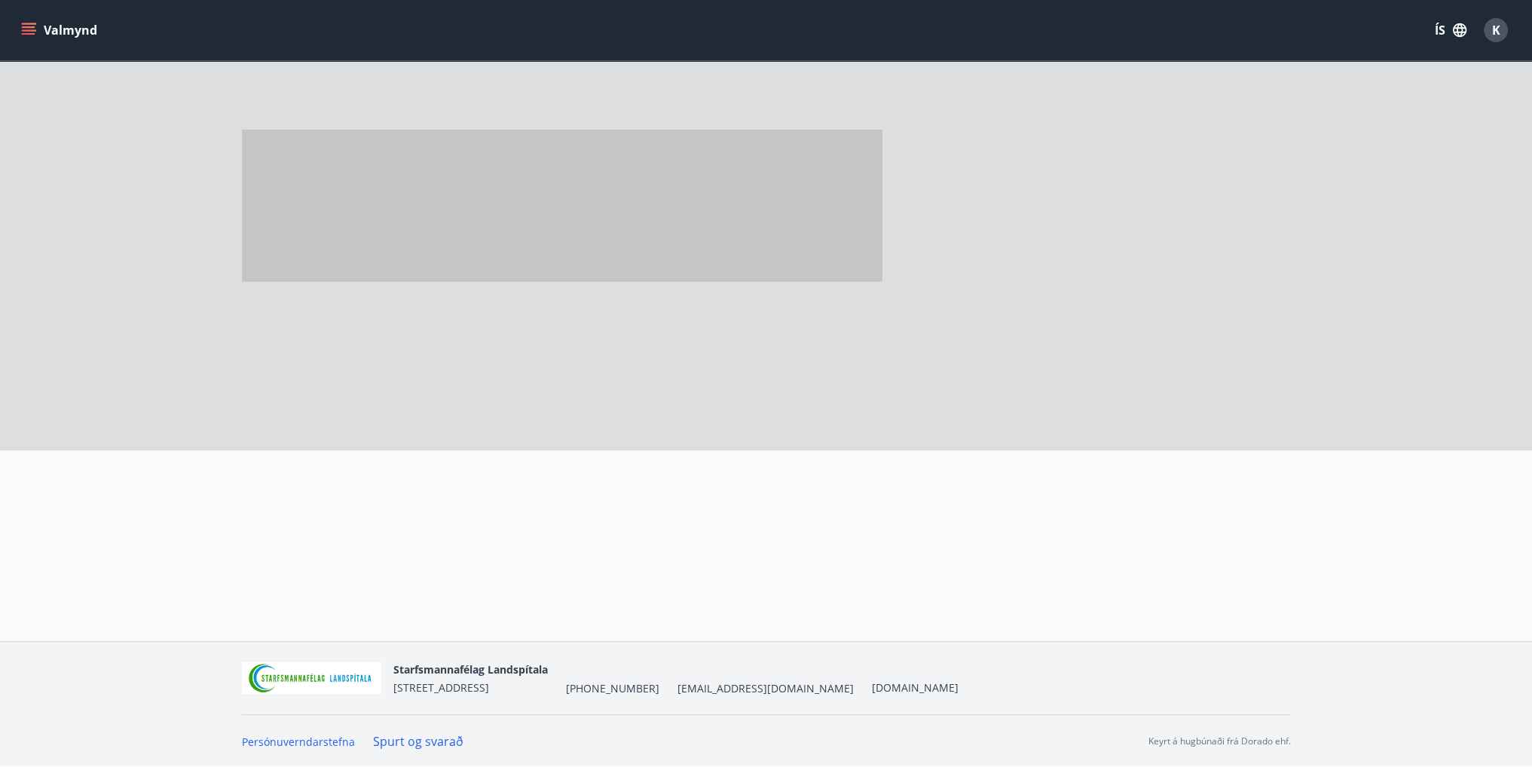
click at [1205, 581] on div at bounding box center [1122, 553] width 338 height 108
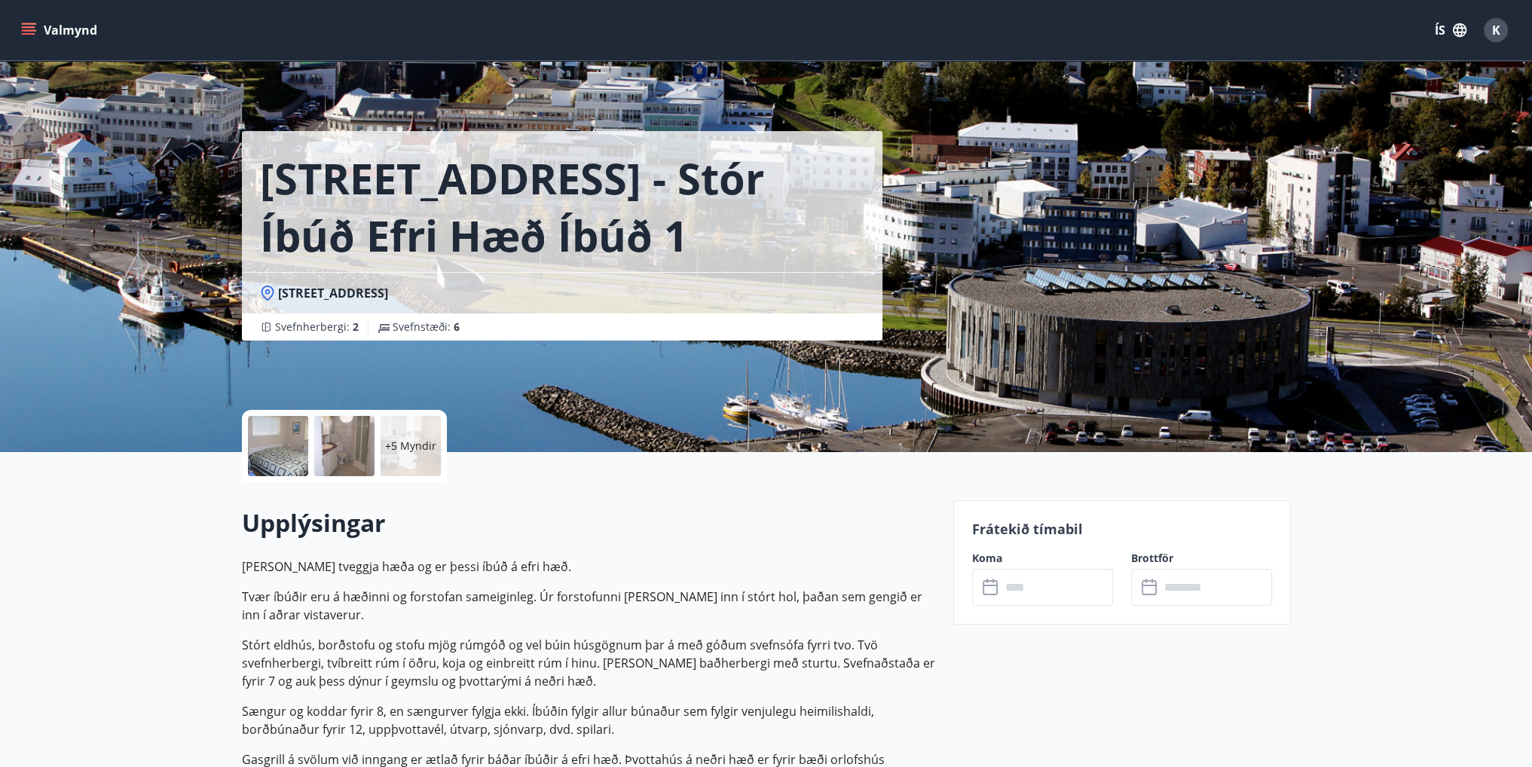
click at [1013, 581] on input "text" at bounding box center [1057, 587] width 112 height 37
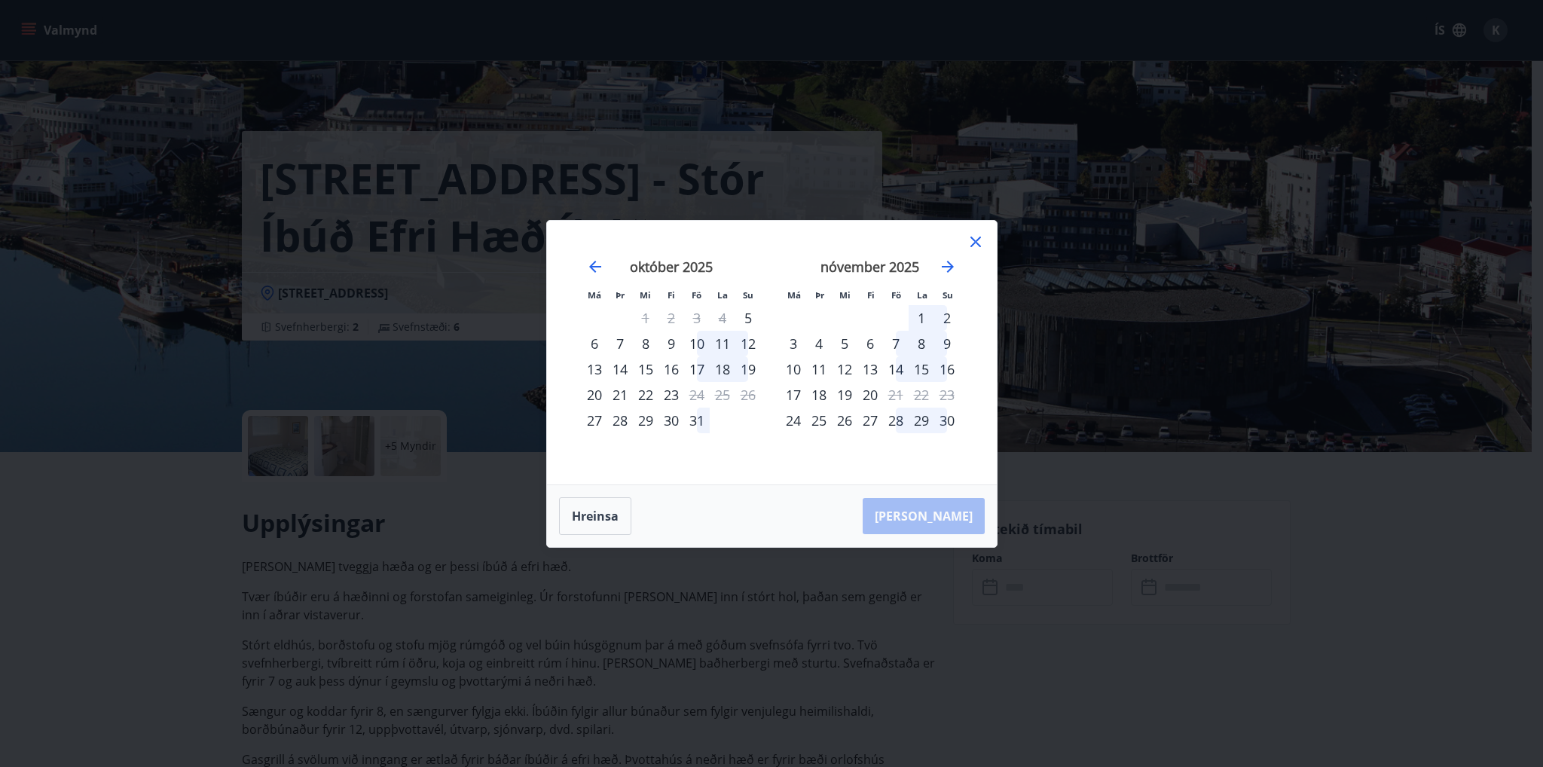
click at [699, 368] on div "17" at bounding box center [697, 369] width 26 height 26
click at [669, 398] on div "23" at bounding box center [672, 395] width 26 height 26
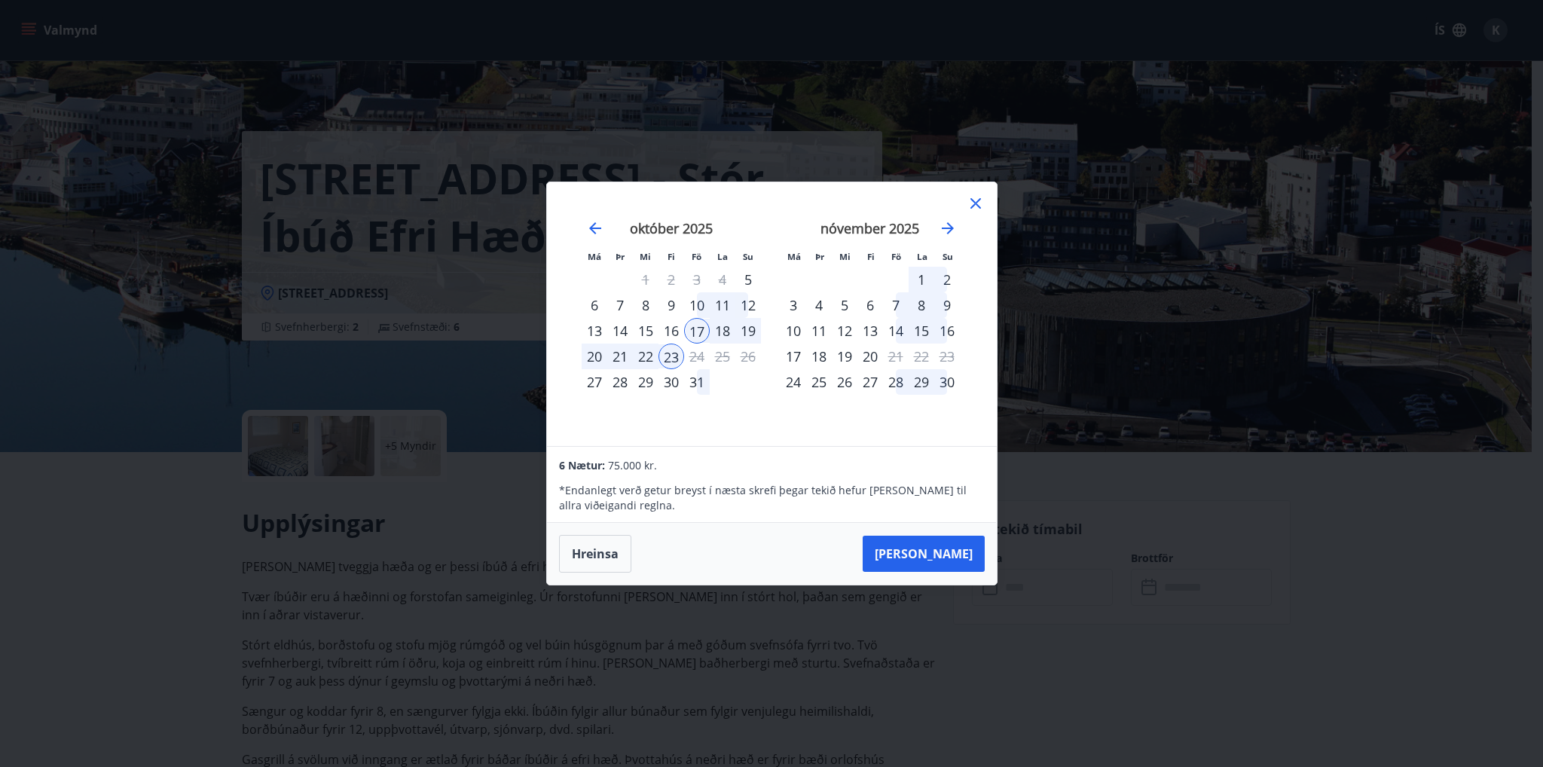
click at [967, 208] on icon at bounding box center [976, 203] width 18 height 18
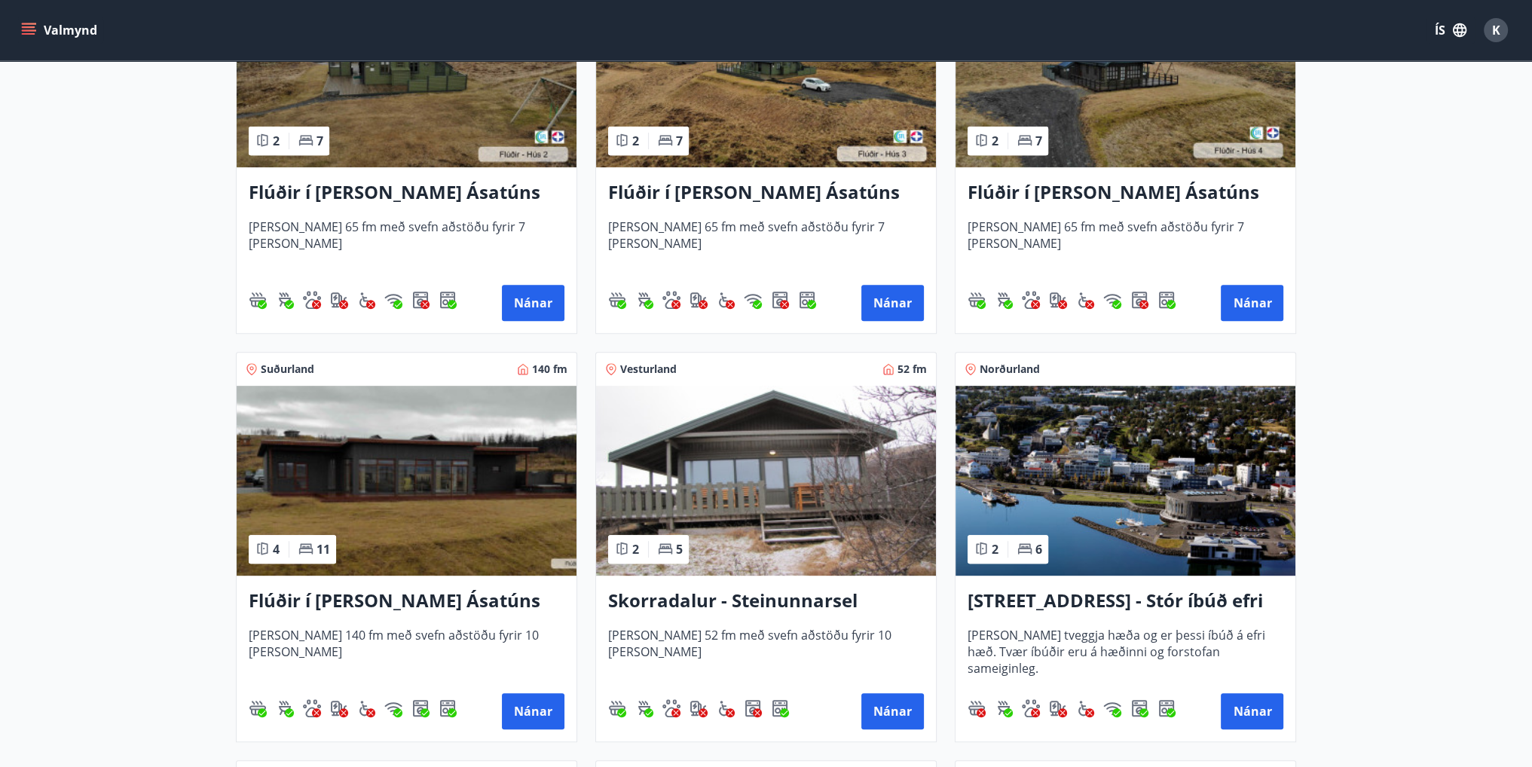
scroll to position [904, 0]
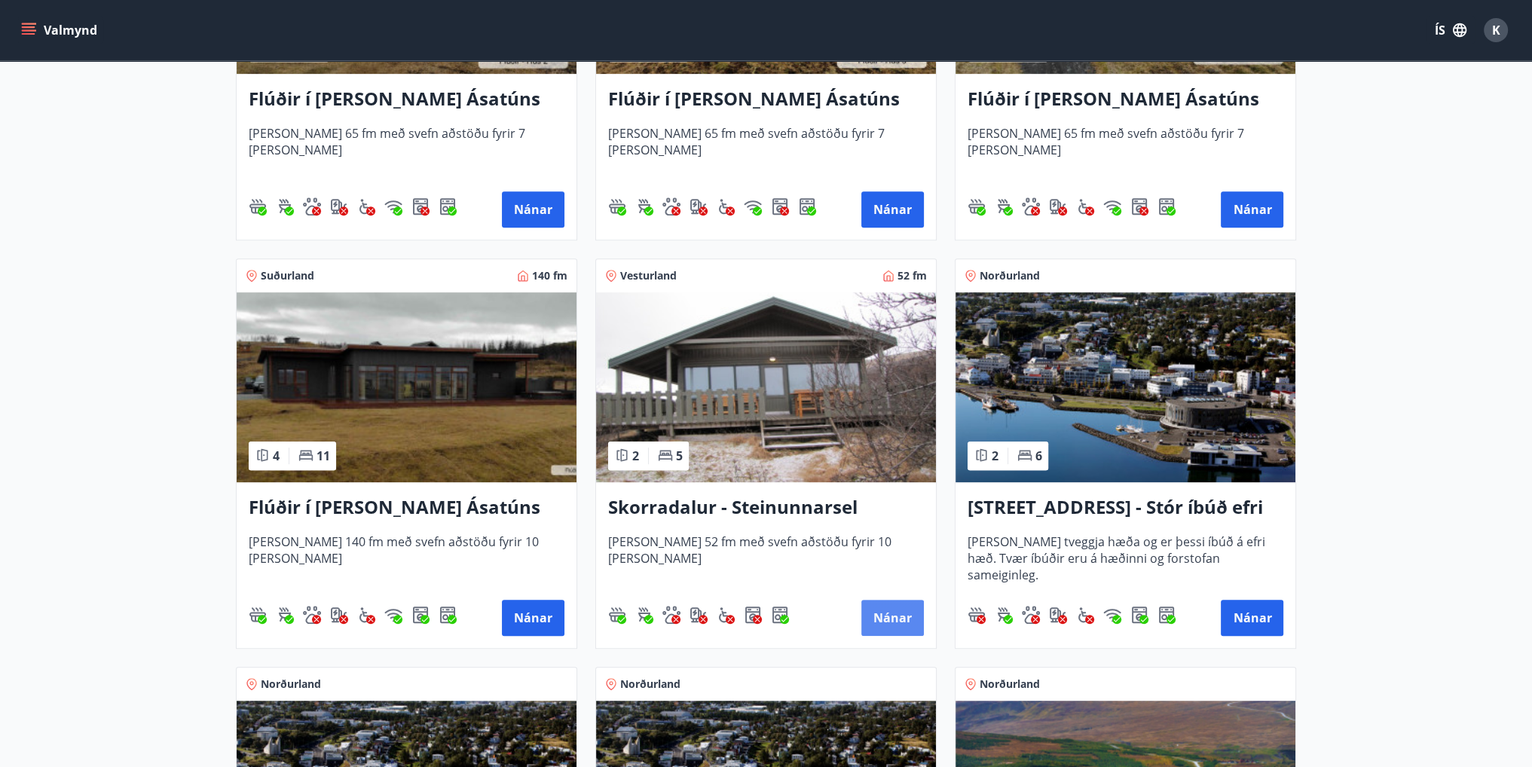
click at [891, 613] on button "Nánar" at bounding box center [892, 618] width 63 height 36
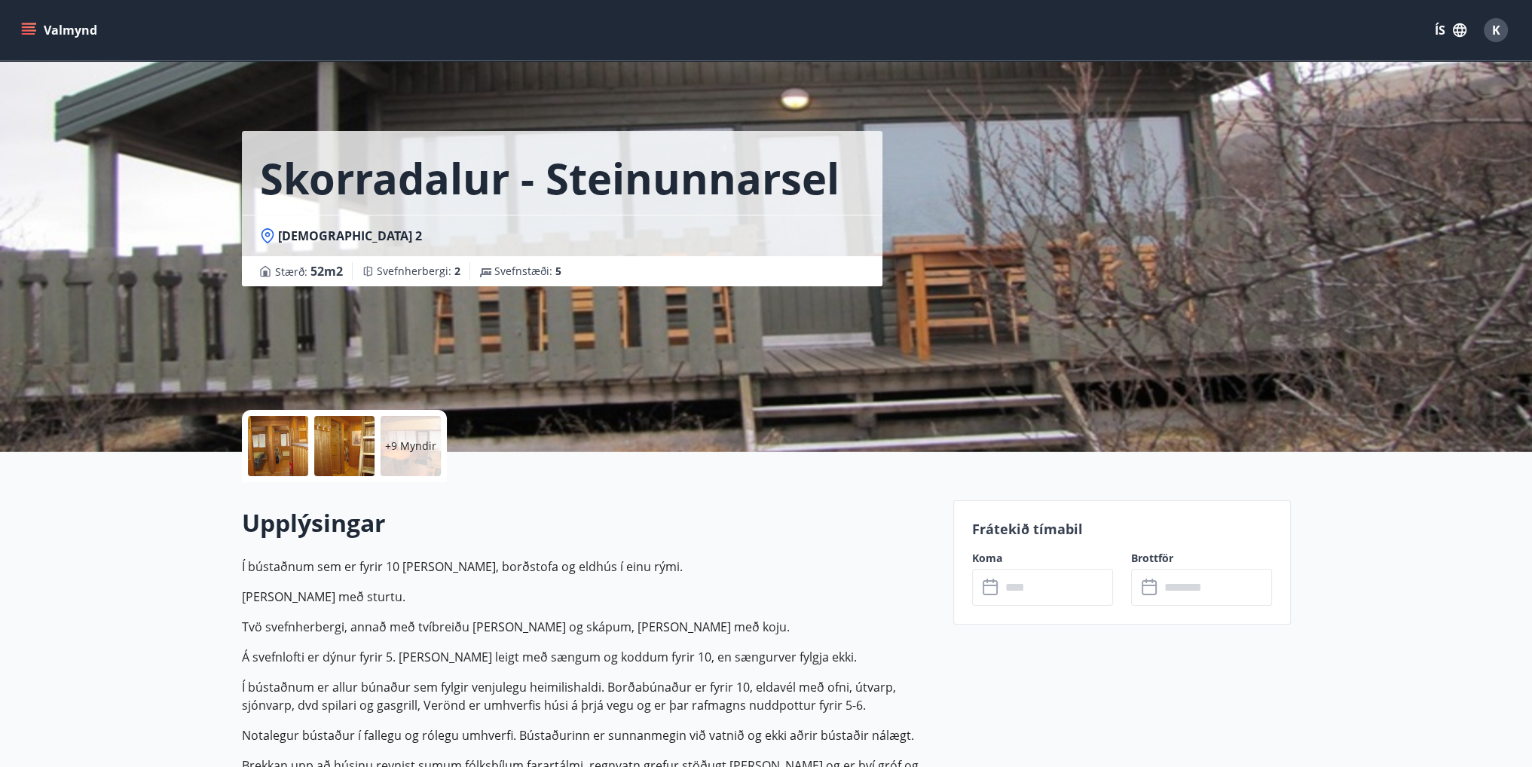
click at [1040, 591] on input "text" at bounding box center [1057, 587] width 112 height 37
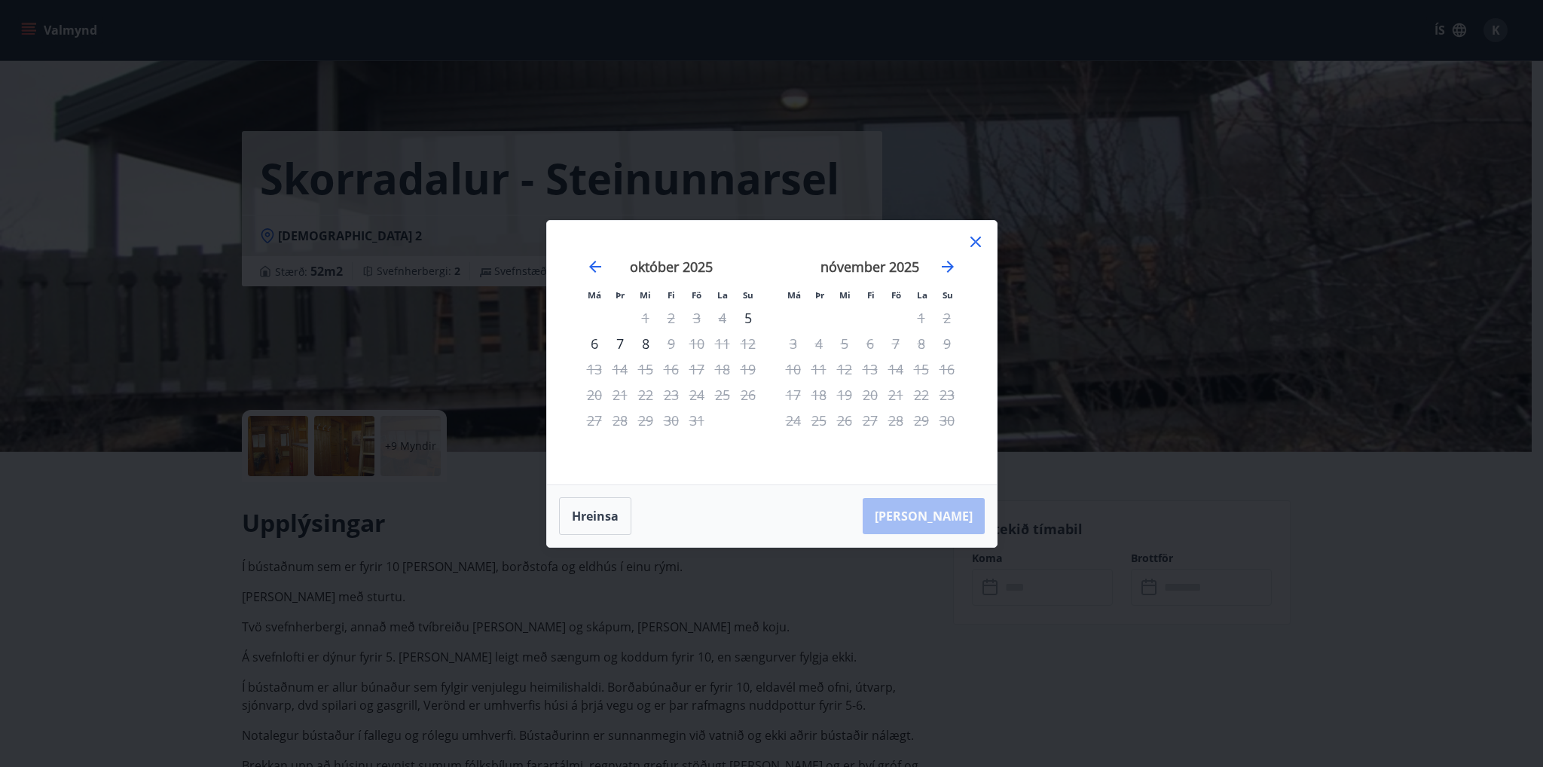
click at [979, 239] on icon at bounding box center [976, 242] width 18 height 18
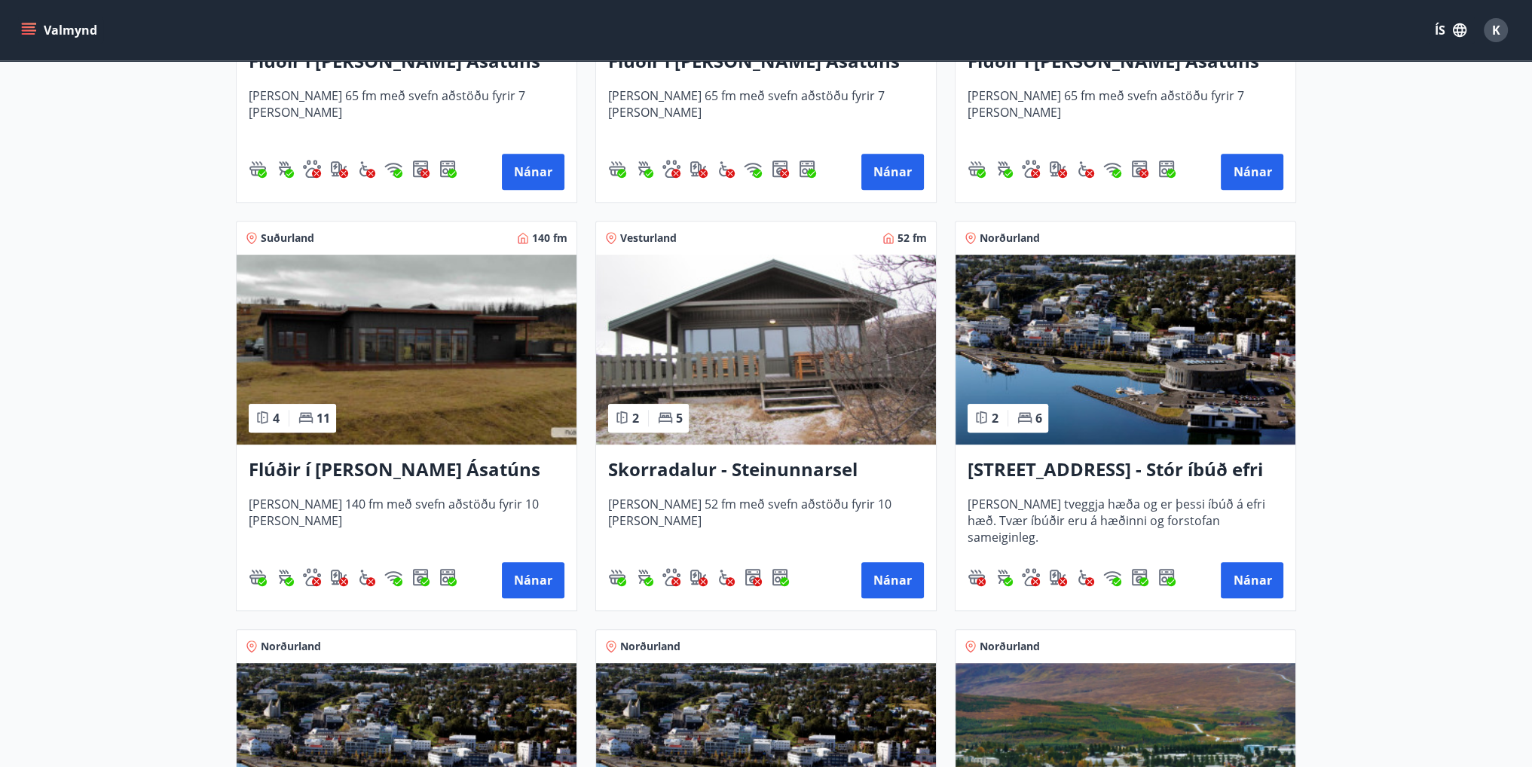
scroll to position [928, 0]
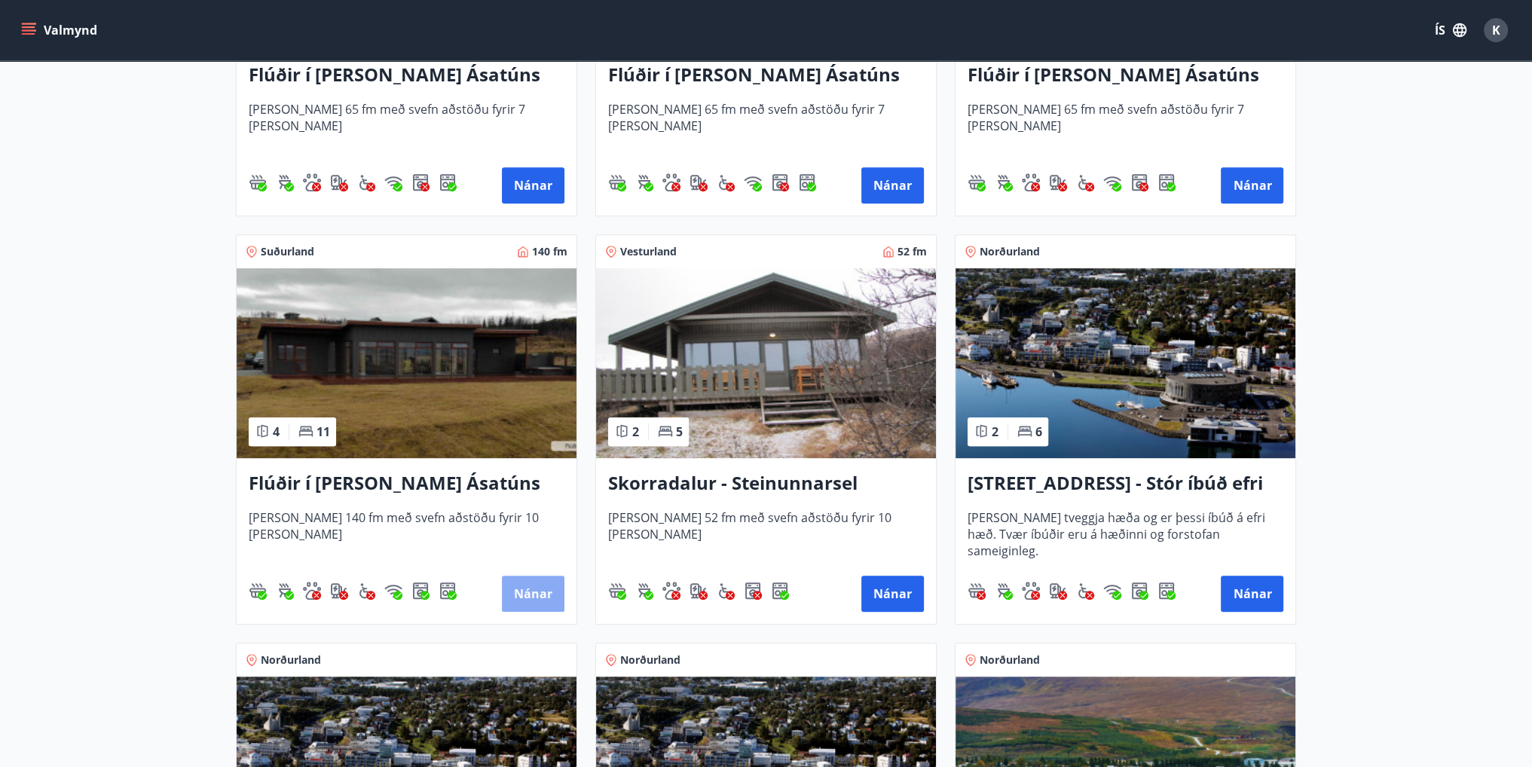
click at [519, 600] on button "Nánar" at bounding box center [533, 594] width 63 height 36
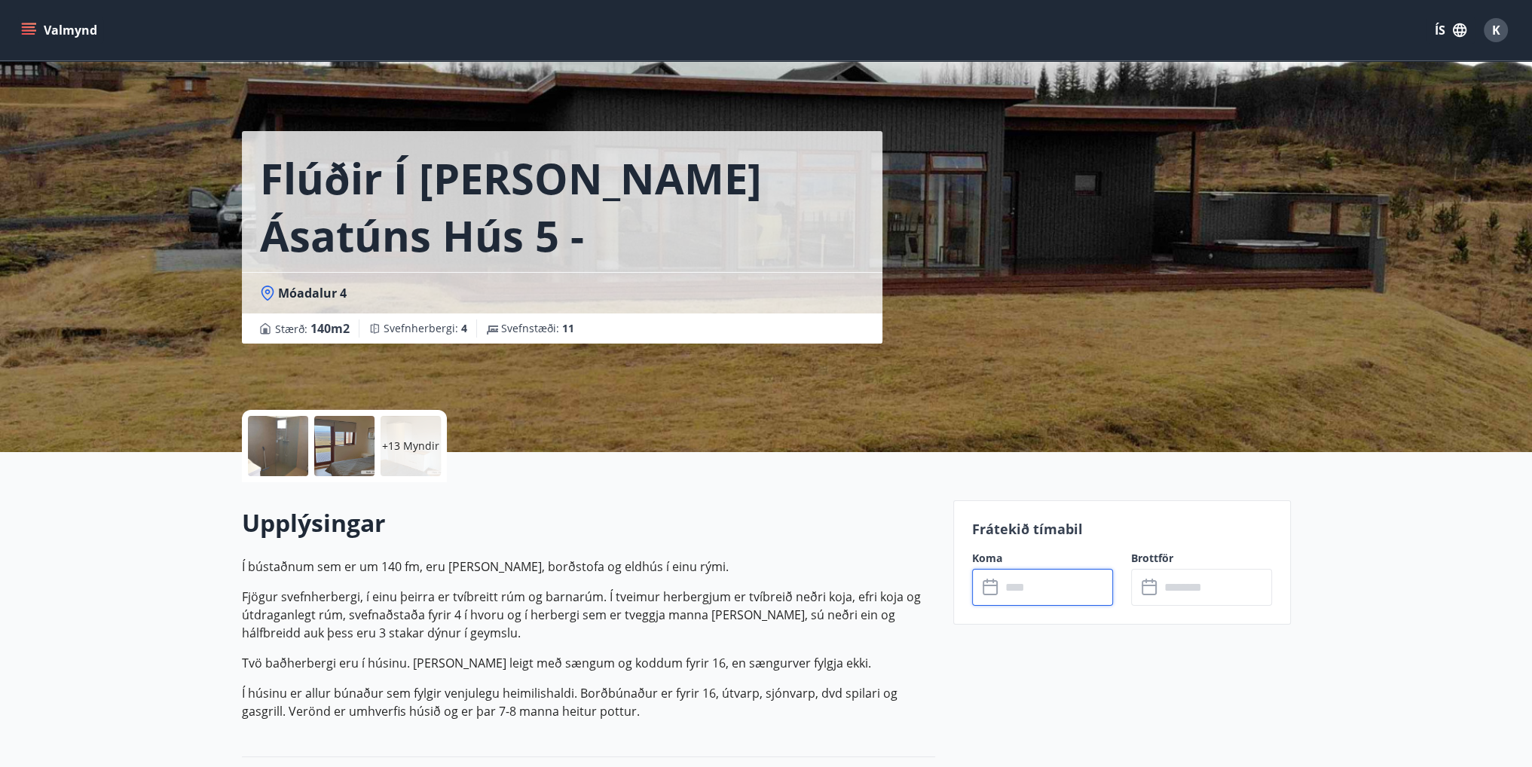
click at [1040, 594] on input "text" at bounding box center [1057, 587] width 112 height 37
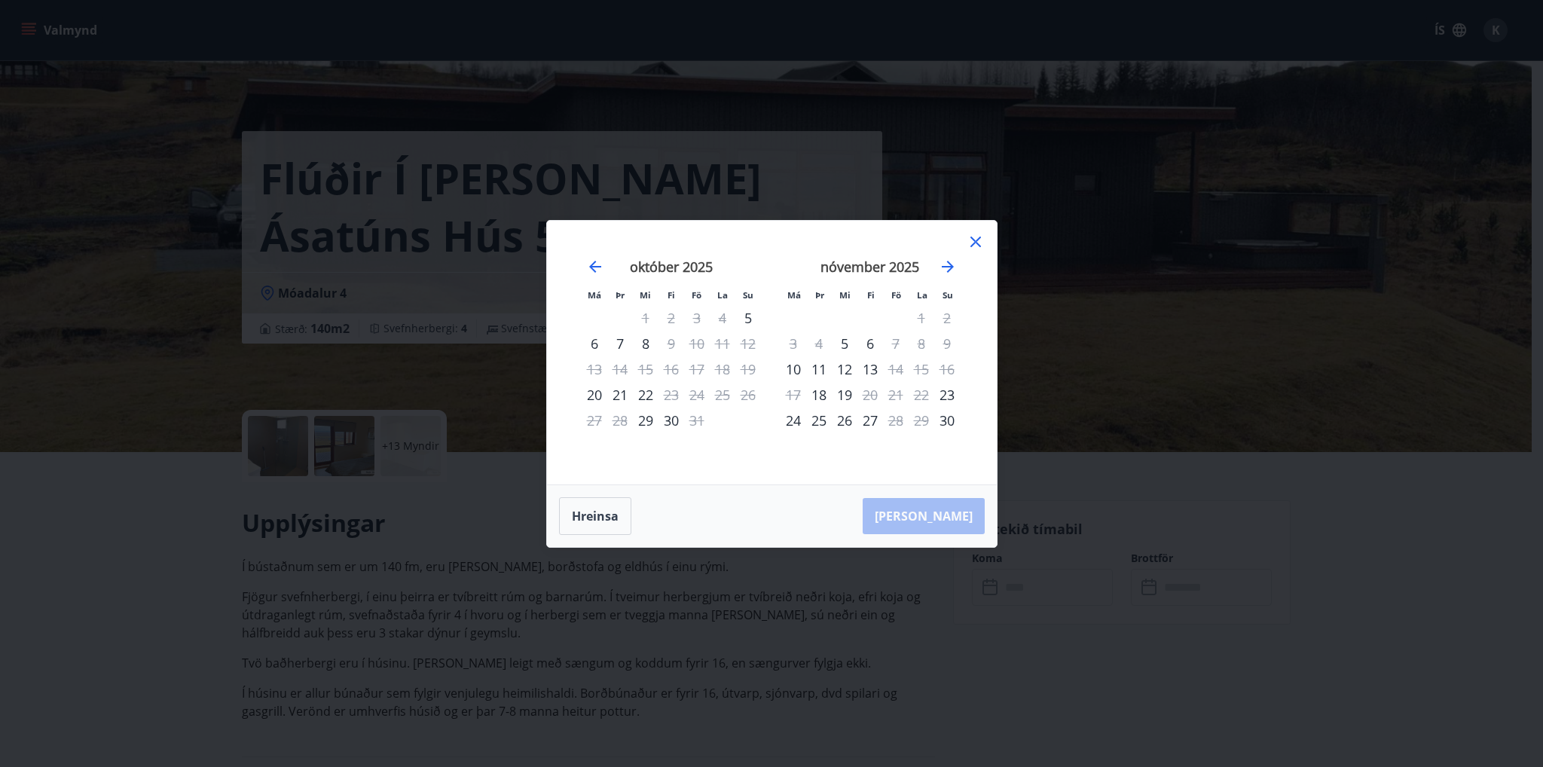
click at [973, 243] on icon at bounding box center [976, 242] width 18 height 18
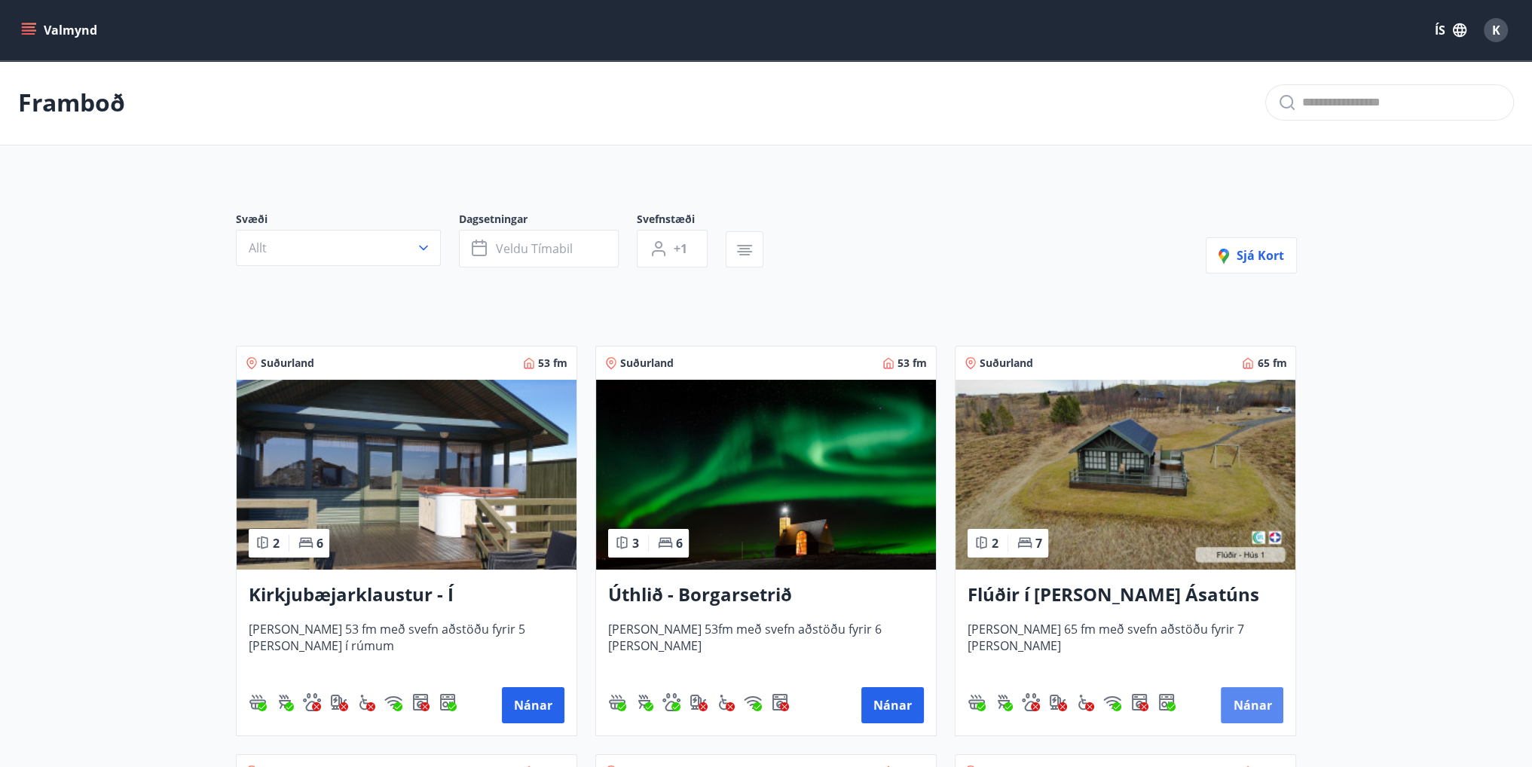
click at [1242, 703] on button "Nánar" at bounding box center [1252, 705] width 63 height 36
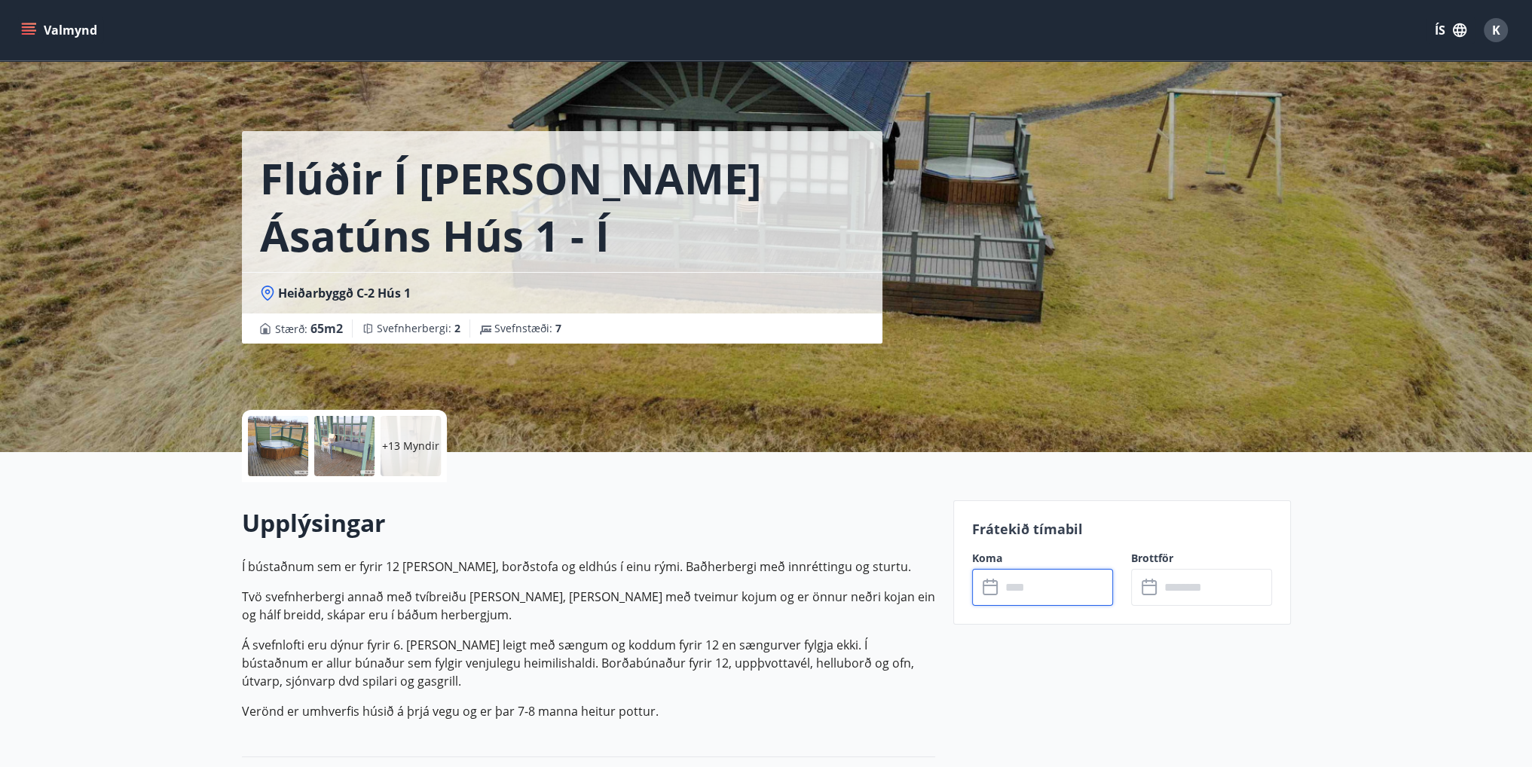
click at [1015, 593] on input "text" at bounding box center [1057, 587] width 112 height 37
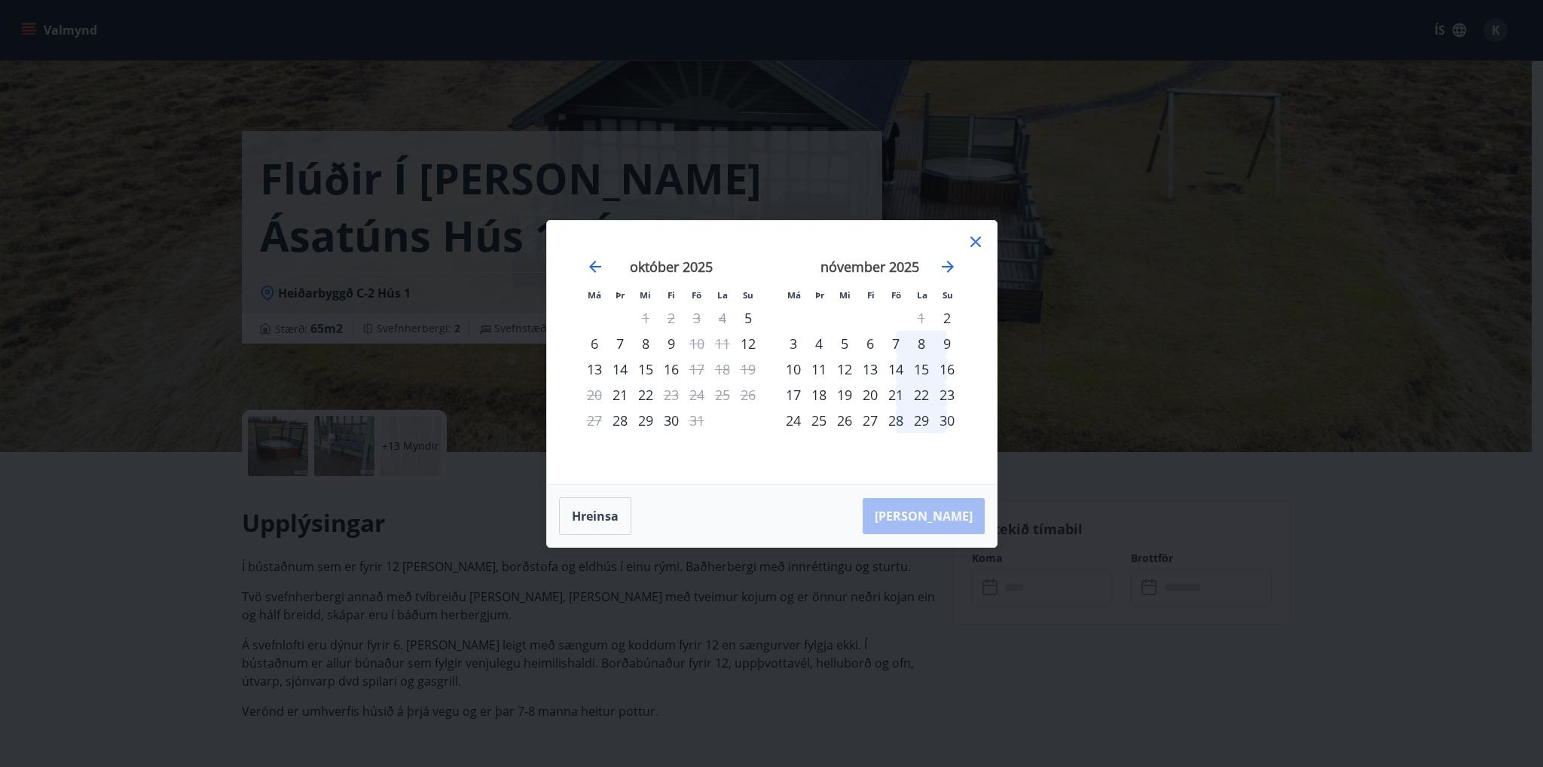
drag, startPoint x: 974, startPoint y: 240, endPoint x: 570, endPoint y: 203, distance: 406.3
click at [975, 240] on icon at bounding box center [976, 242] width 18 height 18
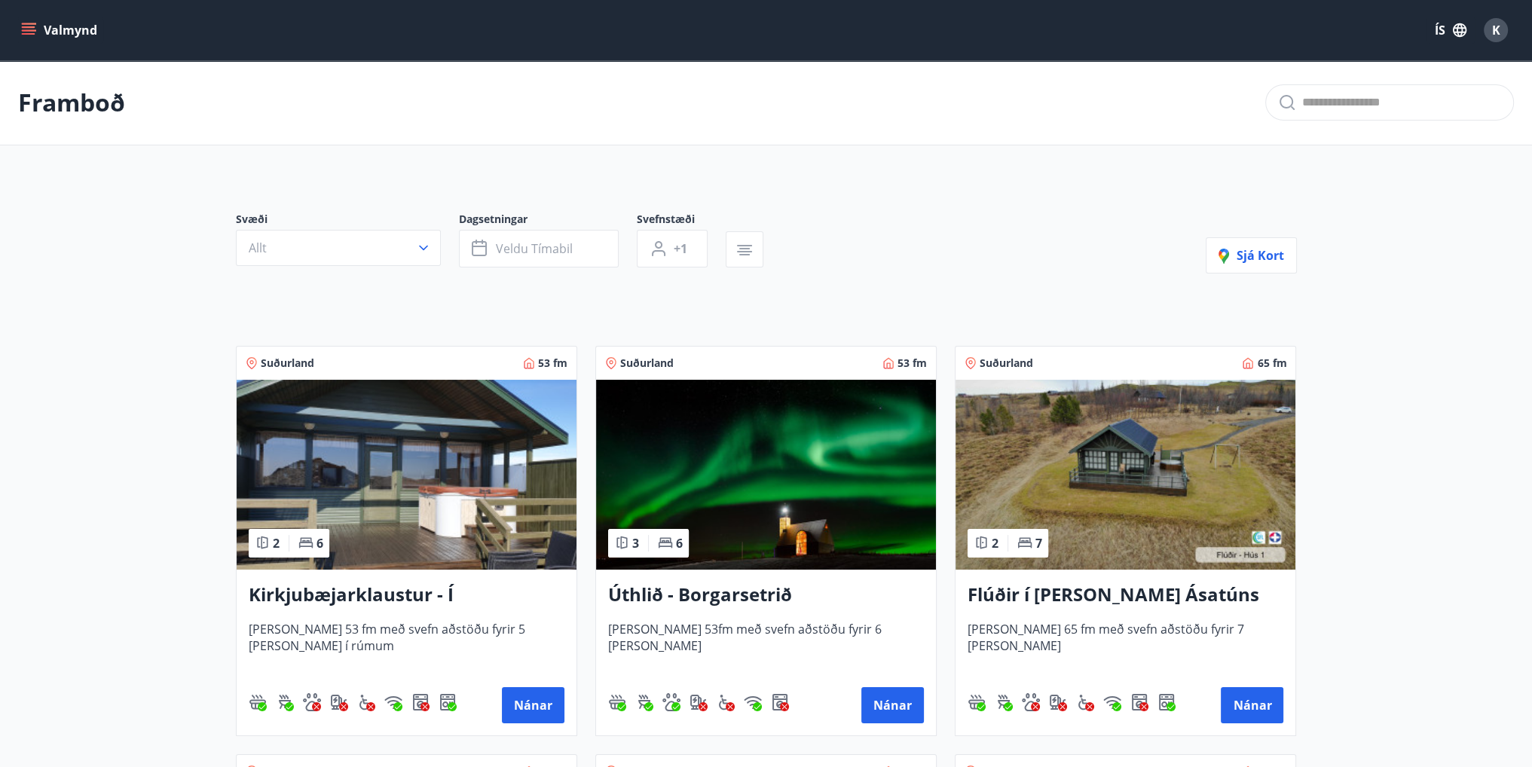
click at [371, 600] on h3 "Kirkjubæjarklaustur - Í landi Hæðargarðs" at bounding box center [407, 595] width 316 height 27
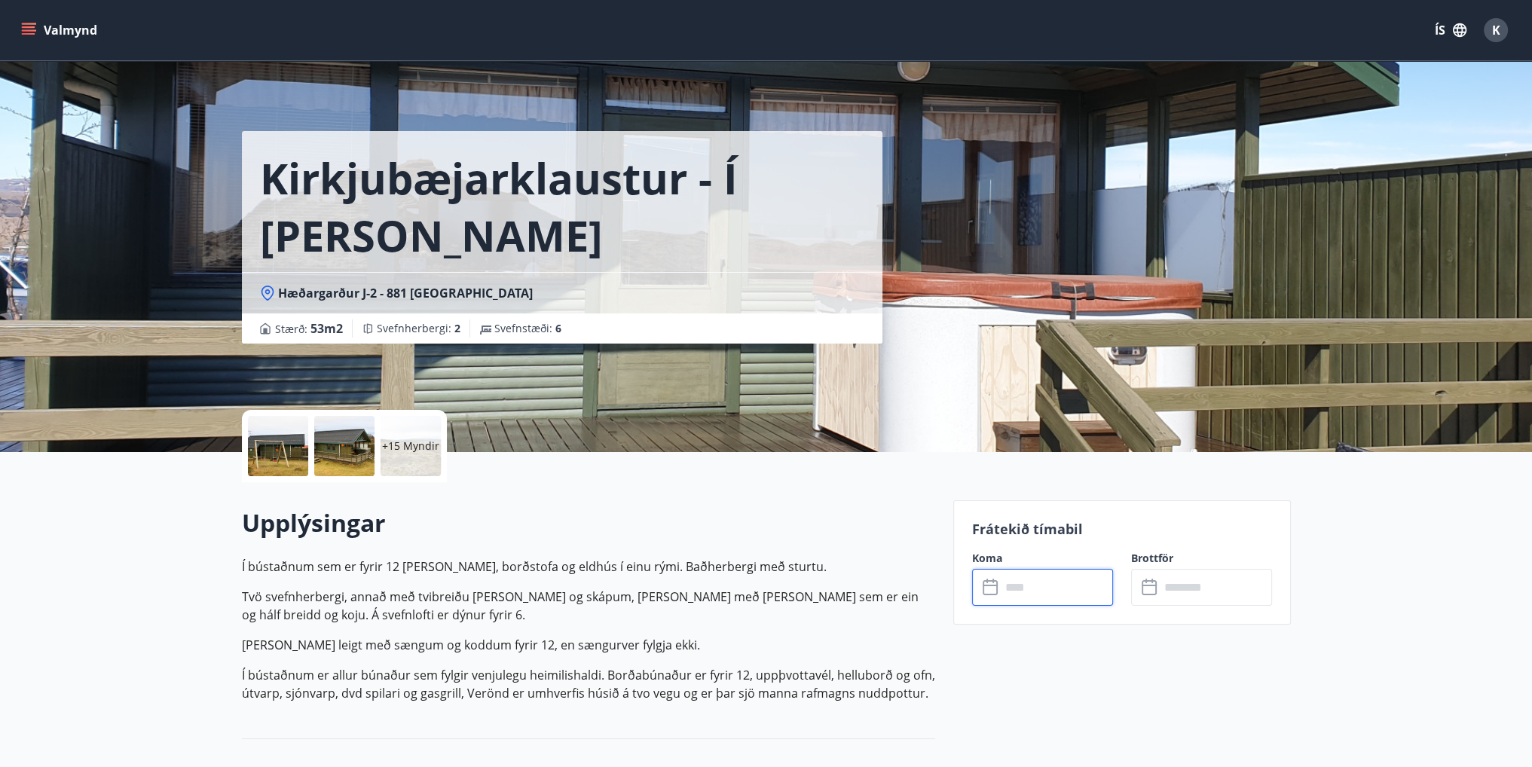
click at [1079, 593] on input "text" at bounding box center [1057, 587] width 112 height 37
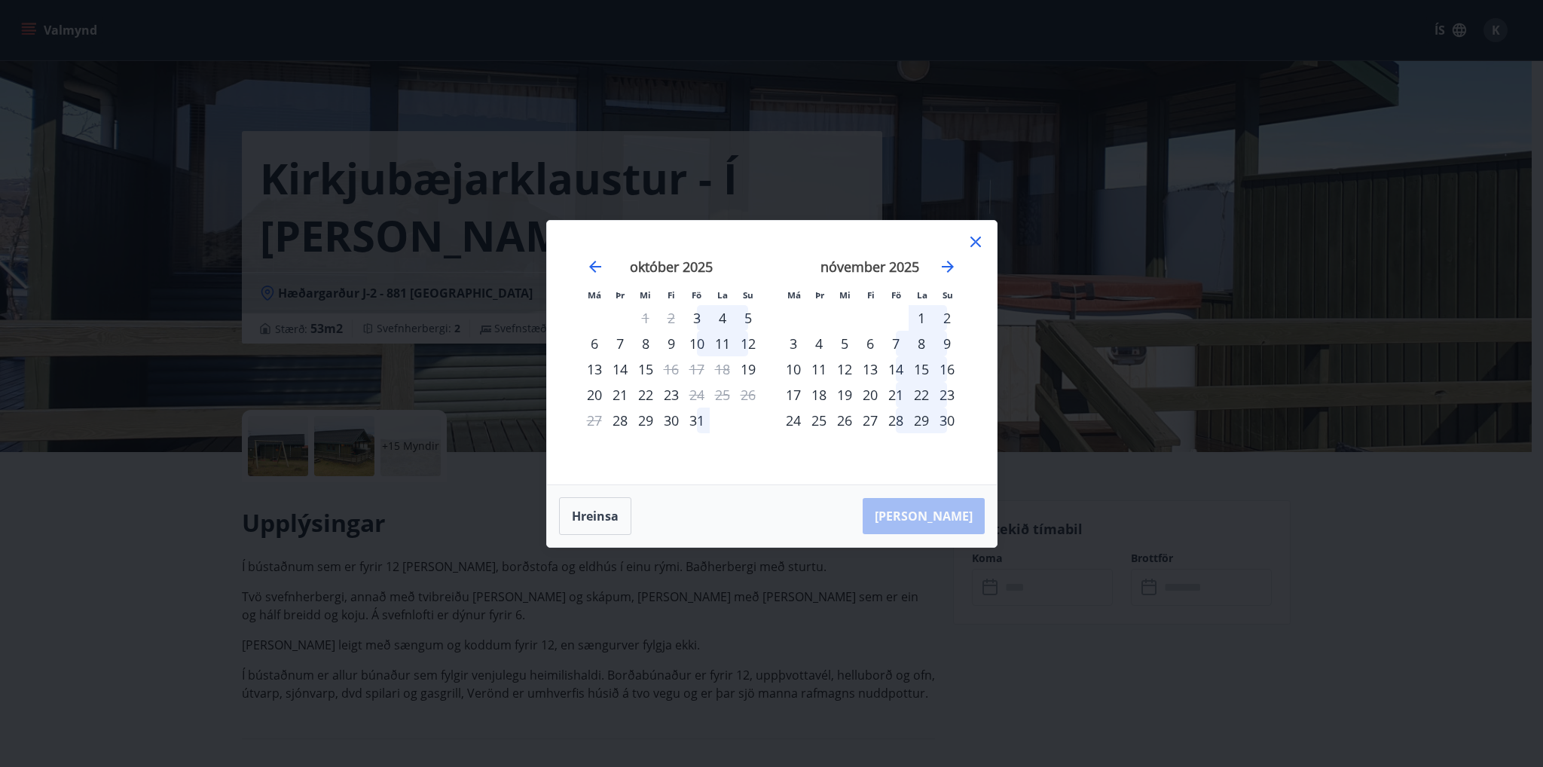
click at [972, 249] on icon at bounding box center [976, 242] width 18 height 18
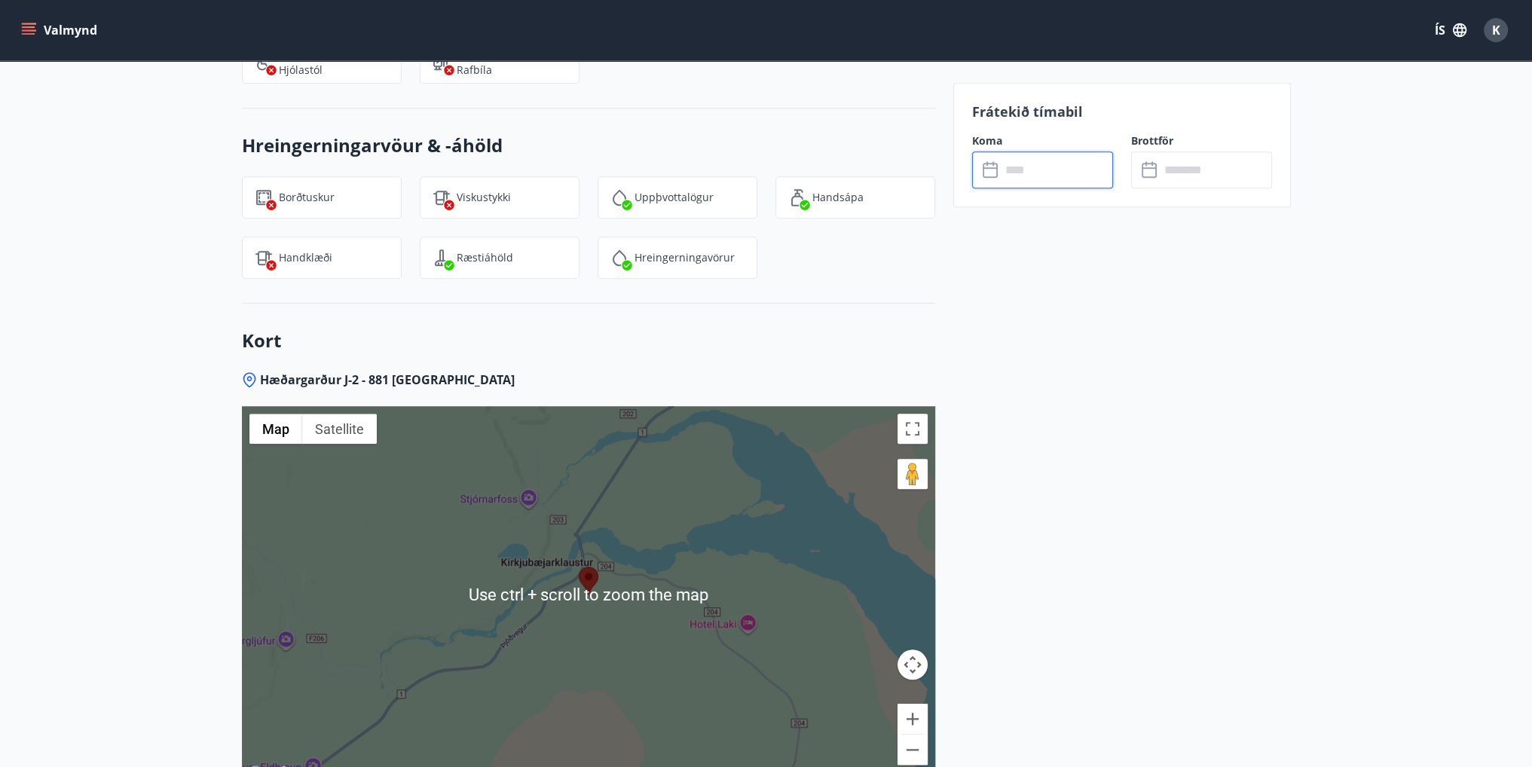
scroll to position [1884, 0]
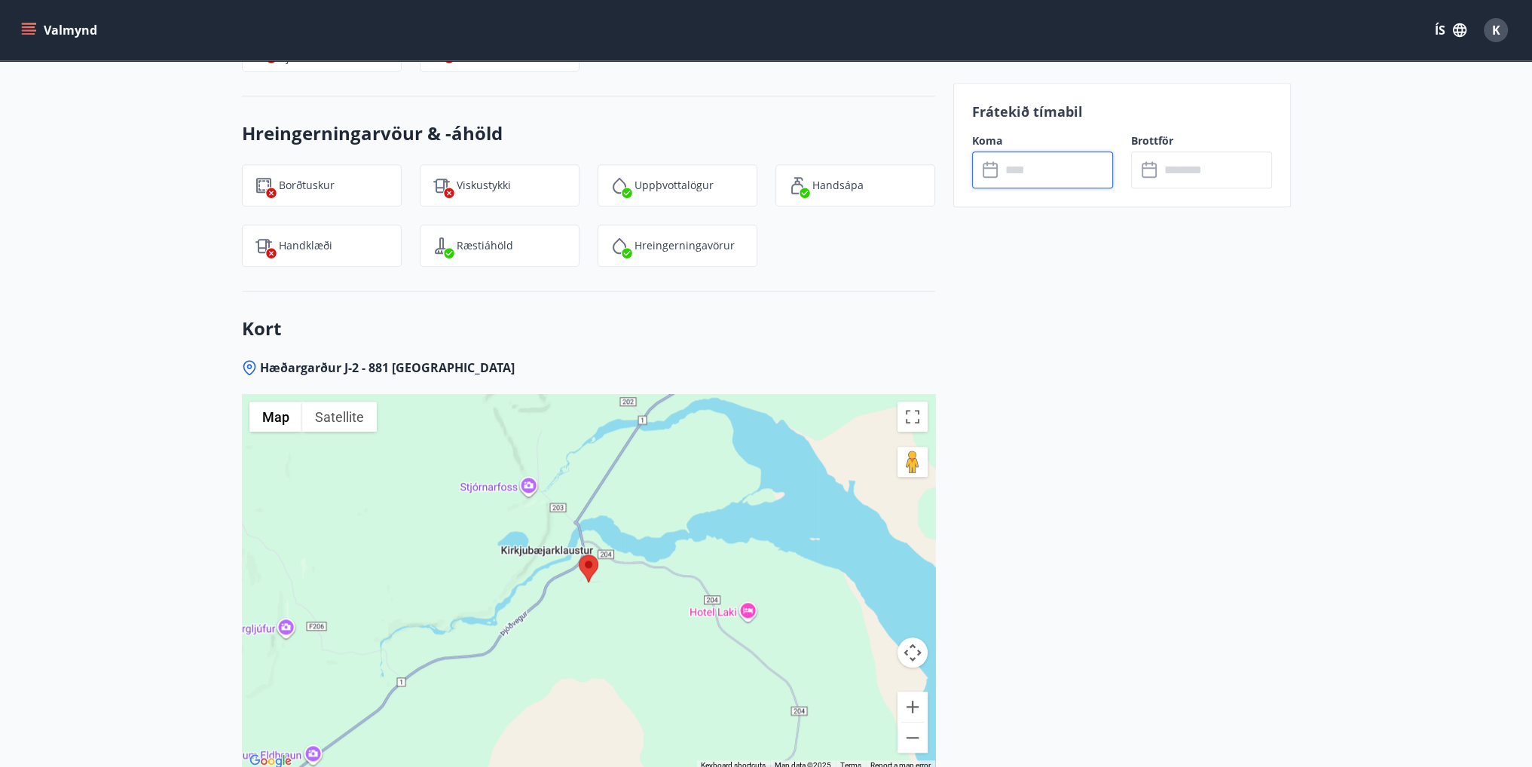
click at [530, 490] on div at bounding box center [588, 582] width 693 height 377
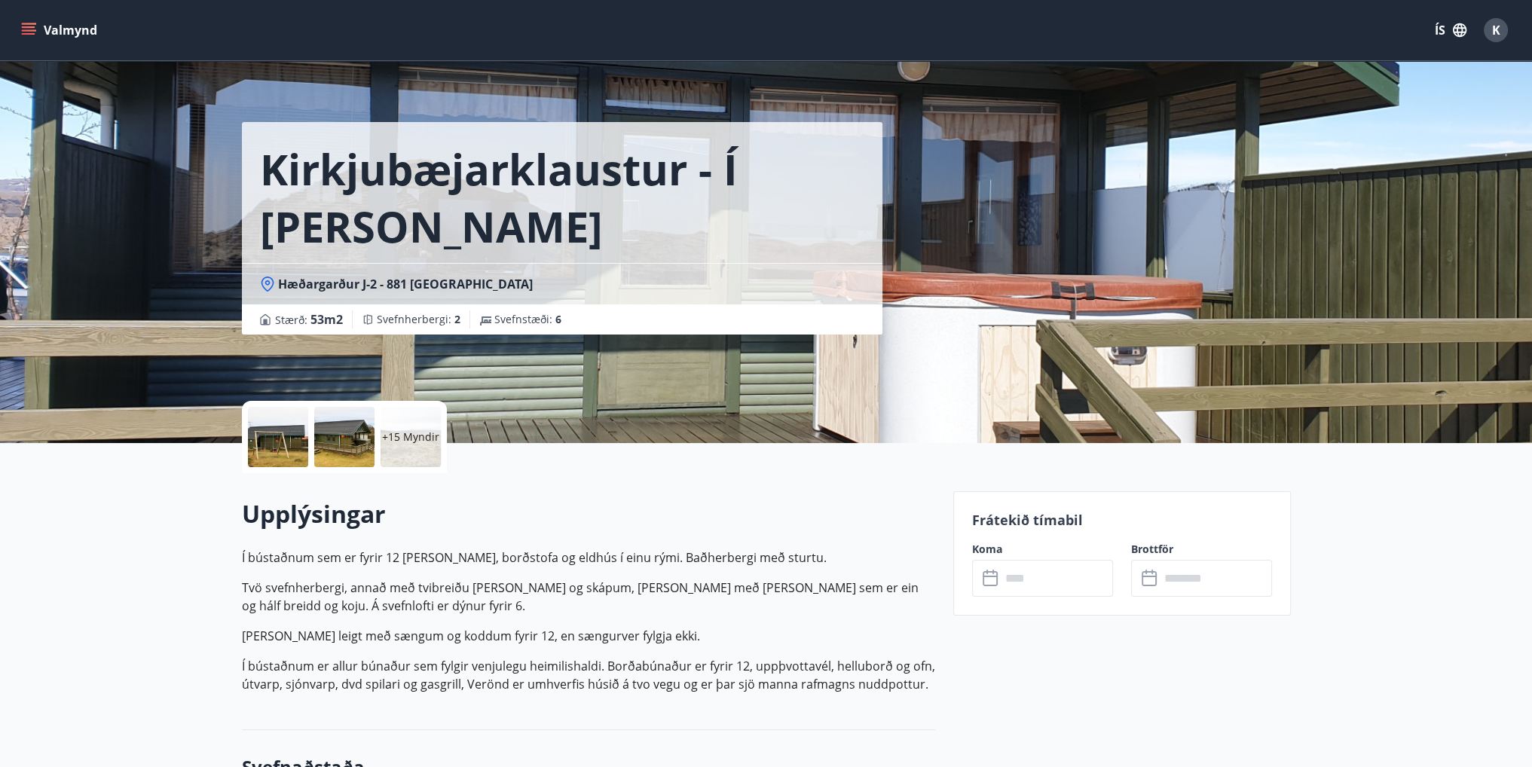
scroll to position [0, 0]
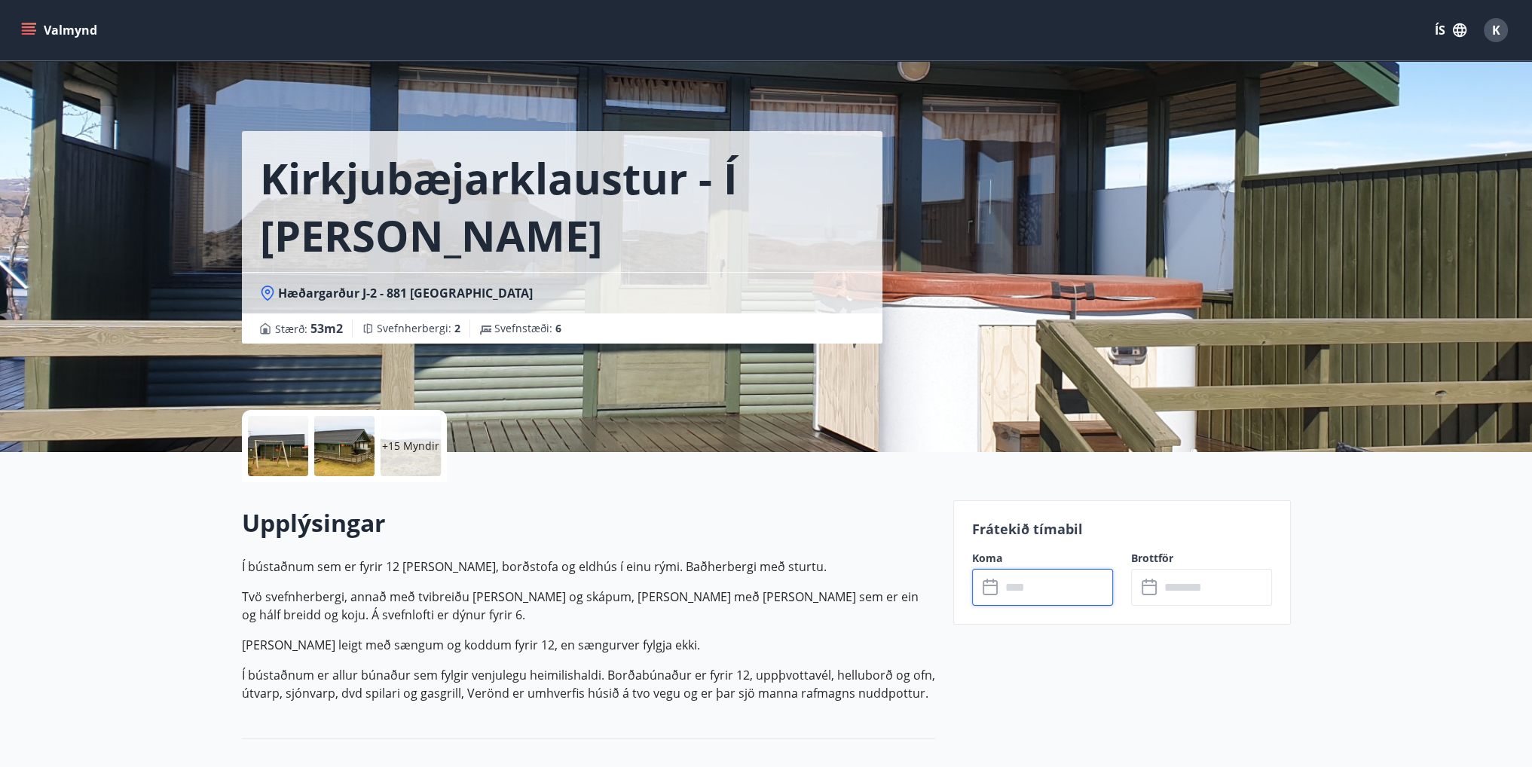
click at [1053, 583] on input "text" at bounding box center [1057, 587] width 112 height 37
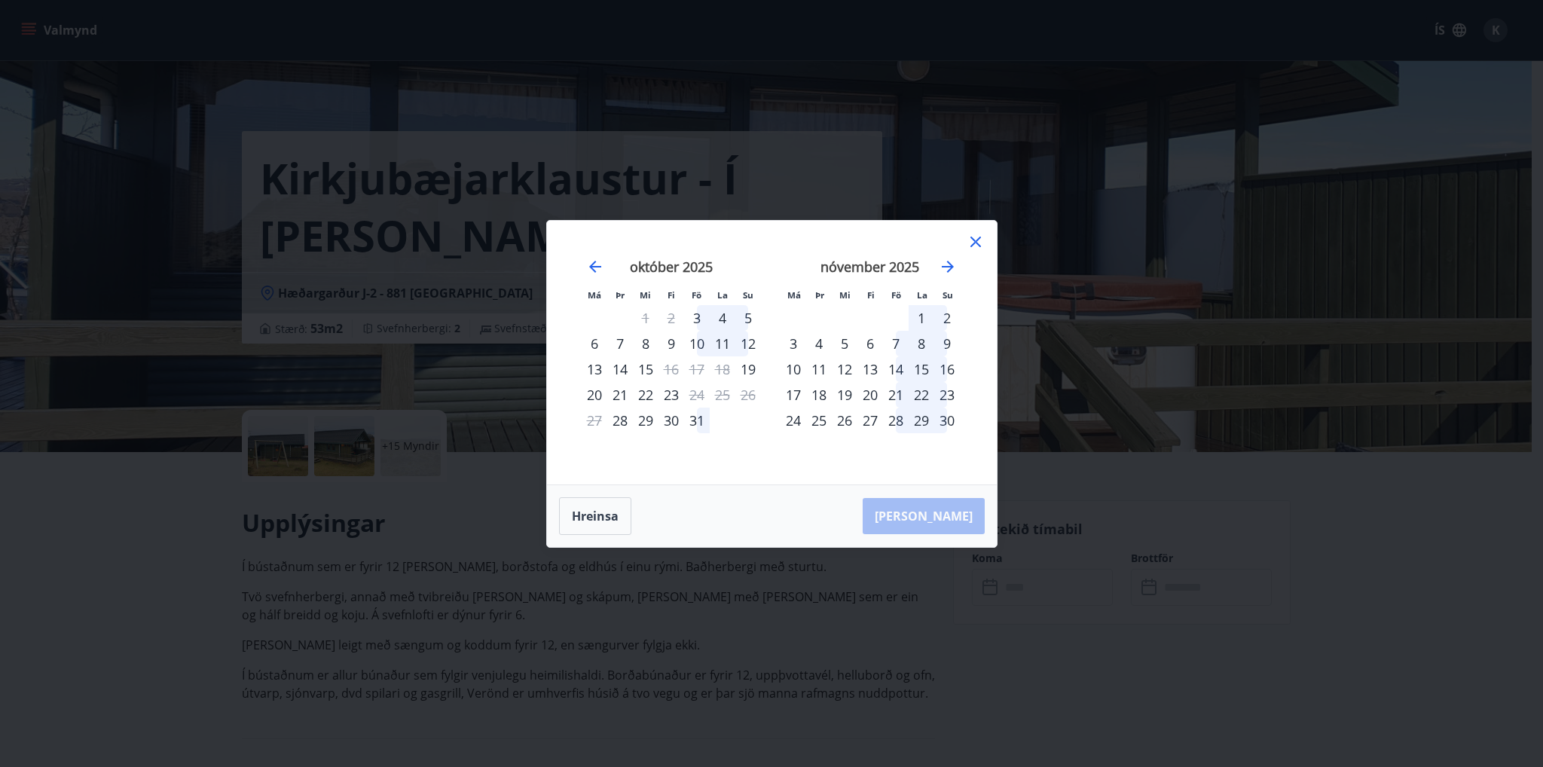
click at [973, 248] on icon at bounding box center [976, 242] width 18 height 18
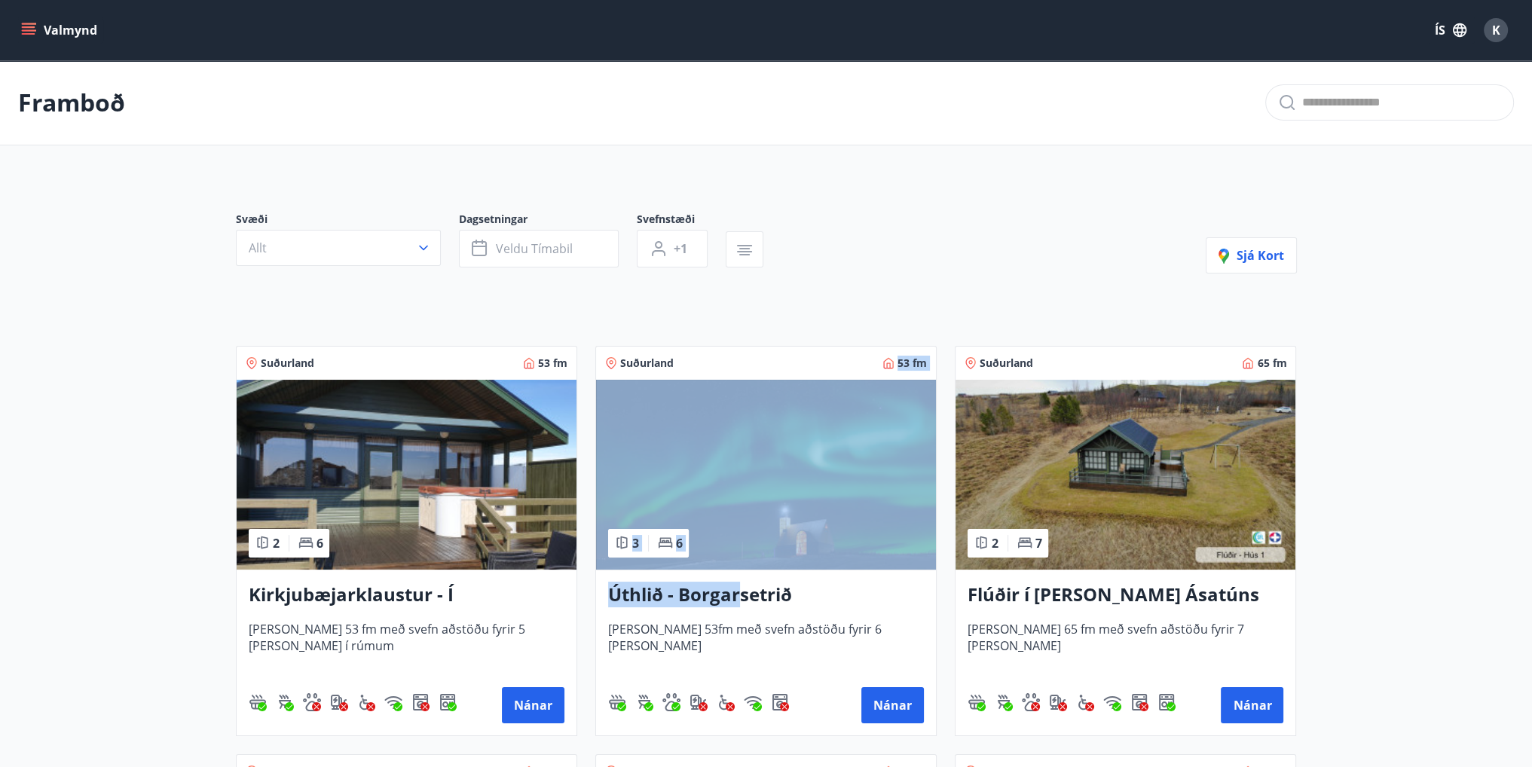
drag, startPoint x: 735, startPoint y: 588, endPoint x: 898, endPoint y: 296, distance: 334.6
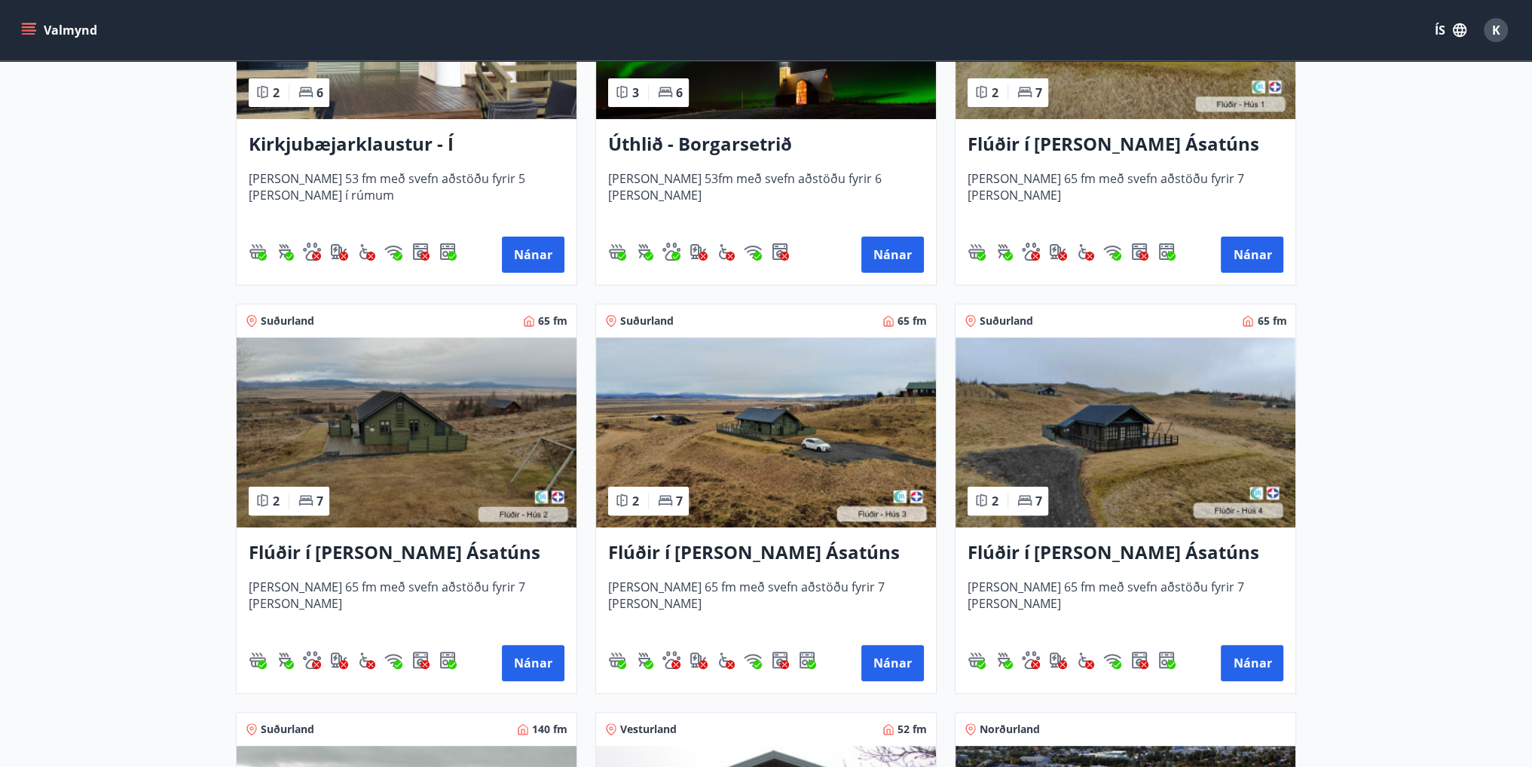
scroll to position [452, 0]
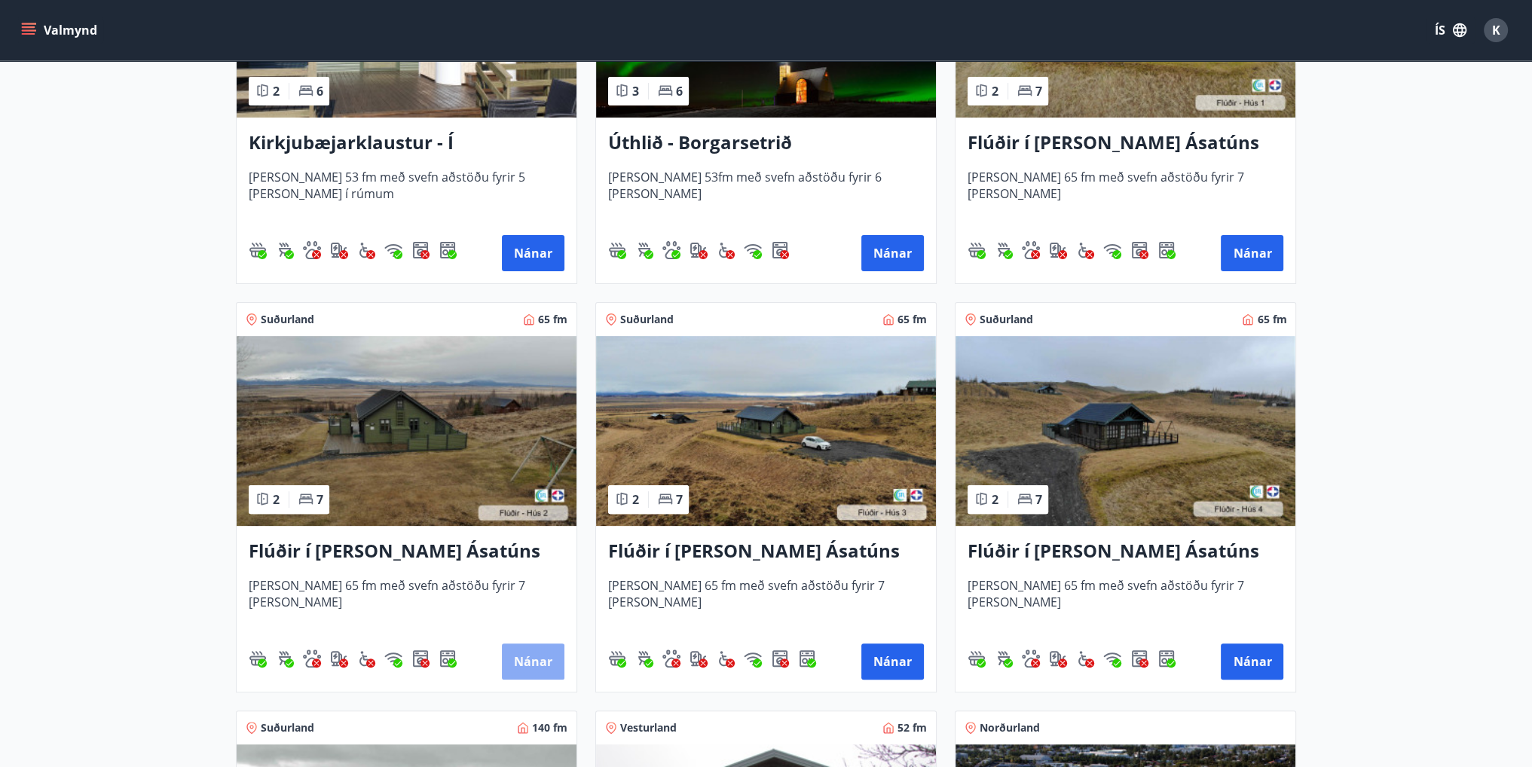
click at [539, 654] on button "Nánar" at bounding box center [533, 661] width 63 height 36
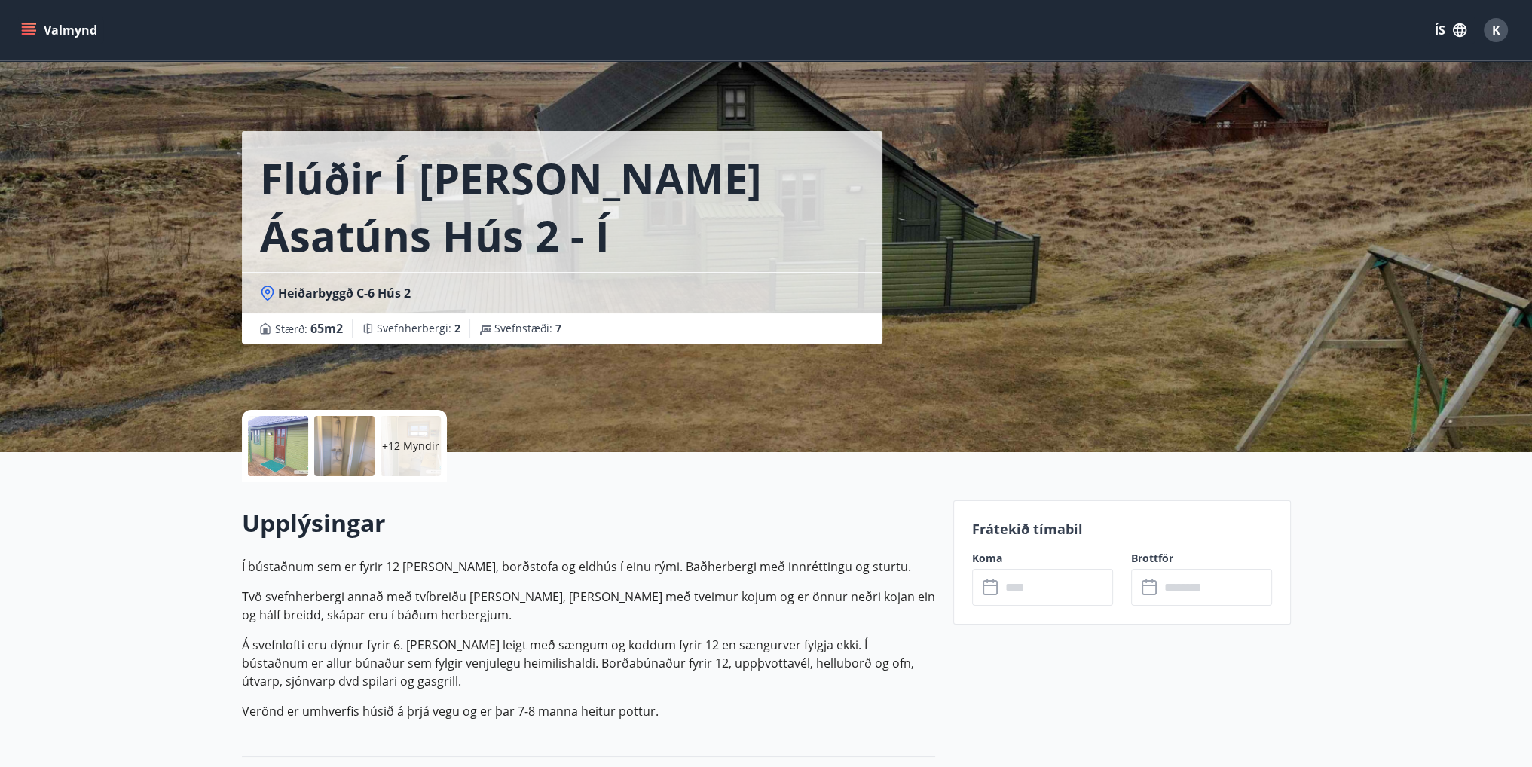
click at [1031, 597] on input "text" at bounding box center [1057, 587] width 112 height 37
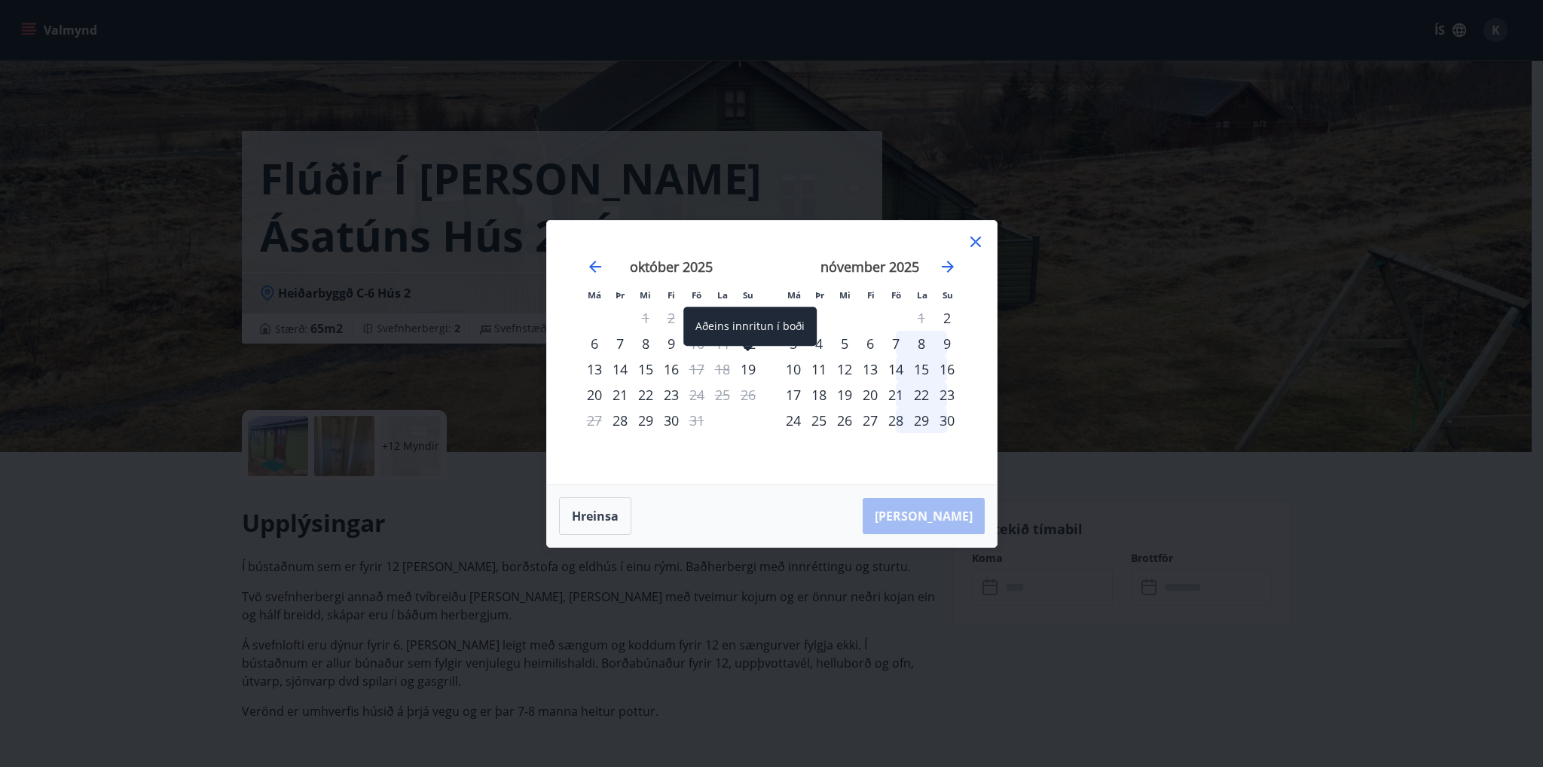
click at [746, 368] on div "19" at bounding box center [748, 369] width 26 height 26
click at [666, 399] on div "23" at bounding box center [672, 395] width 26 height 26
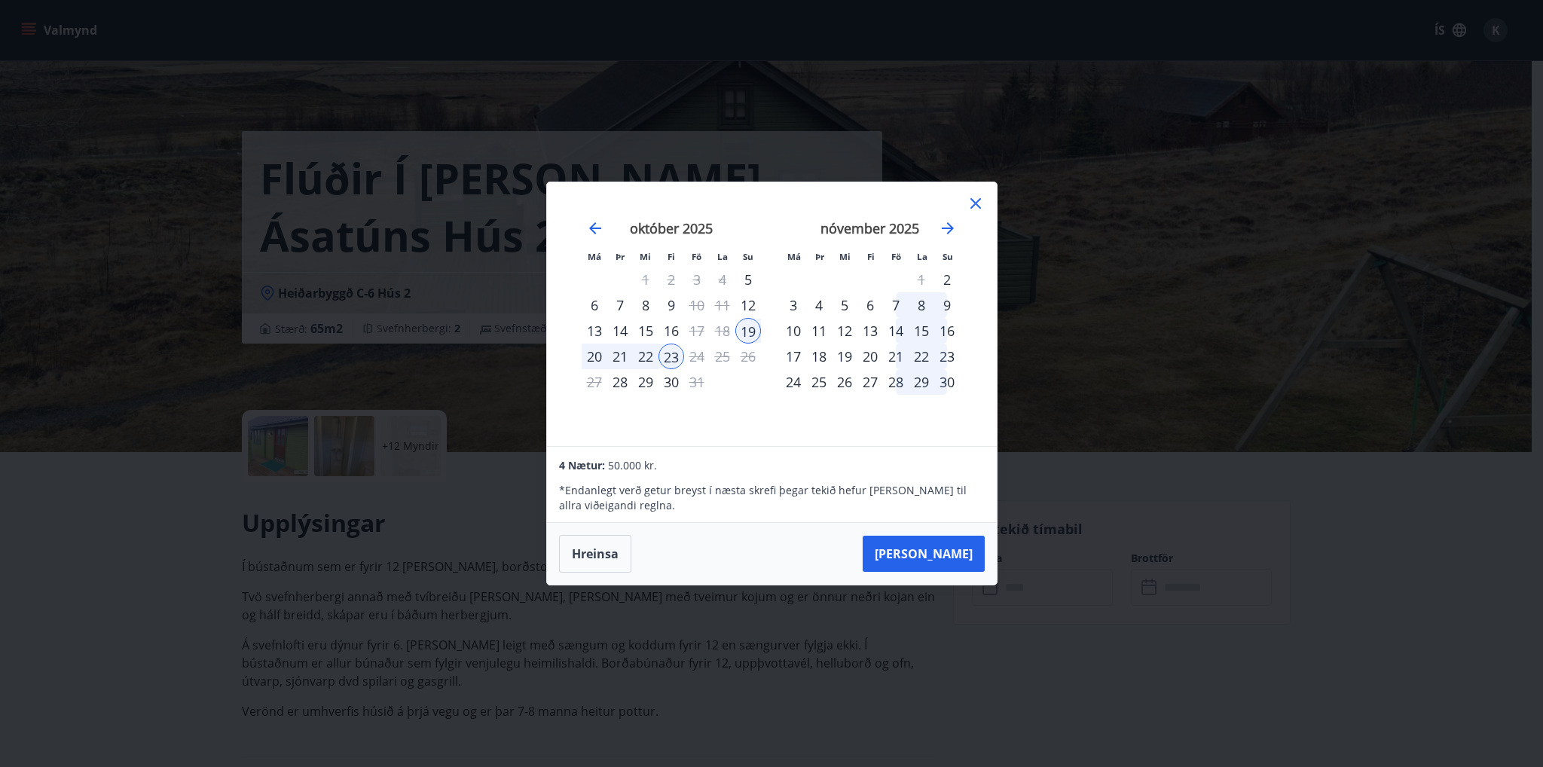
click at [972, 206] on icon at bounding box center [976, 203] width 18 height 18
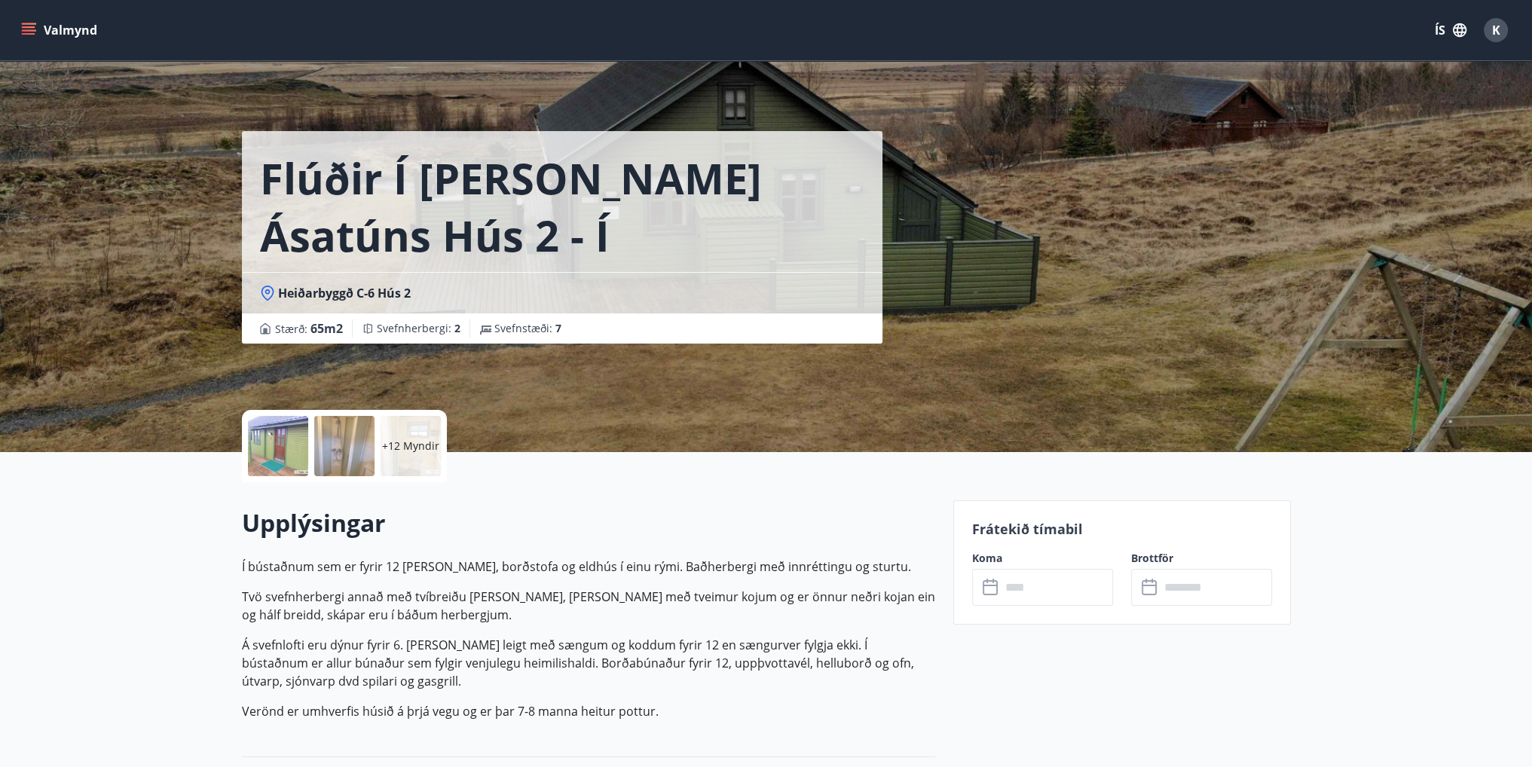
click at [377, 454] on div "+12 Myndir" at bounding box center [344, 446] width 205 height 72
click at [387, 450] on p "+12 Myndir" at bounding box center [410, 445] width 57 height 15
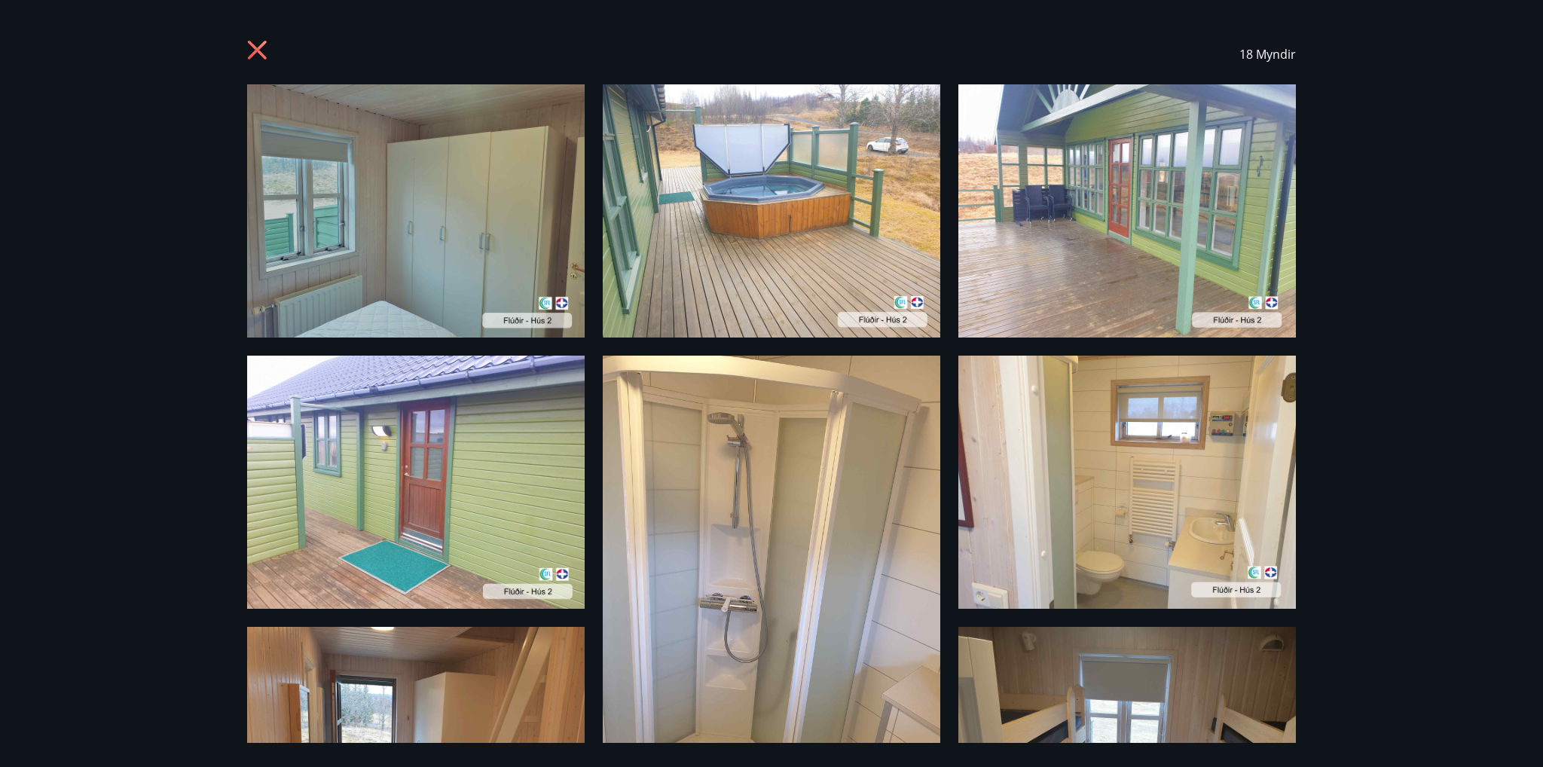
click at [264, 46] on icon at bounding box center [259, 52] width 24 height 24
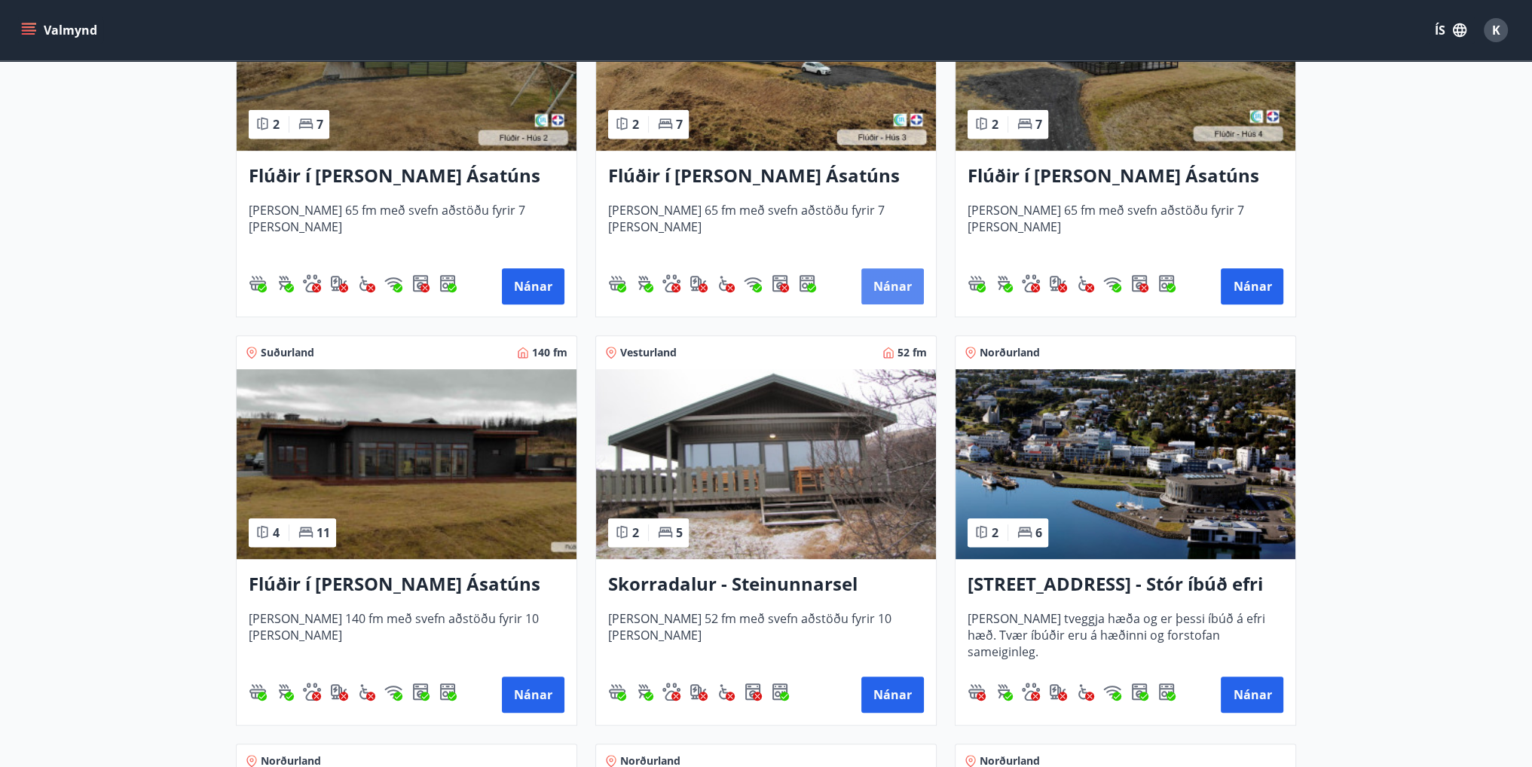
scroll to position [829, 0]
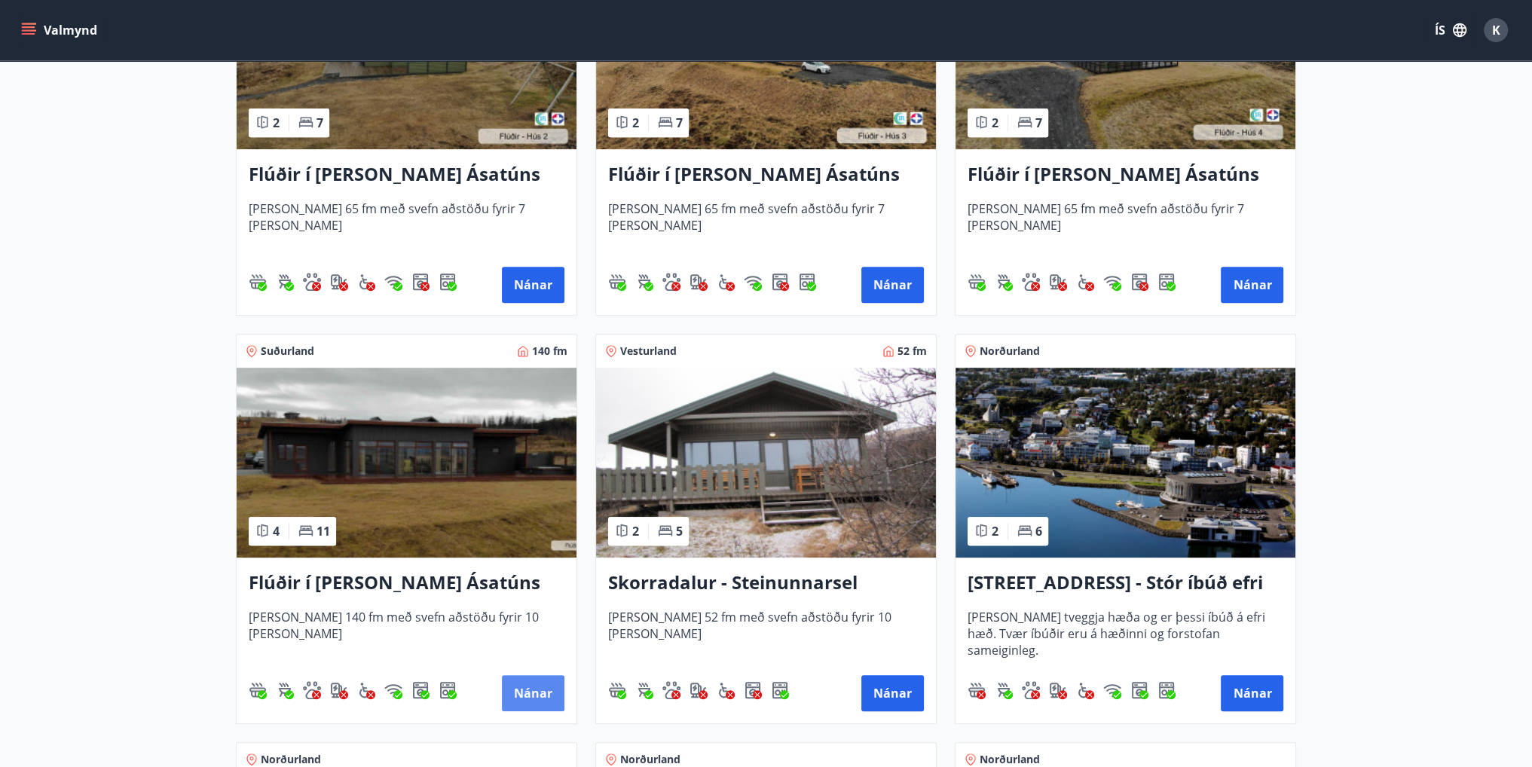
click at [524, 688] on button "Nánar" at bounding box center [533, 693] width 63 height 36
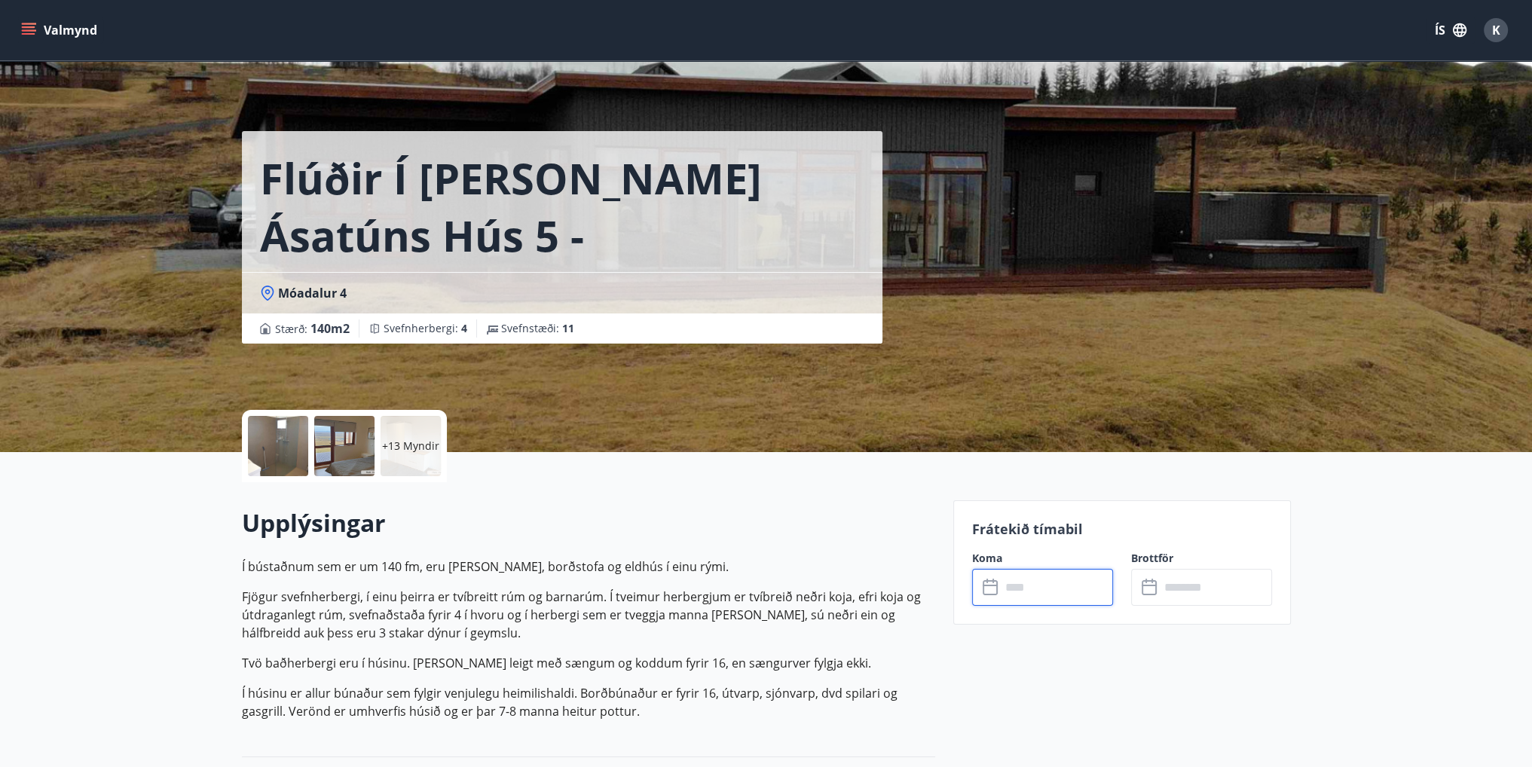
click at [1061, 592] on input "text" at bounding box center [1057, 587] width 112 height 37
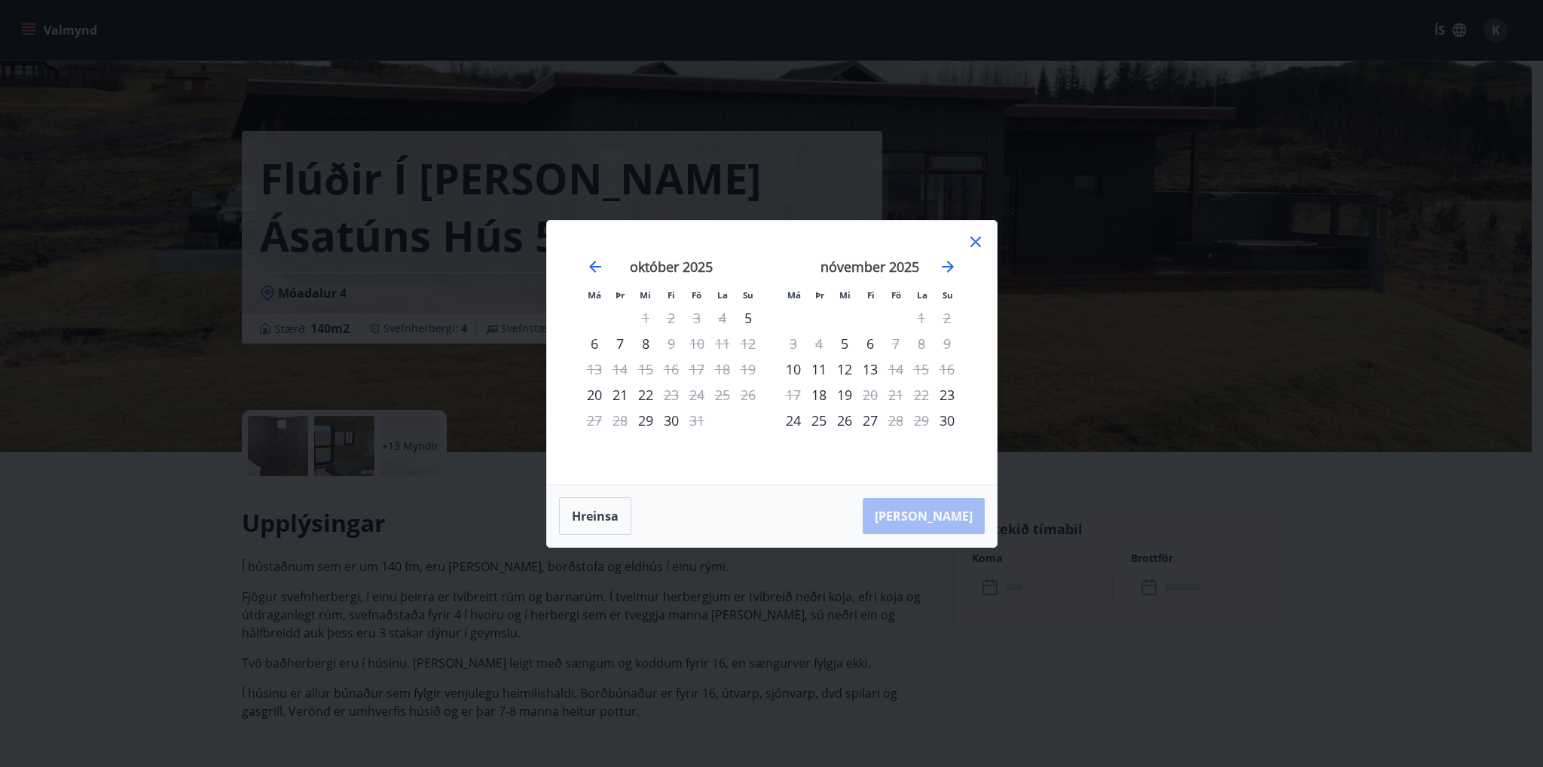
click at [977, 233] on icon at bounding box center [976, 242] width 18 height 18
